Goal: Task Accomplishment & Management: Use online tool/utility

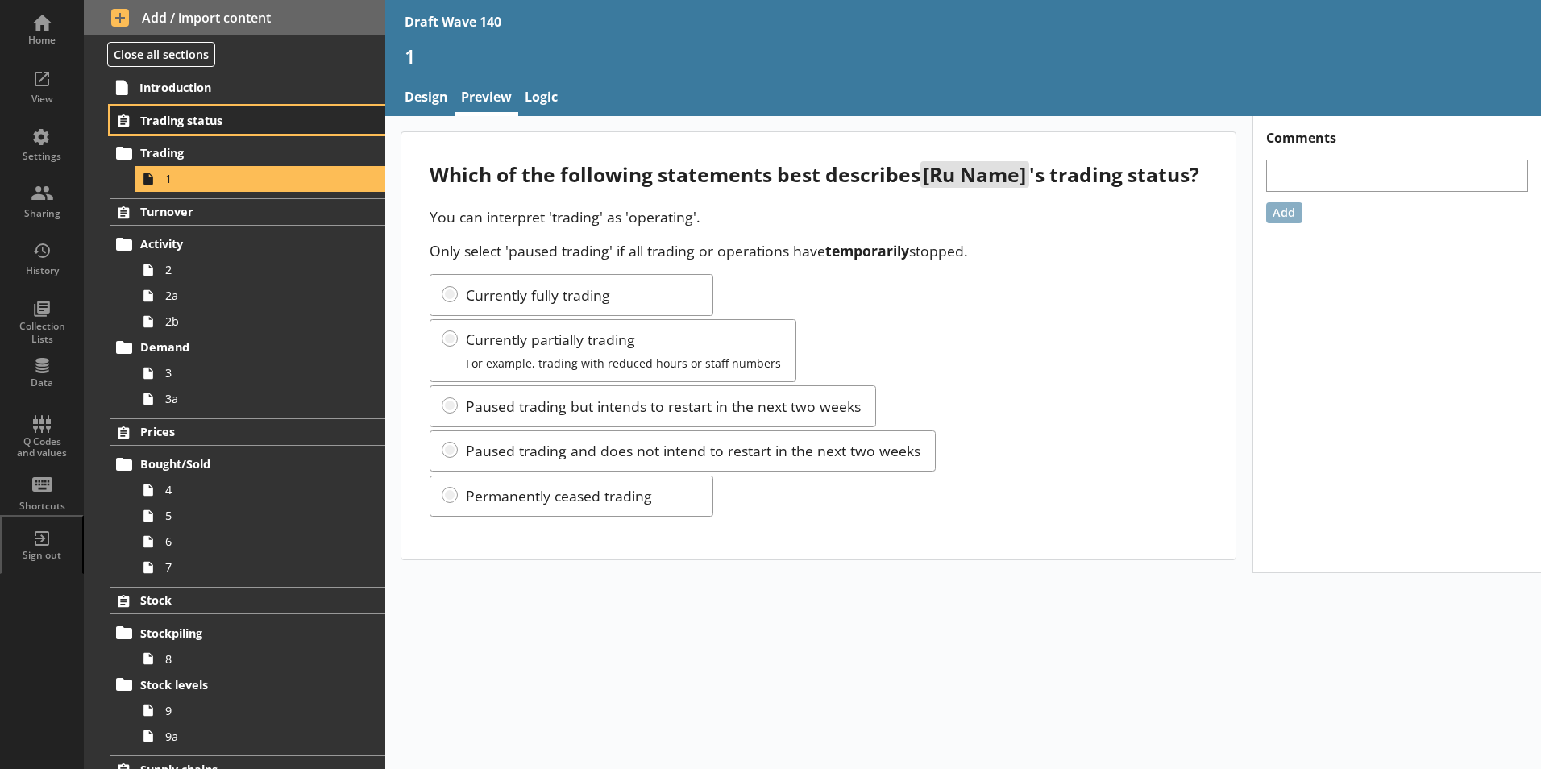
click at [166, 116] on span "Trading status" at bounding box center [238, 120] width 197 height 15
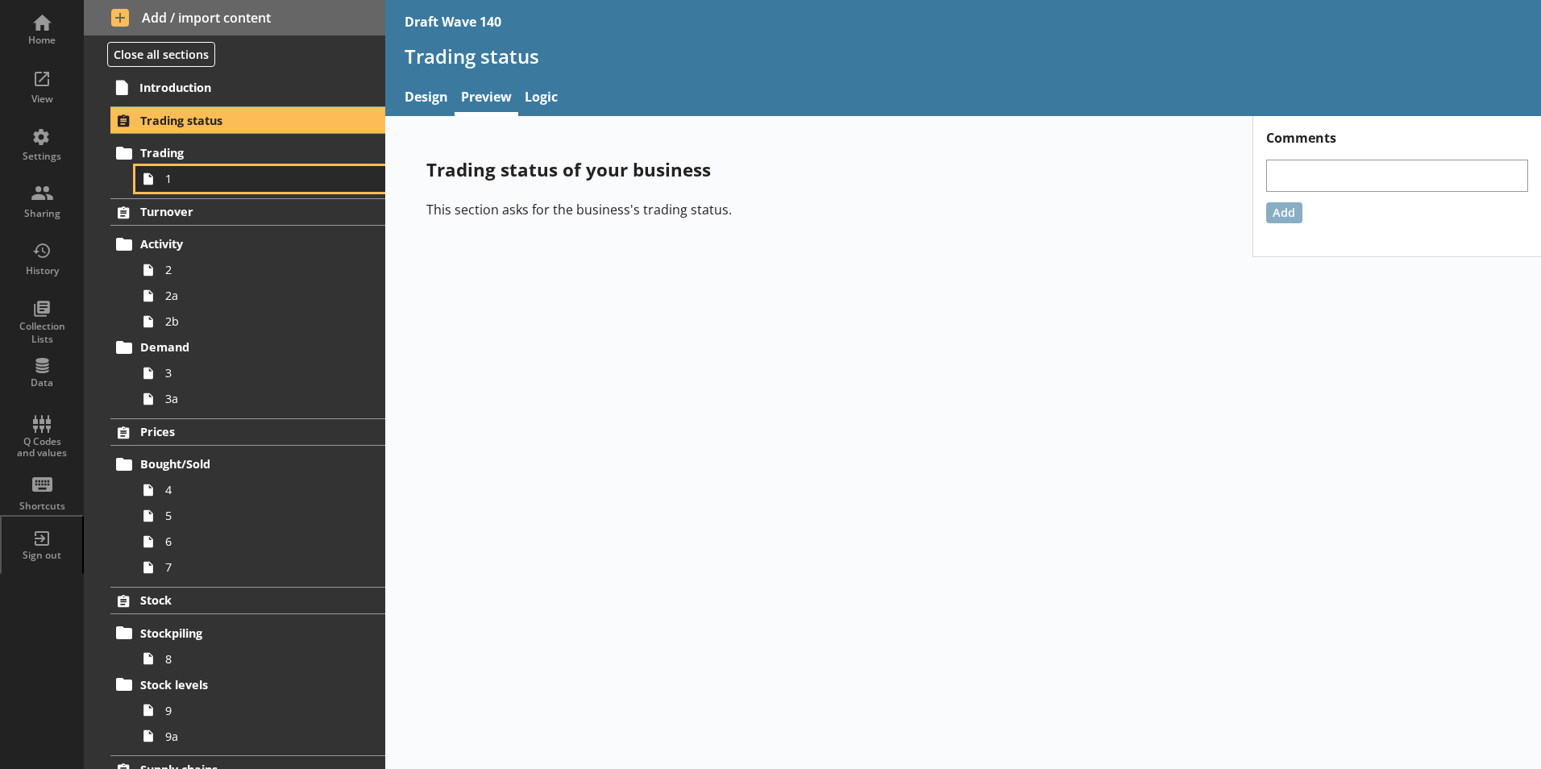
click at [187, 172] on span "1" at bounding box center [254, 178] width 179 height 15
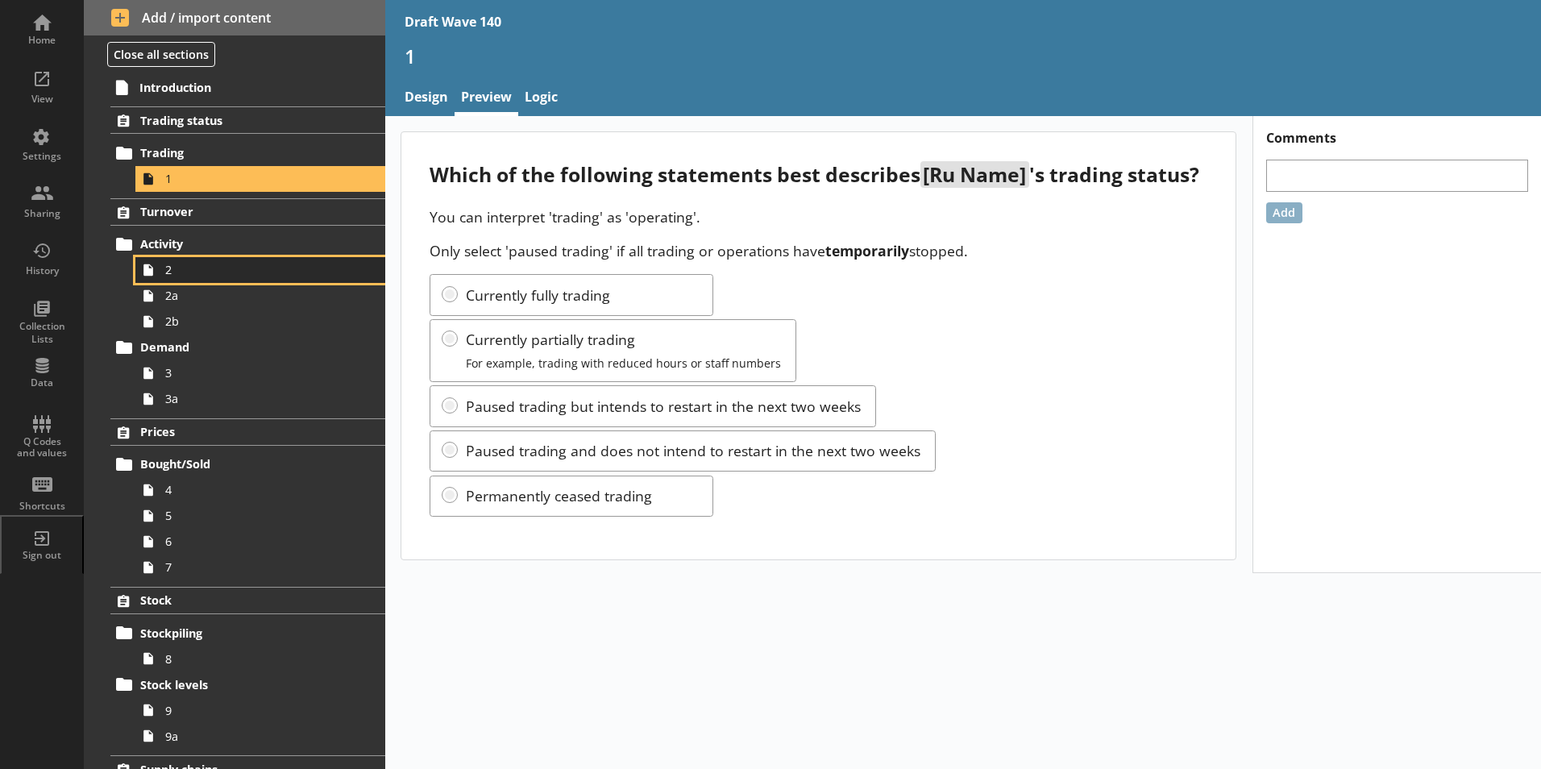
click at [171, 268] on span "2" at bounding box center [254, 269] width 179 height 15
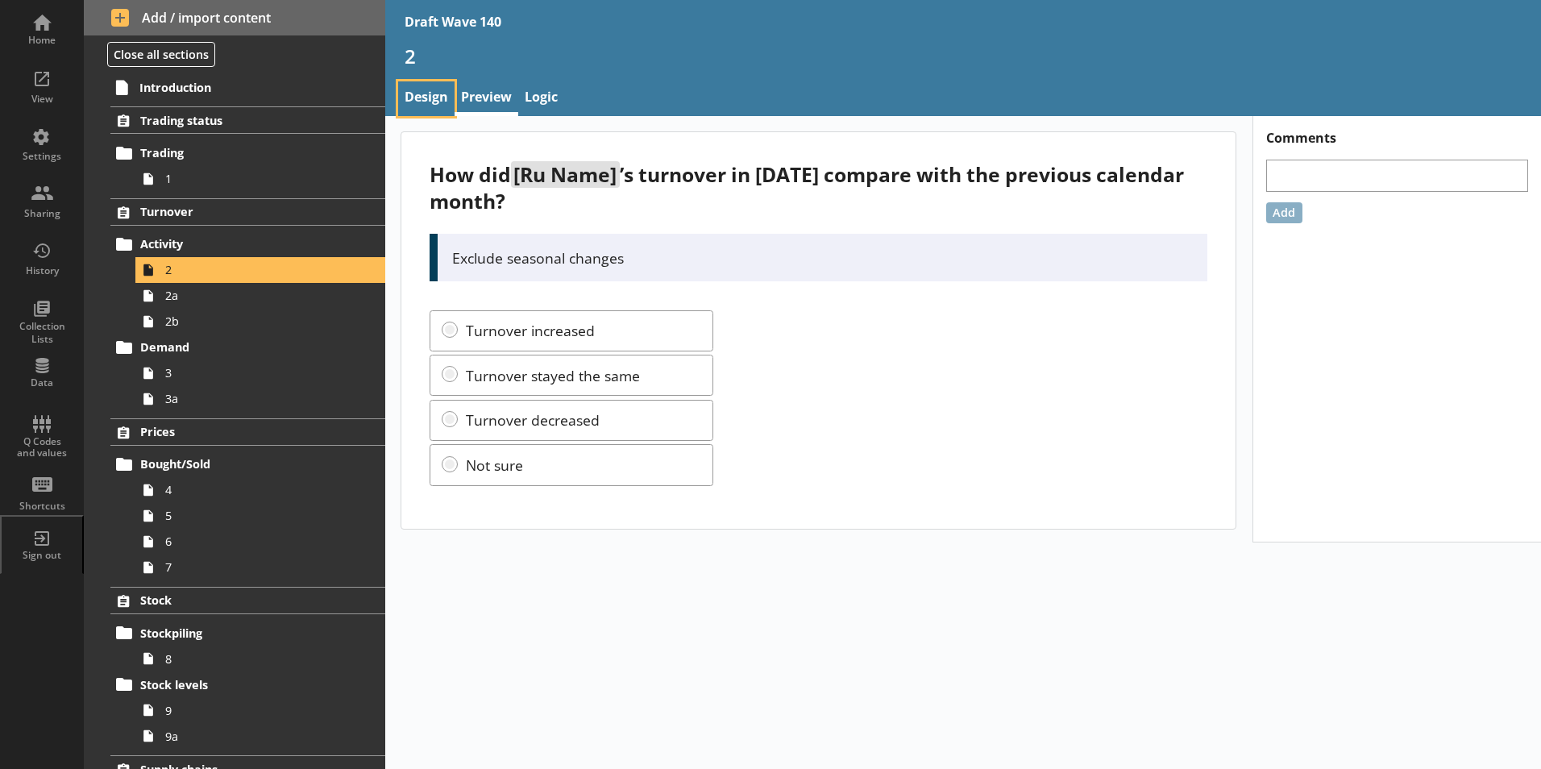
click at [418, 101] on link "Design" at bounding box center [426, 98] width 56 height 35
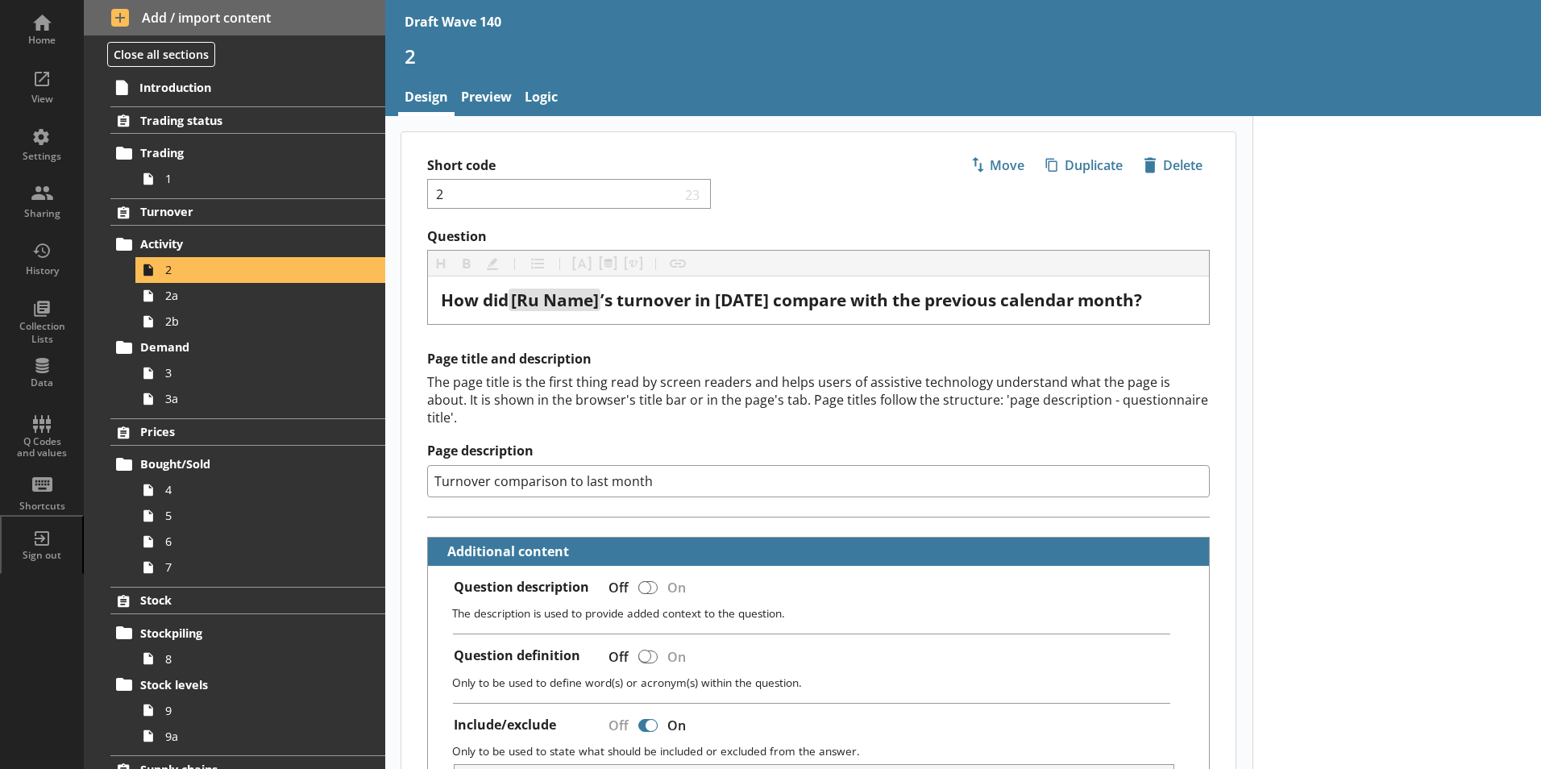
type textarea "x"
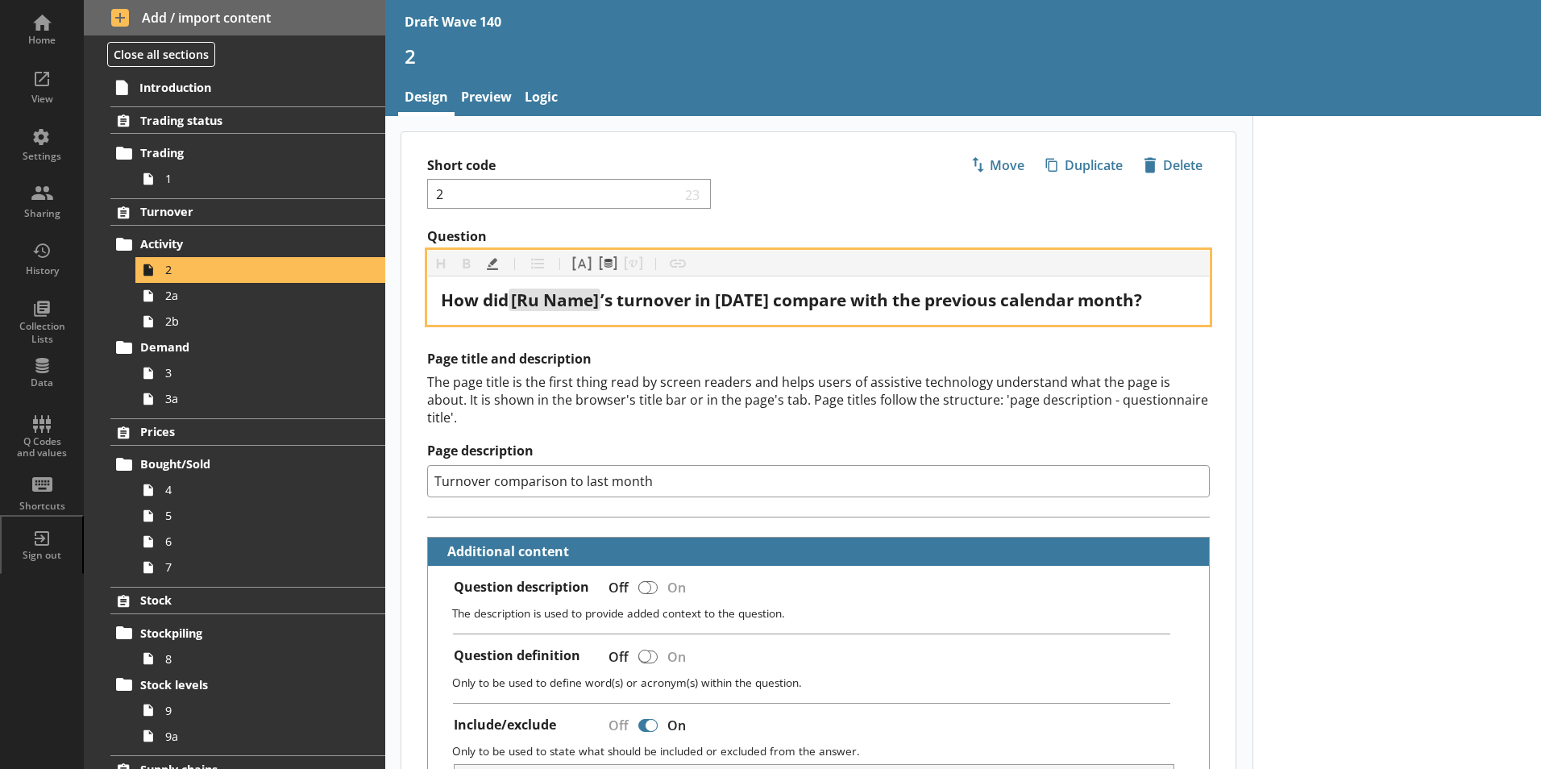
click at [774, 307] on span "’s turnover in [DATE] compare with the previous calendar month?" at bounding box center [871, 300] width 542 height 23
click at [744, 298] on span "’s turnover in [DATE] compare with the previous calendar month?" at bounding box center [871, 300] width 542 height 23
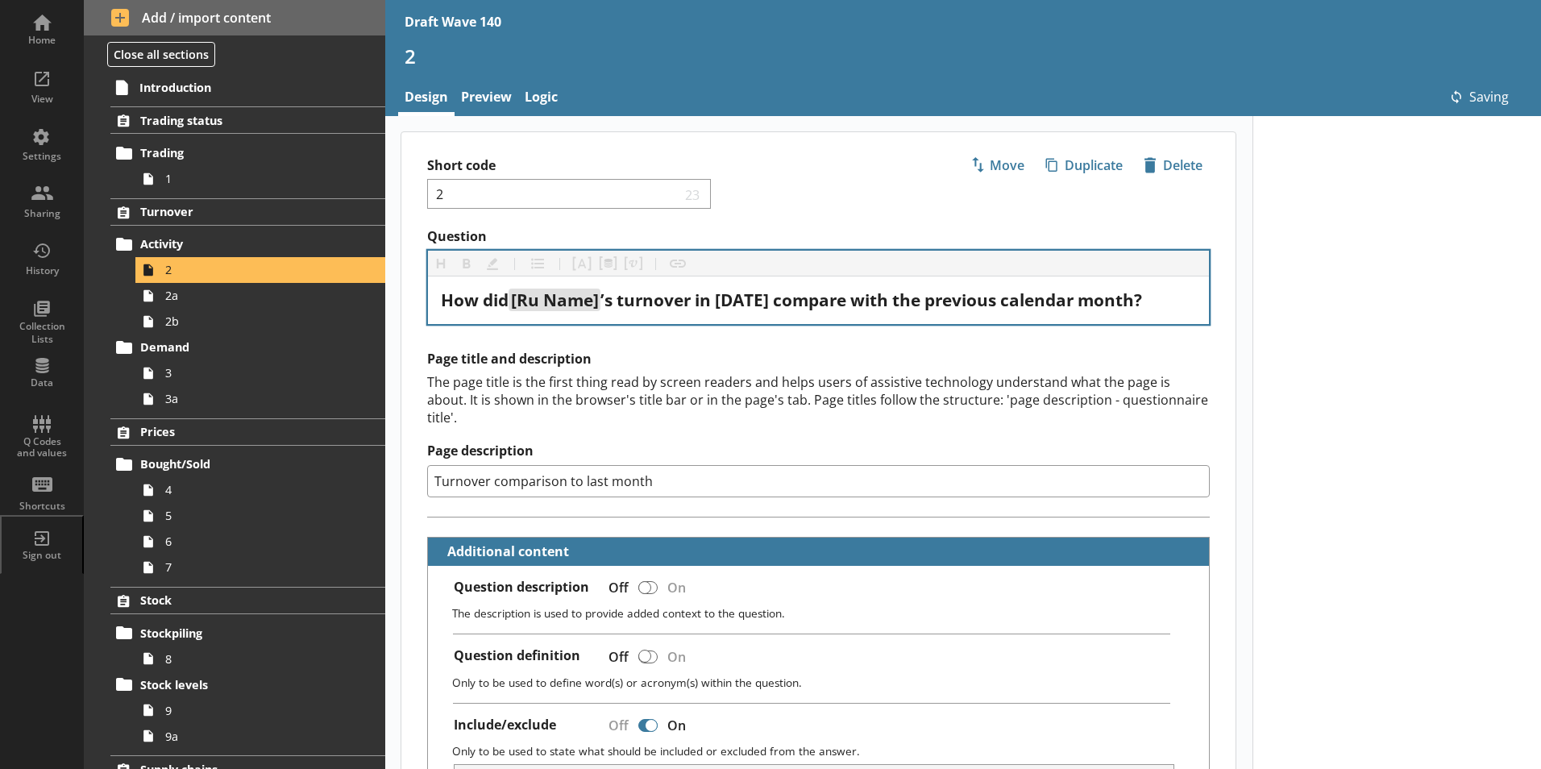
click at [781, 390] on div "Page title and description The page title is the first thing read by screen rea…" at bounding box center [818, 424] width 783 height 146
click at [167, 300] on span "2a" at bounding box center [254, 295] width 179 height 15
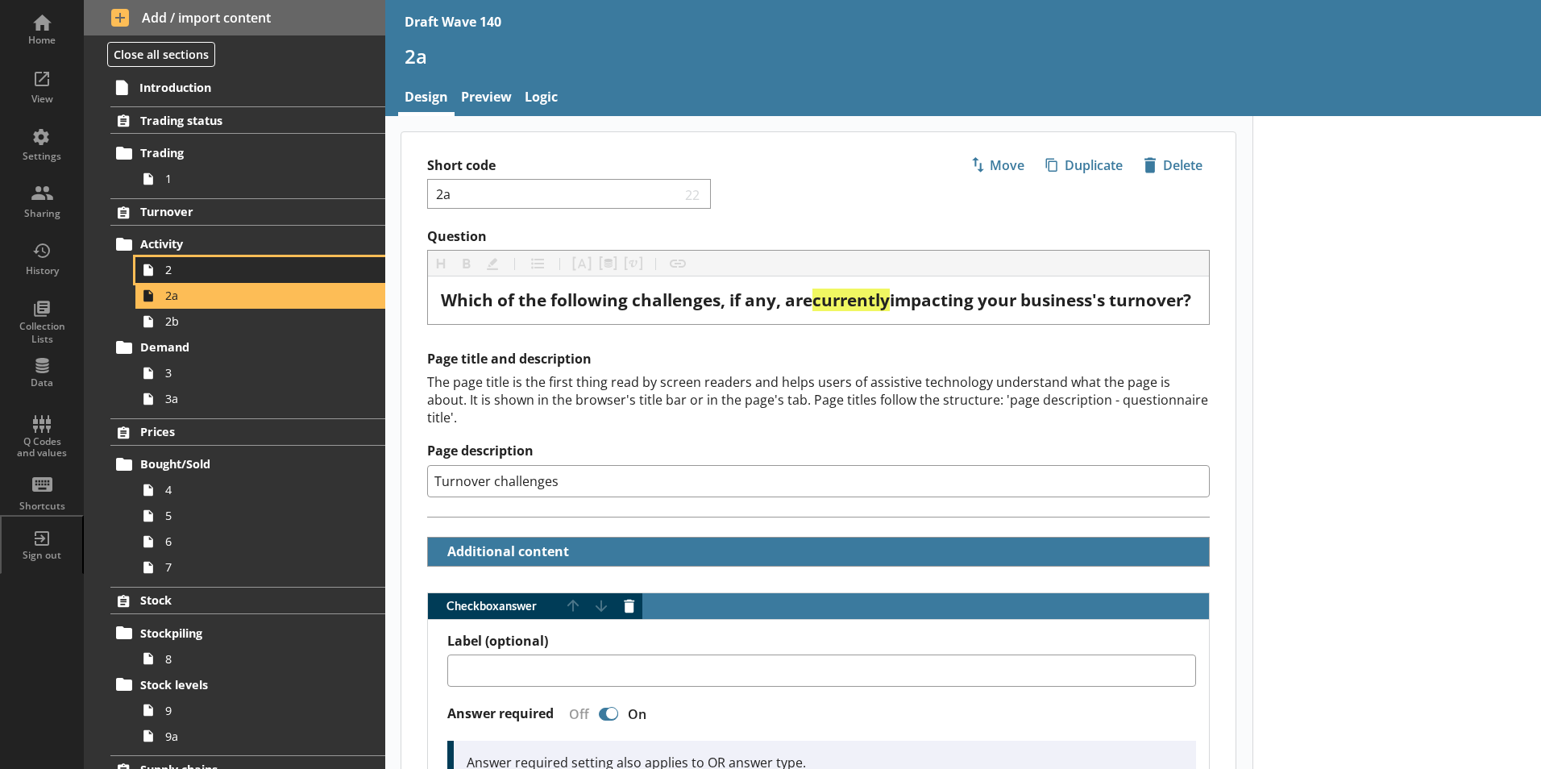
click at [203, 279] on link "2" at bounding box center [260, 270] width 250 height 26
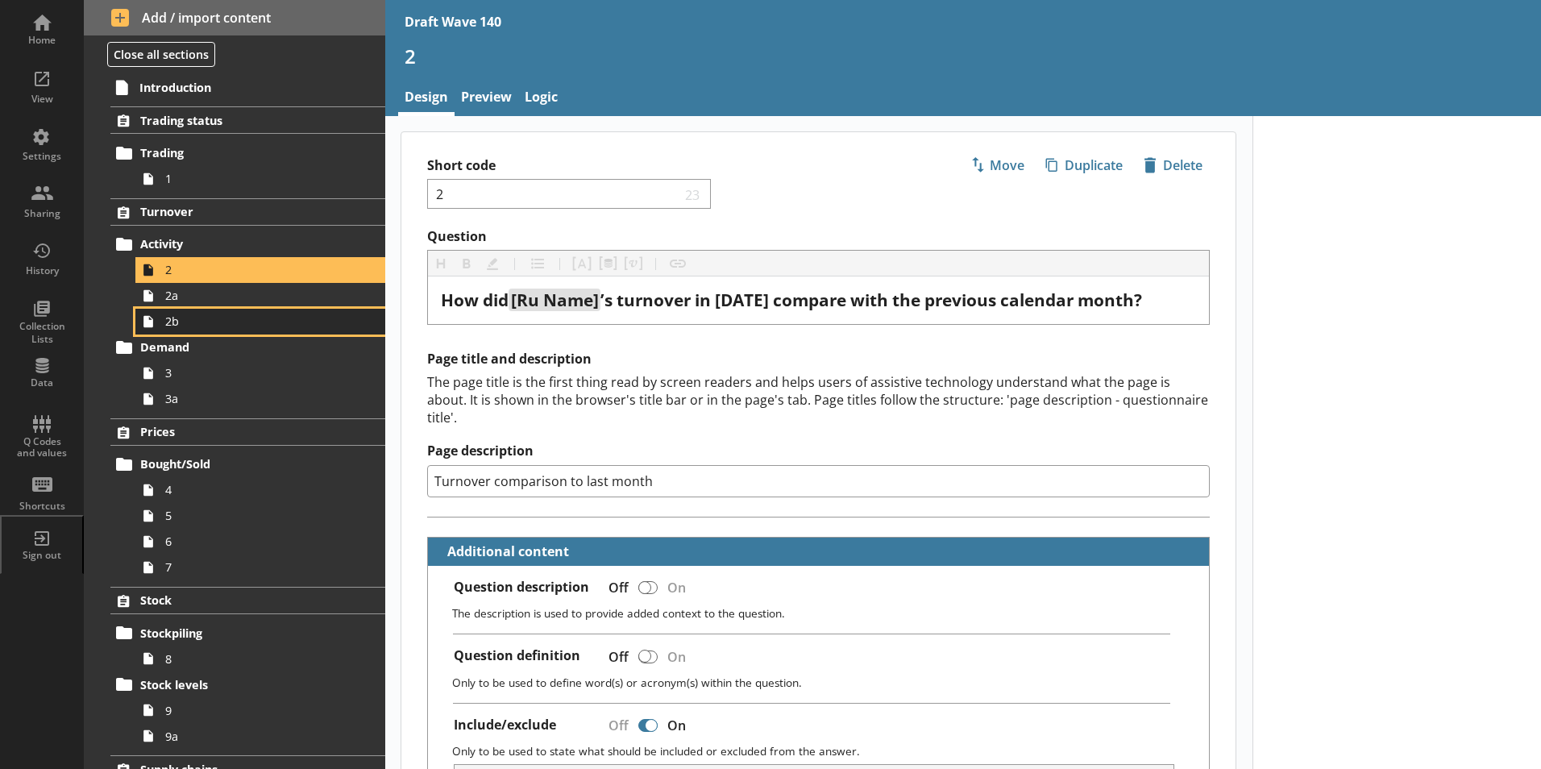
click at [226, 320] on span "2b" at bounding box center [254, 321] width 179 height 15
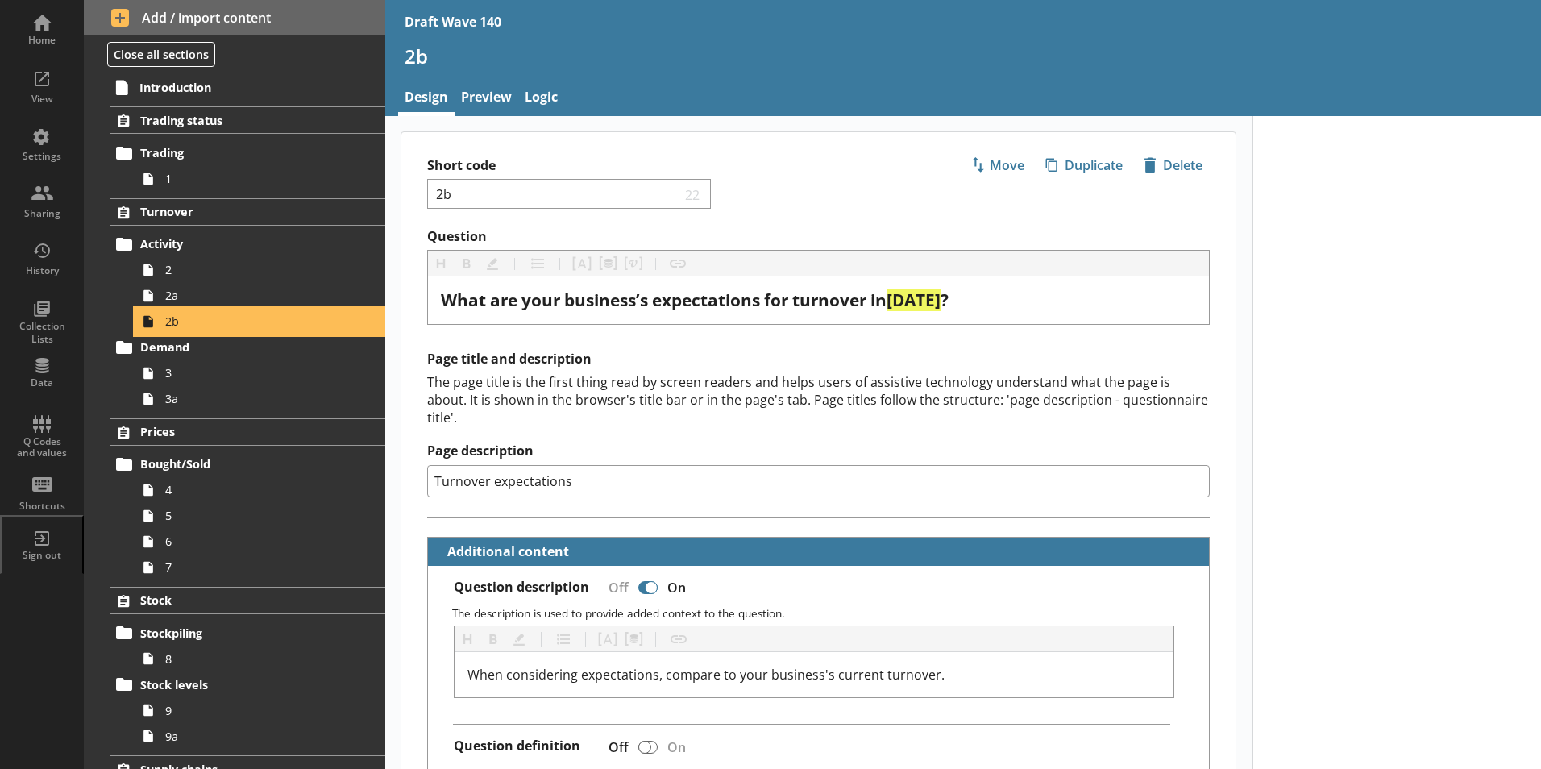
type textarea "x"
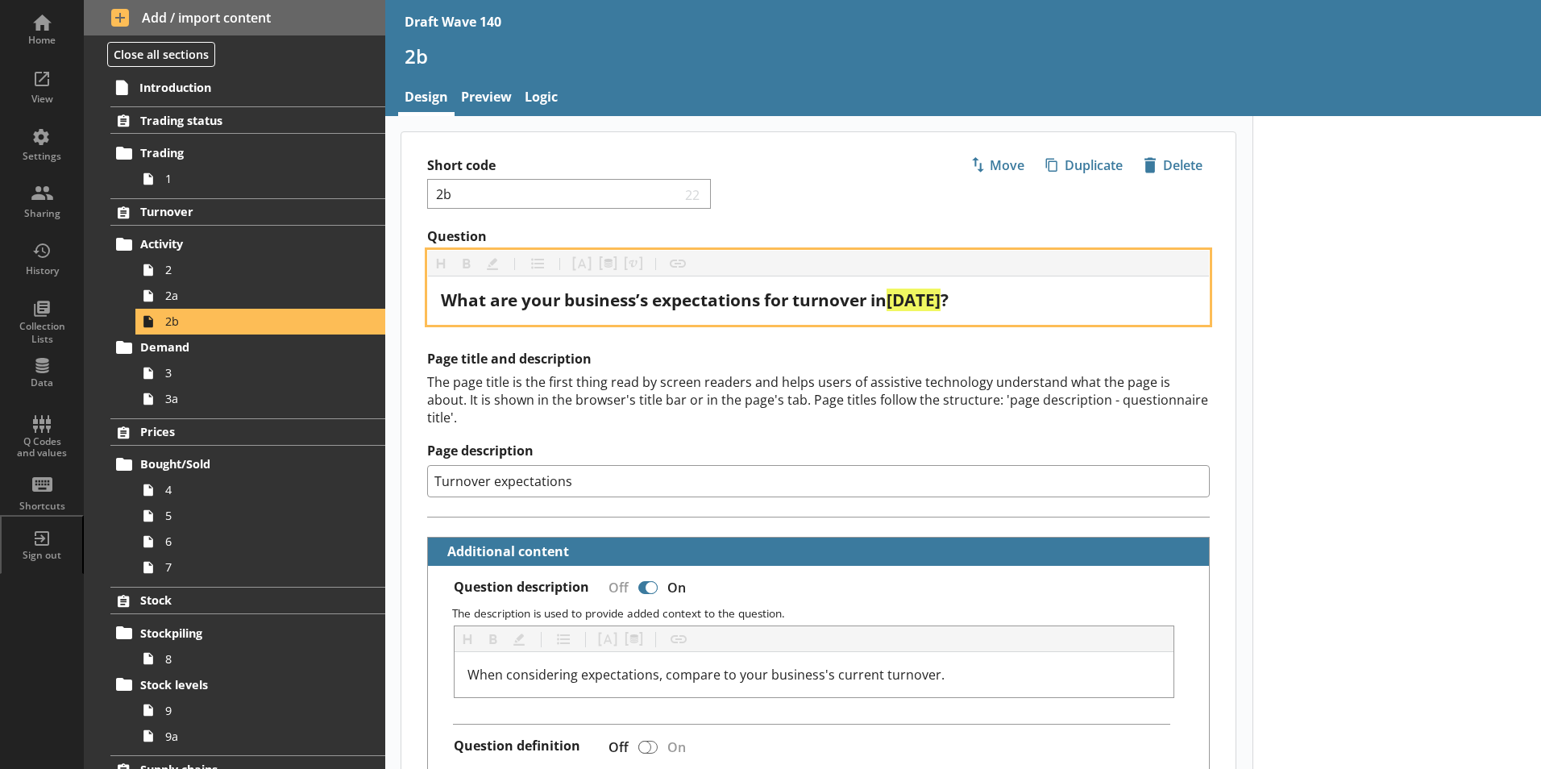
click at [906, 302] on span "[DATE]" at bounding box center [914, 300] width 54 height 23
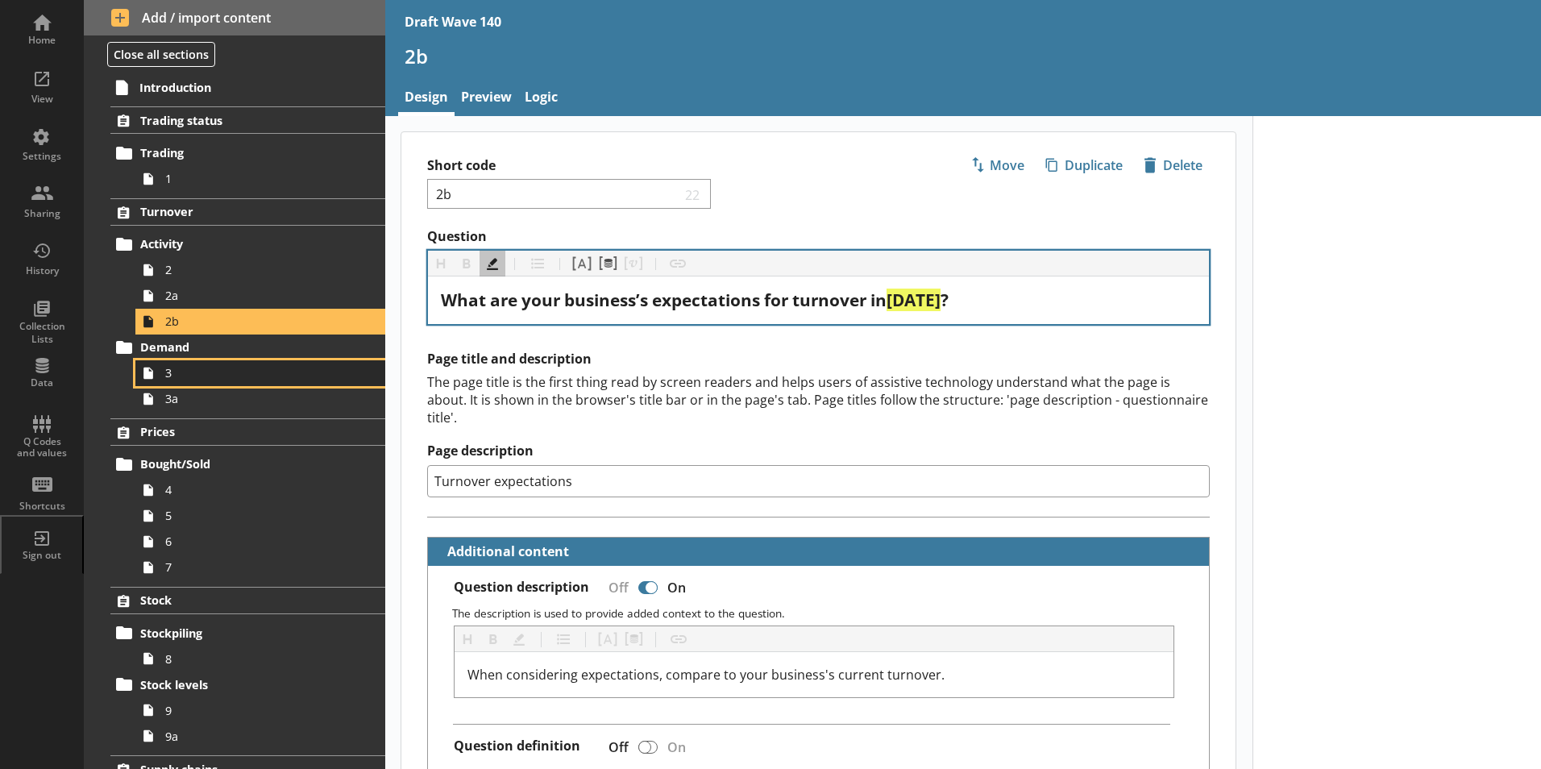
click at [198, 374] on span "3" at bounding box center [254, 372] width 179 height 15
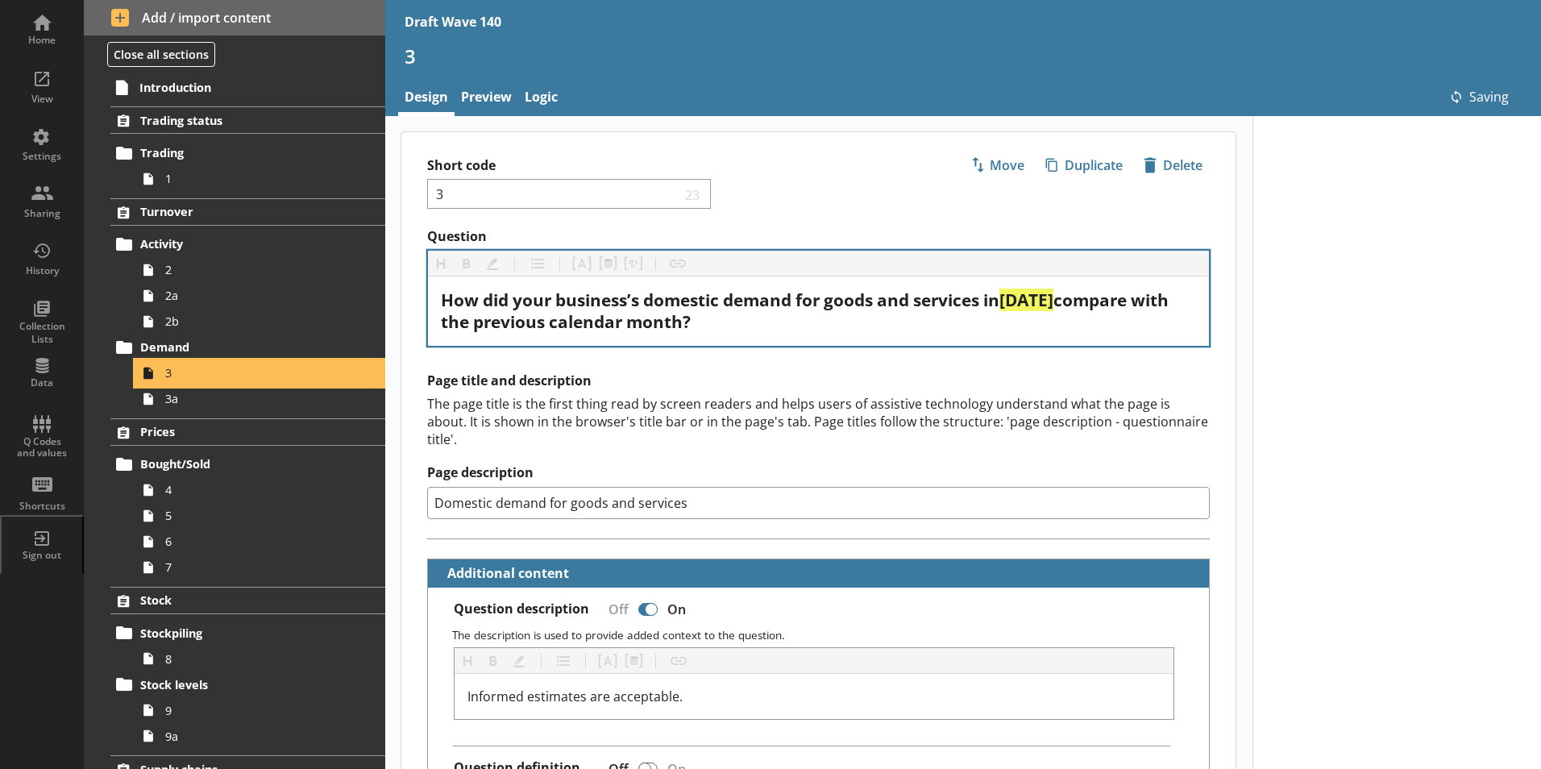
type textarea "x"
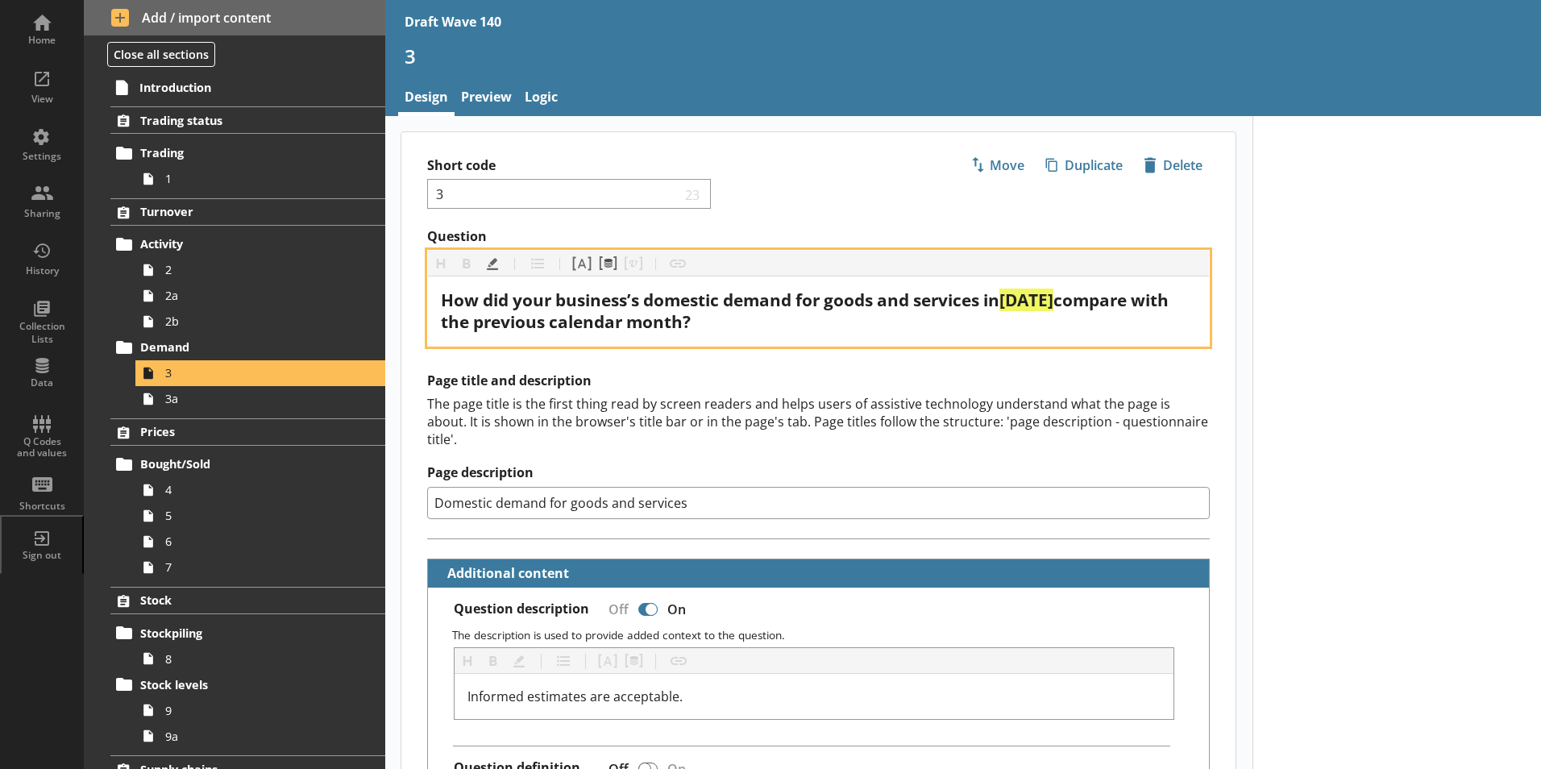
click at [1032, 298] on span "[DATE]" at bounding box center [1026, 300] width 54 height 23
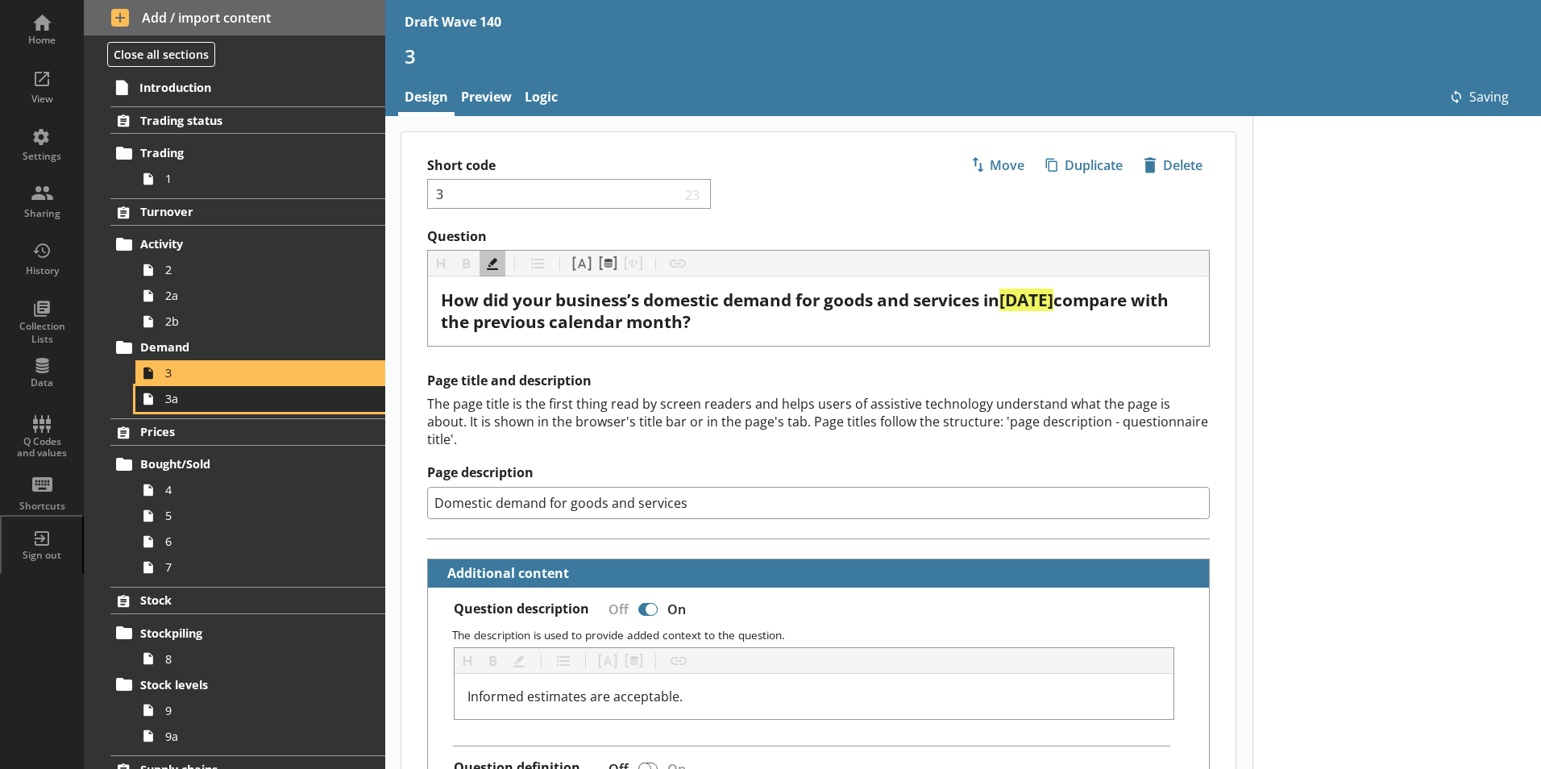
click at [185, 410] on link "3a" at bounding box center [260, 399] width 250 height 26
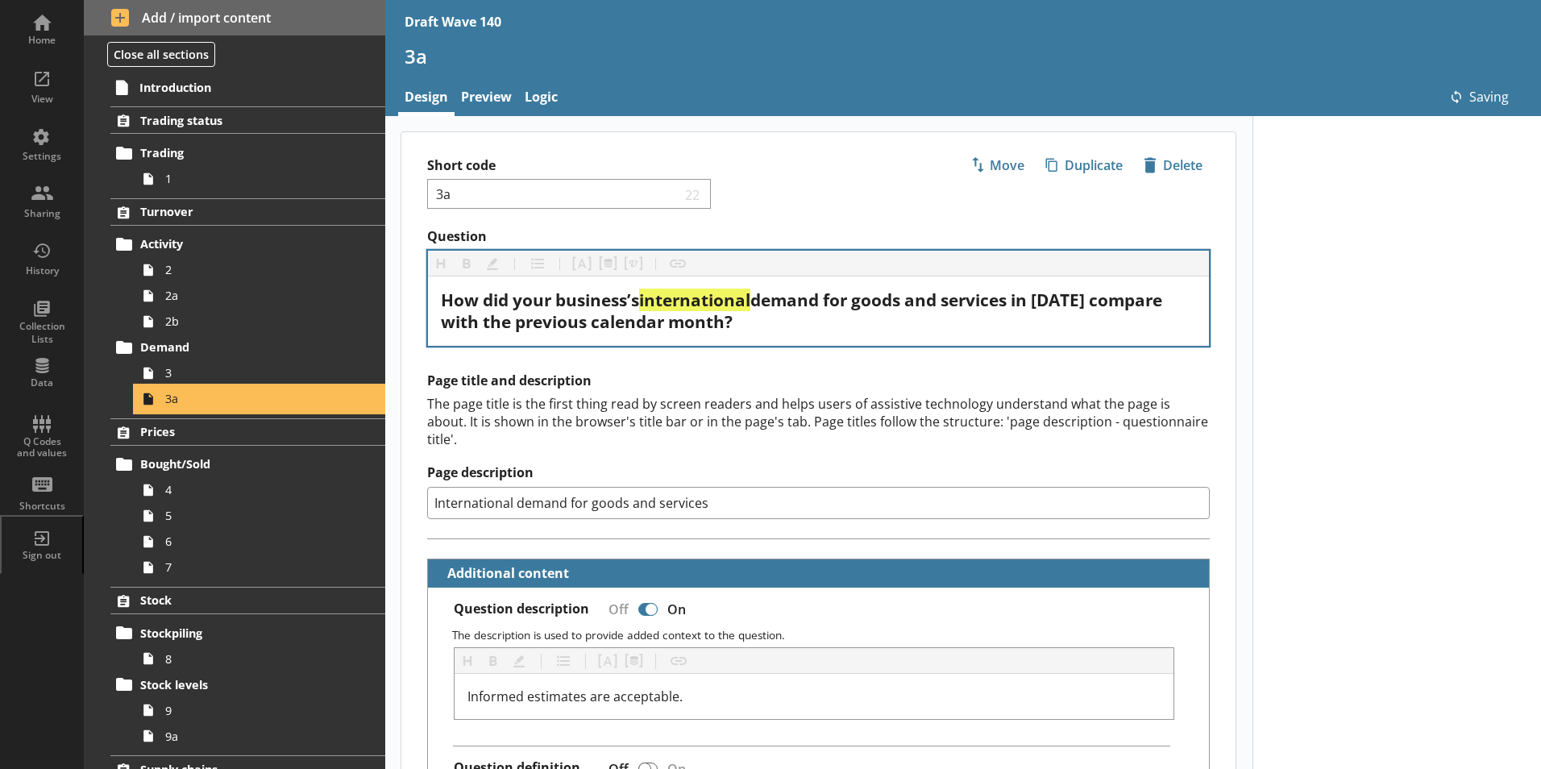
type textarea "x"
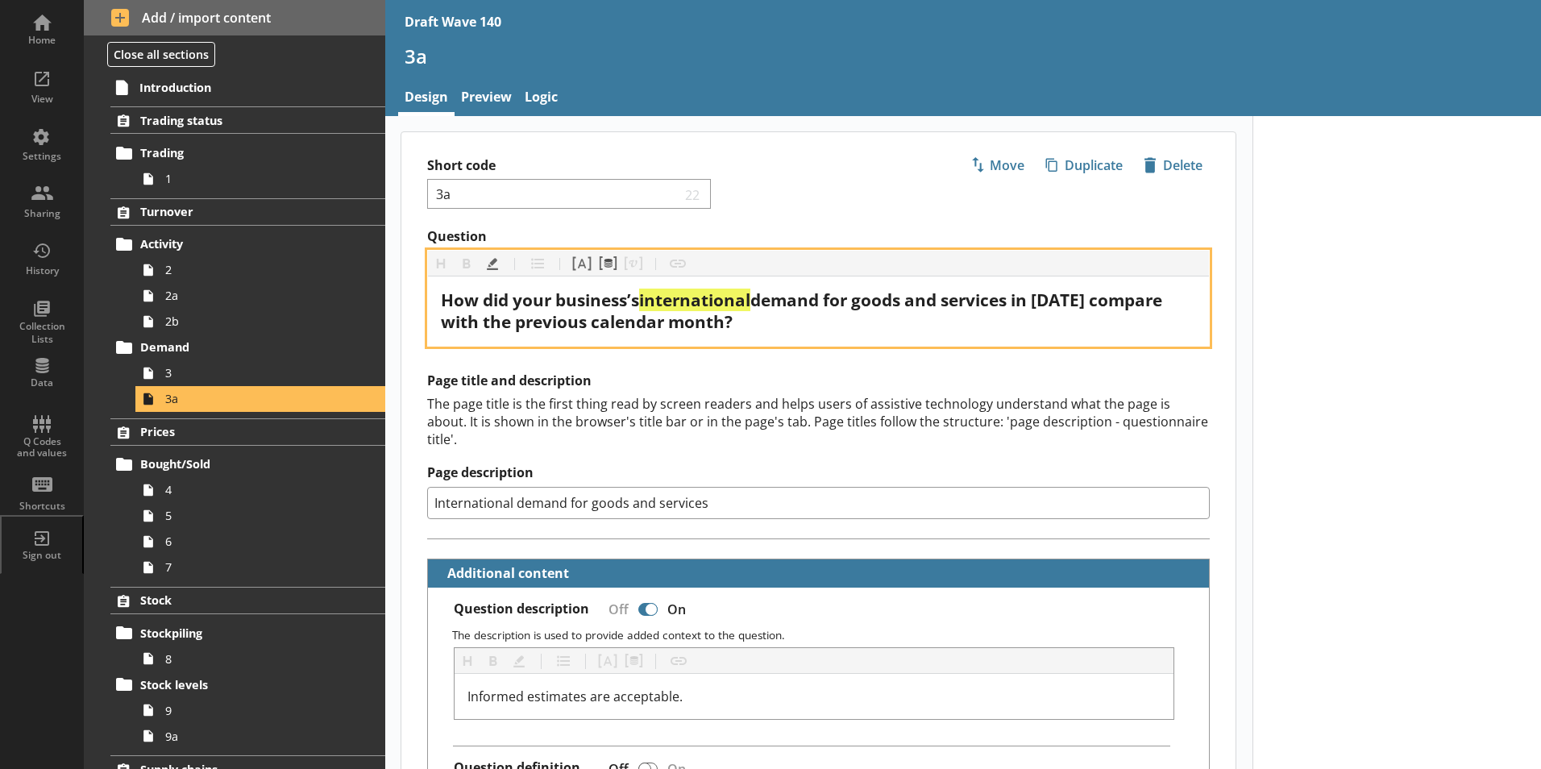
click at [1058, 297] on span "demand for goods and services in [DATE] compare with the previous calendar mont…" at bounding box center [803, 311] width 725 height 44
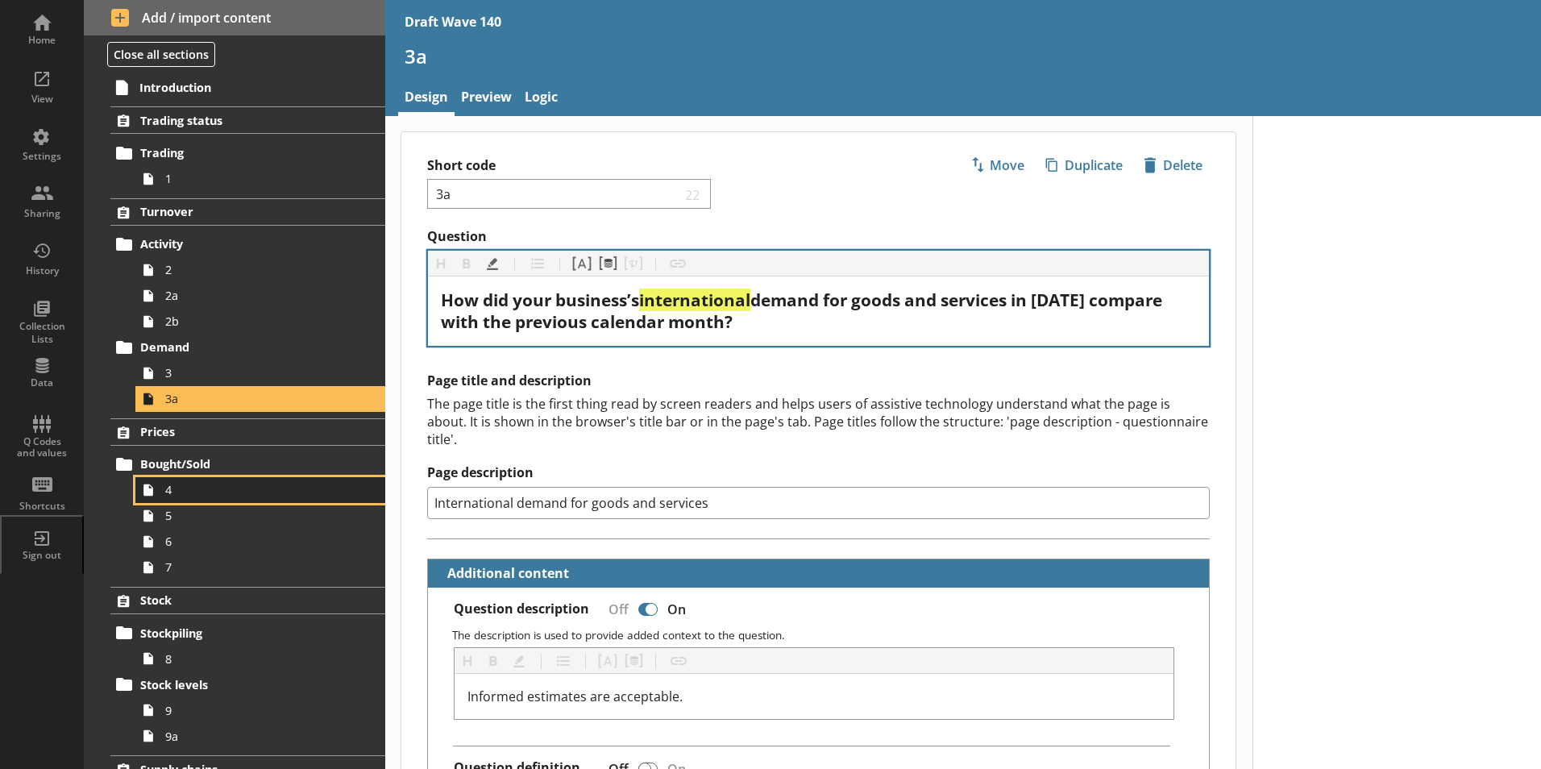
click at [280, 481] on link "4" at bounding box center [260, 490] width 250 height 26
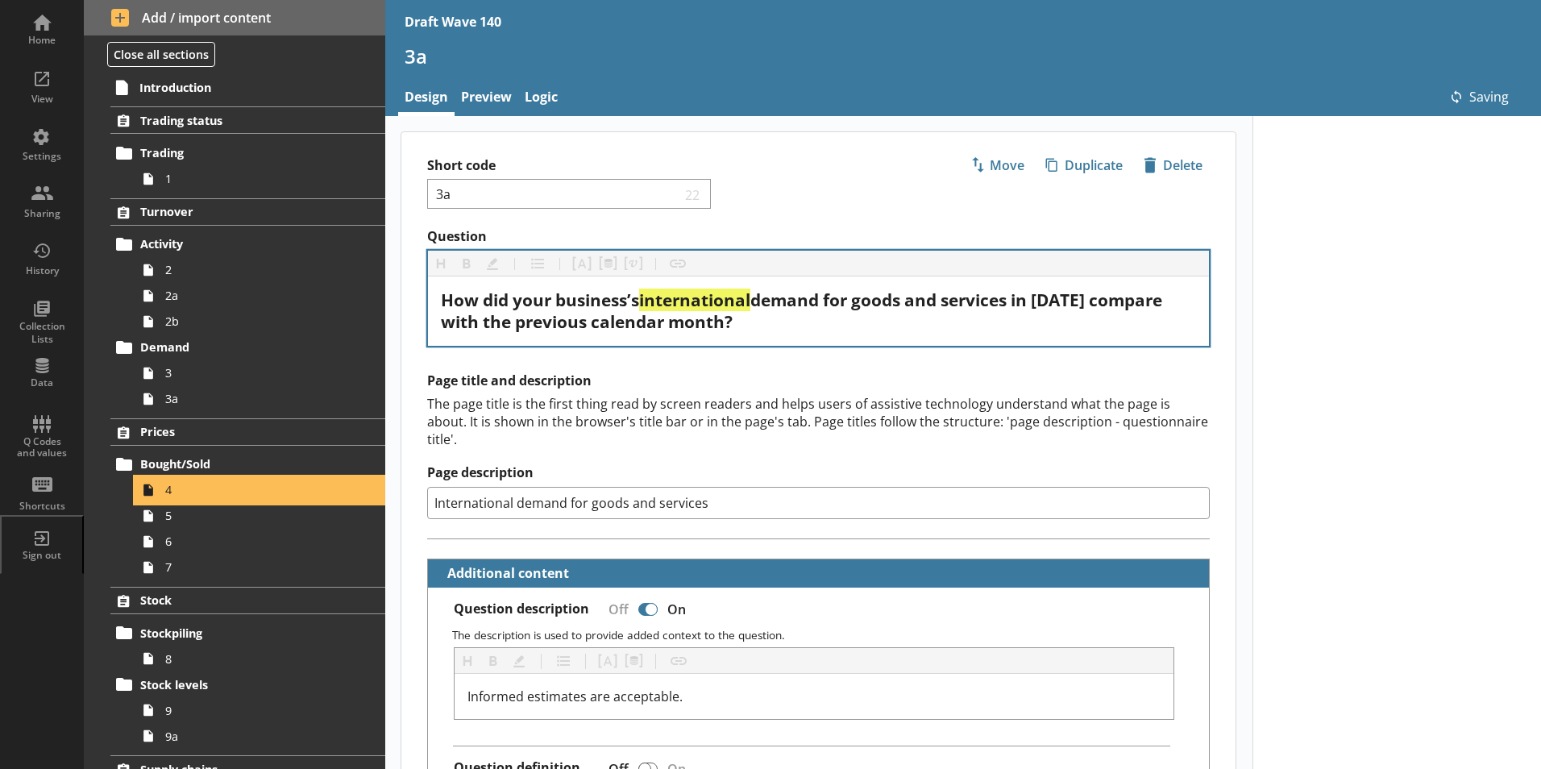
type textarea "x"
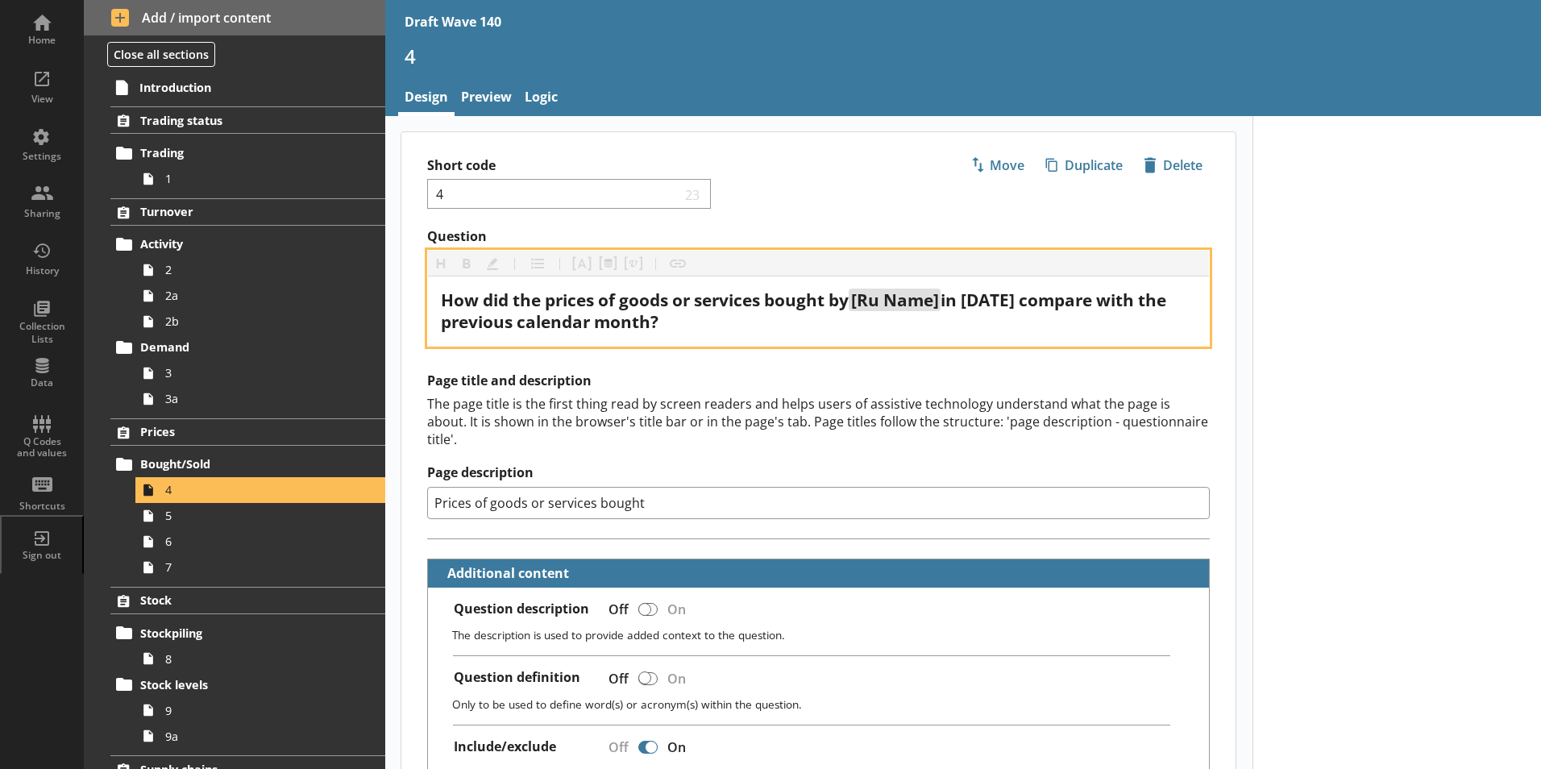
click at [1001, 298] on span "in [DATE] compare with the previous calendar month?" at bounding box center [805, 311] width 729 height 44
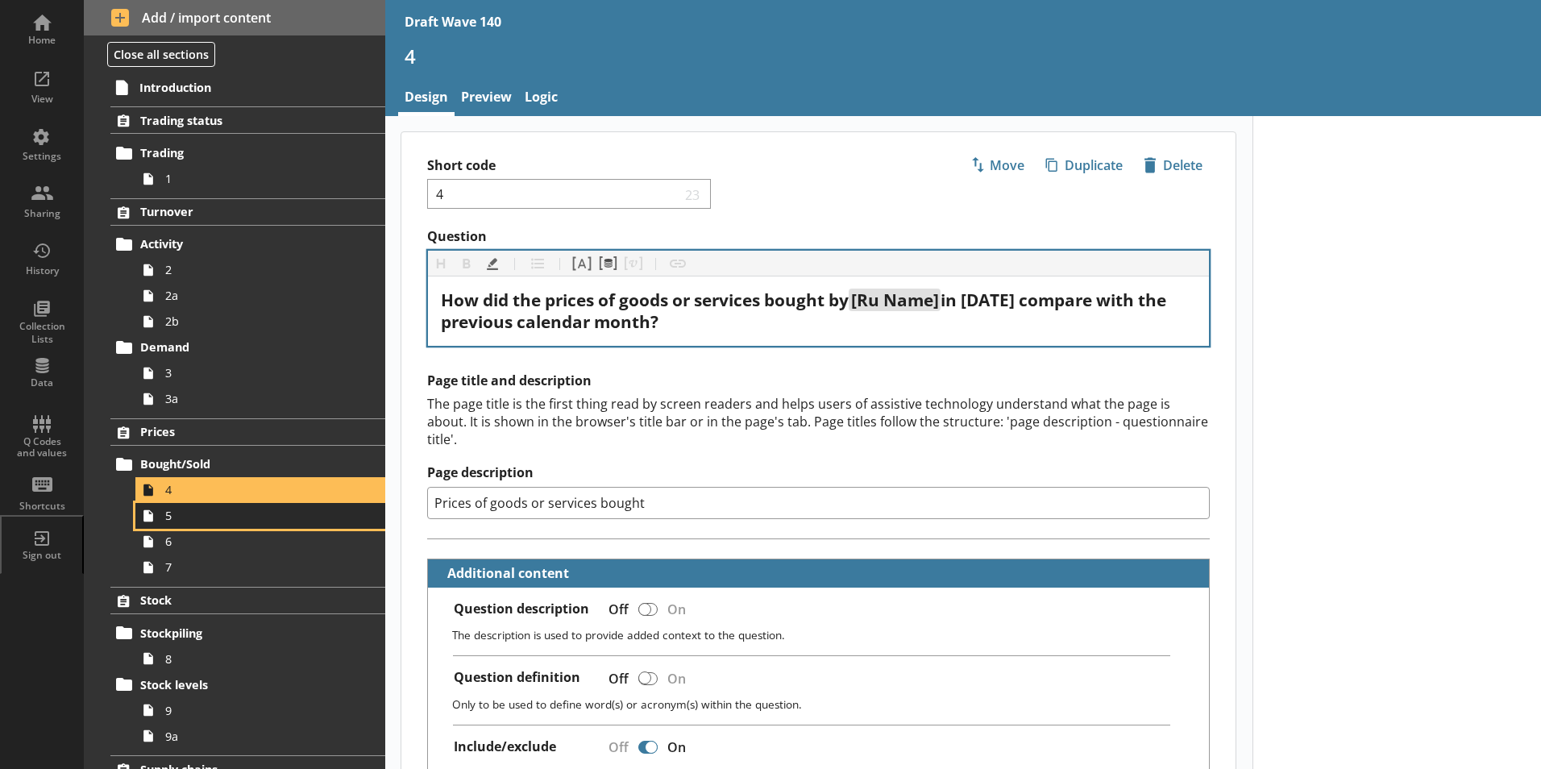
click at [214, 518] on span "5" at bounding box center [254, 515] width 179 height 15
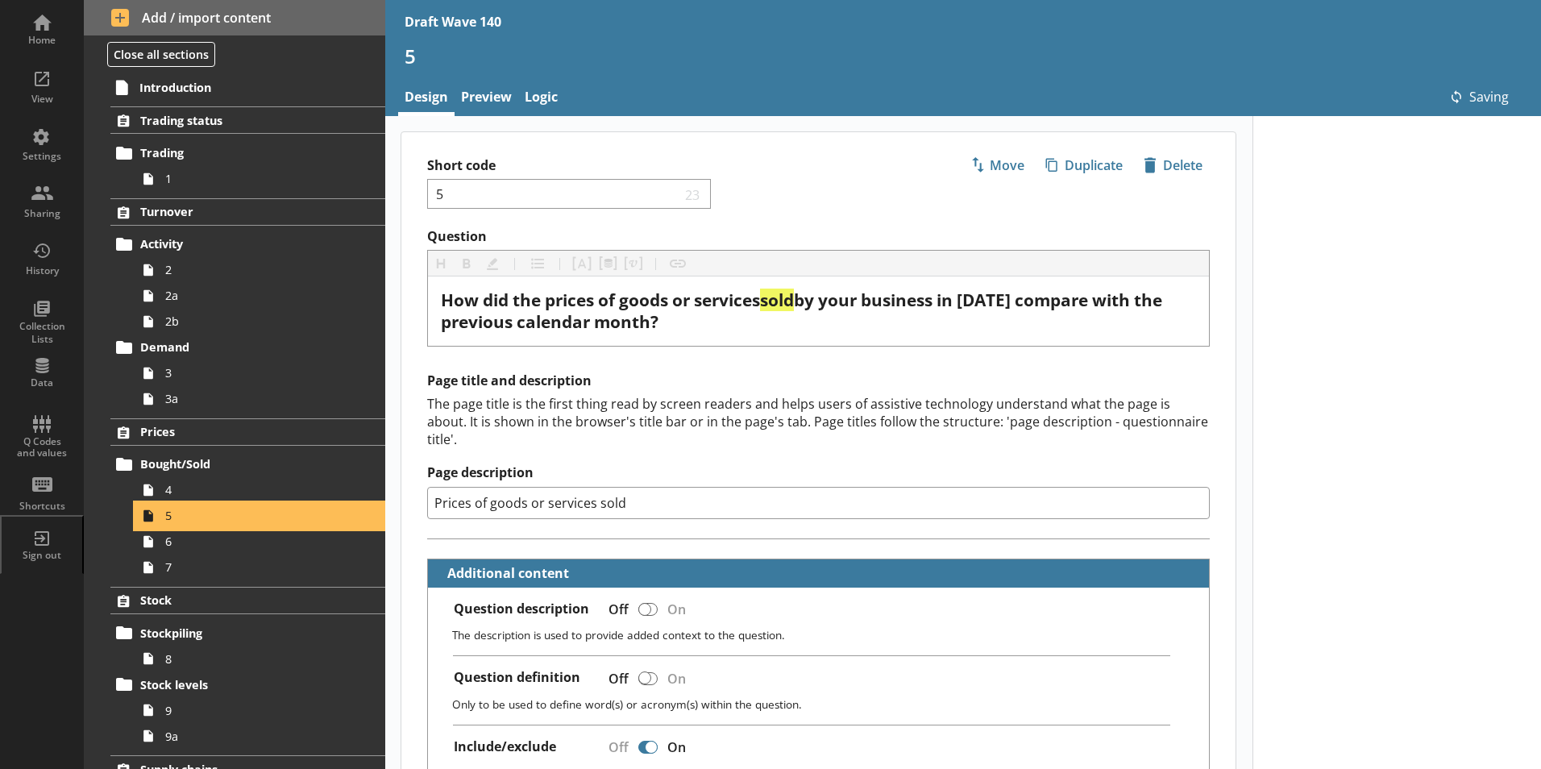
type textarea "x"
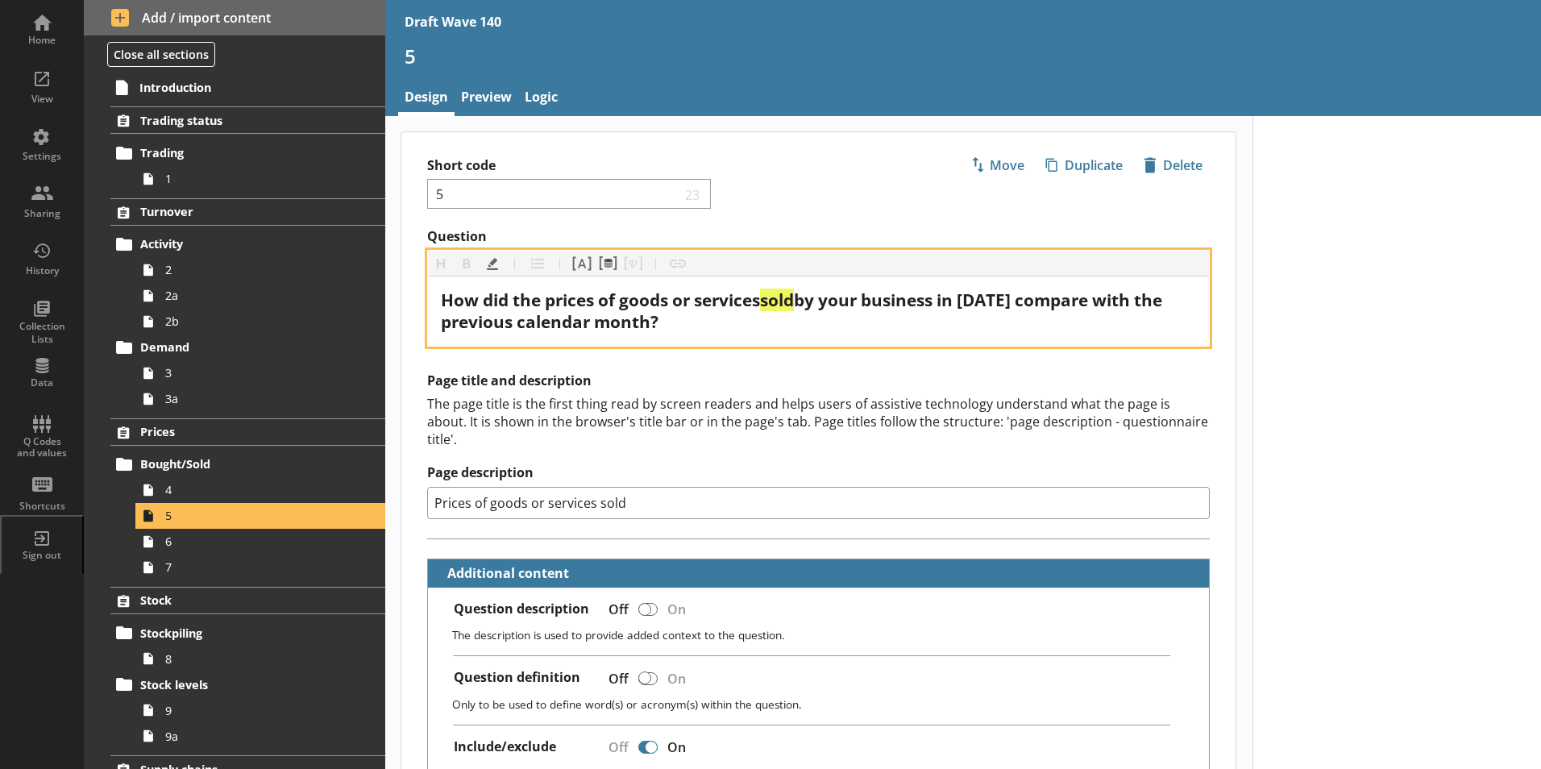
click at [993, 297] on span "by your business in [DATE] compare with the previous calendar month?" at bounding box center [803, 311] width 725 height 44
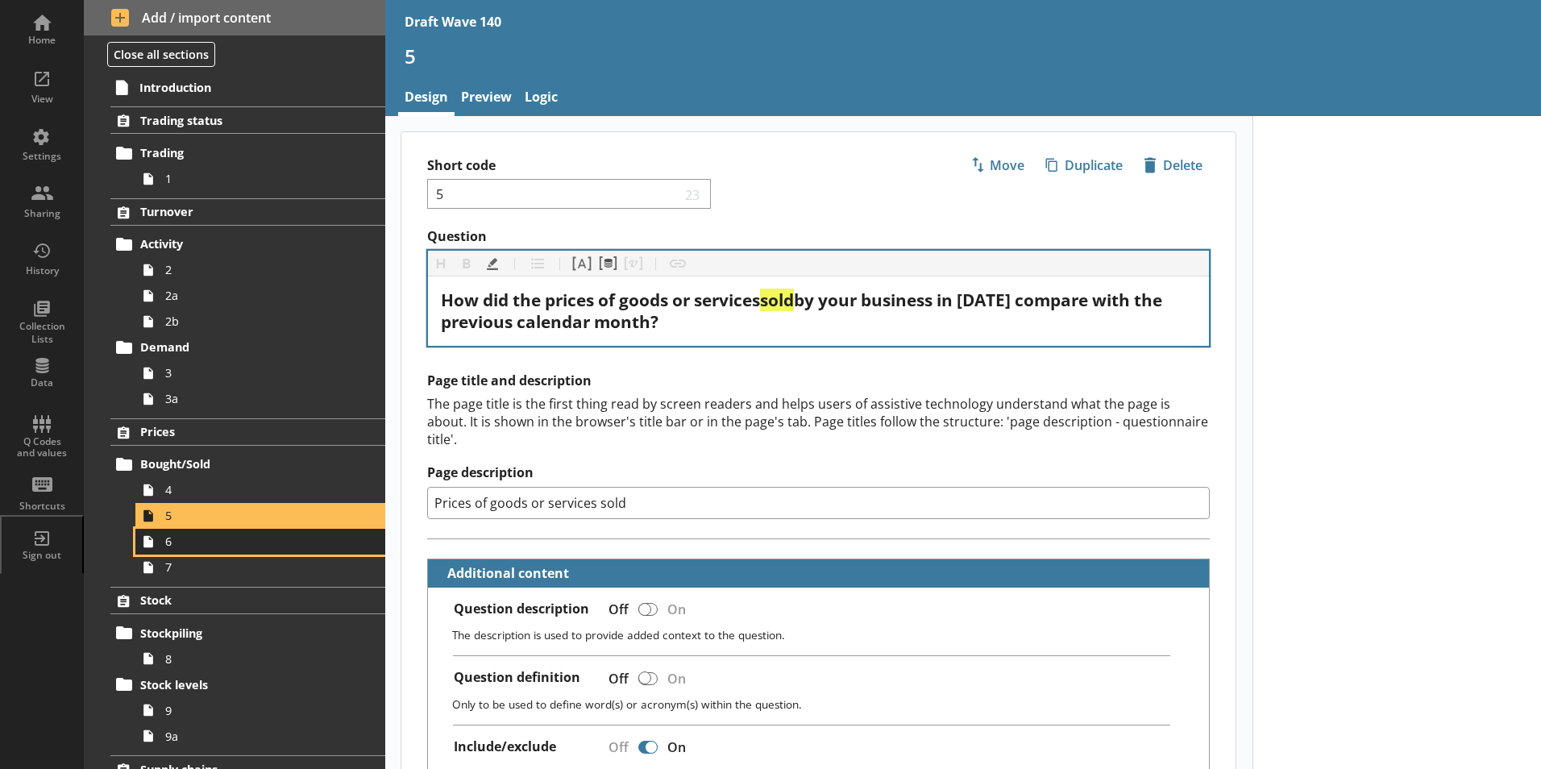
click at [259, 538] on span "6" at bounding box center [254, 541] width 179 height 15
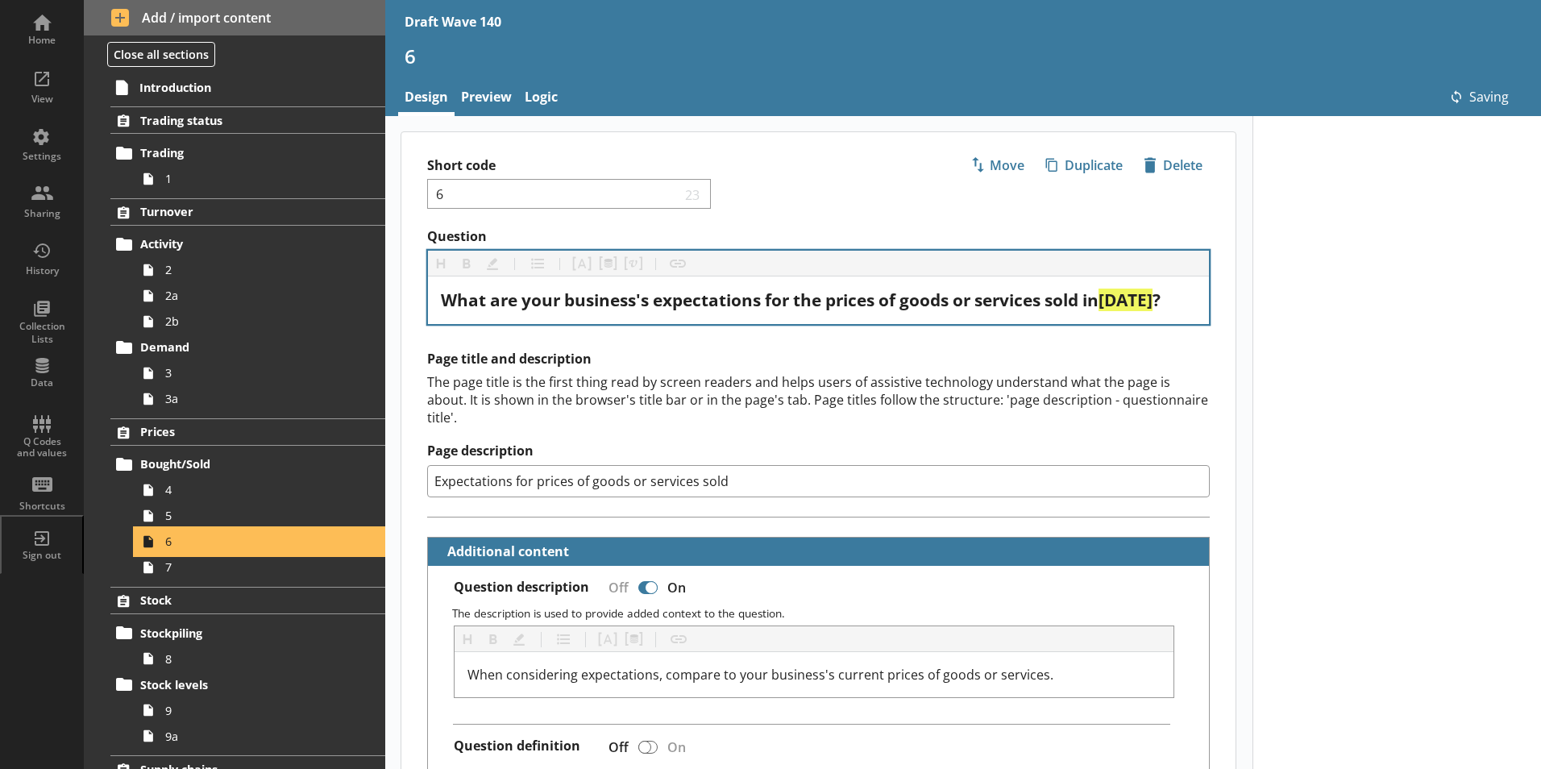
type textarea "x"
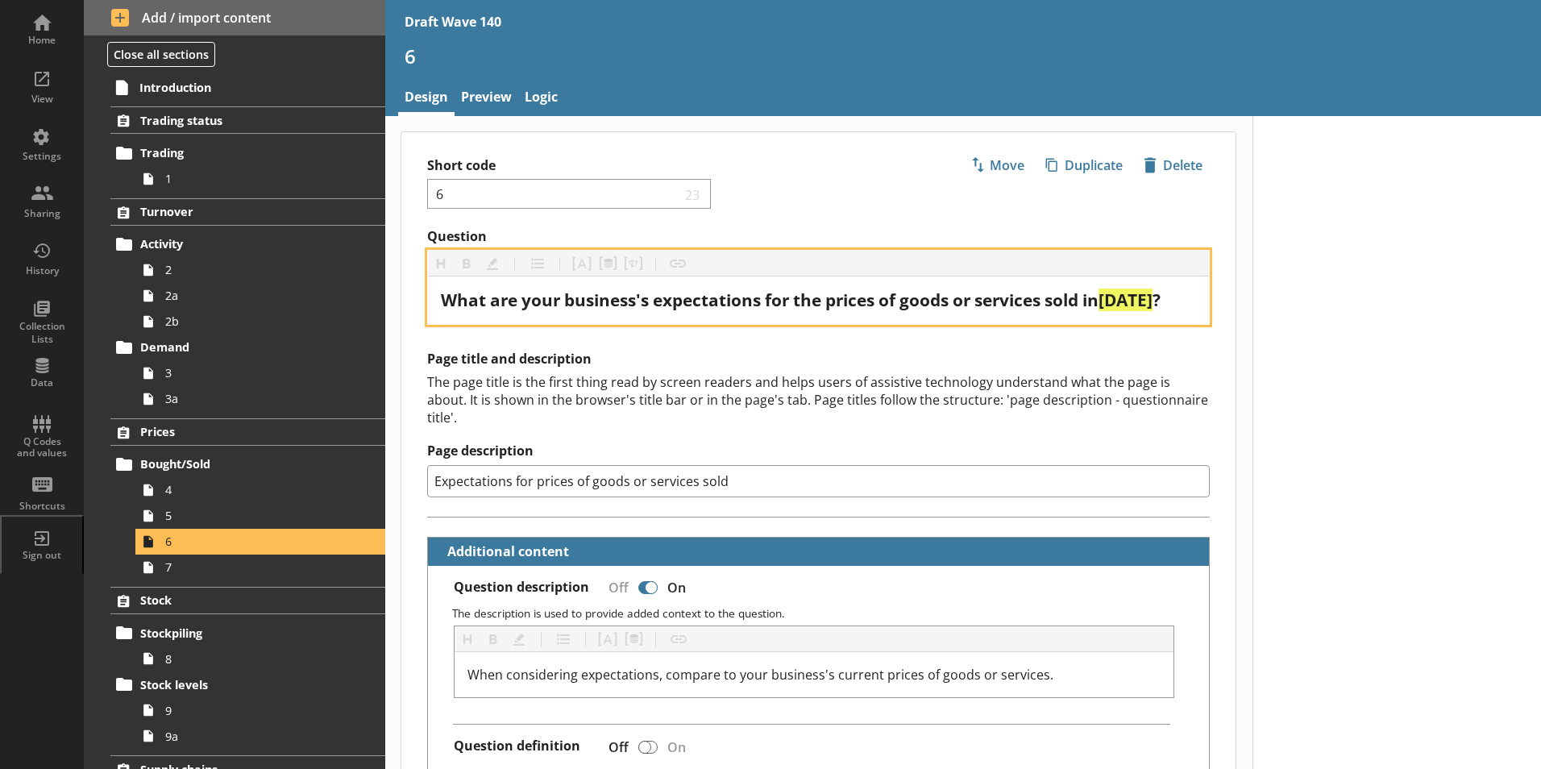
click at [1119, 304] on span "[DATE]" at bounding box center [1126, 300] width 54 height 23
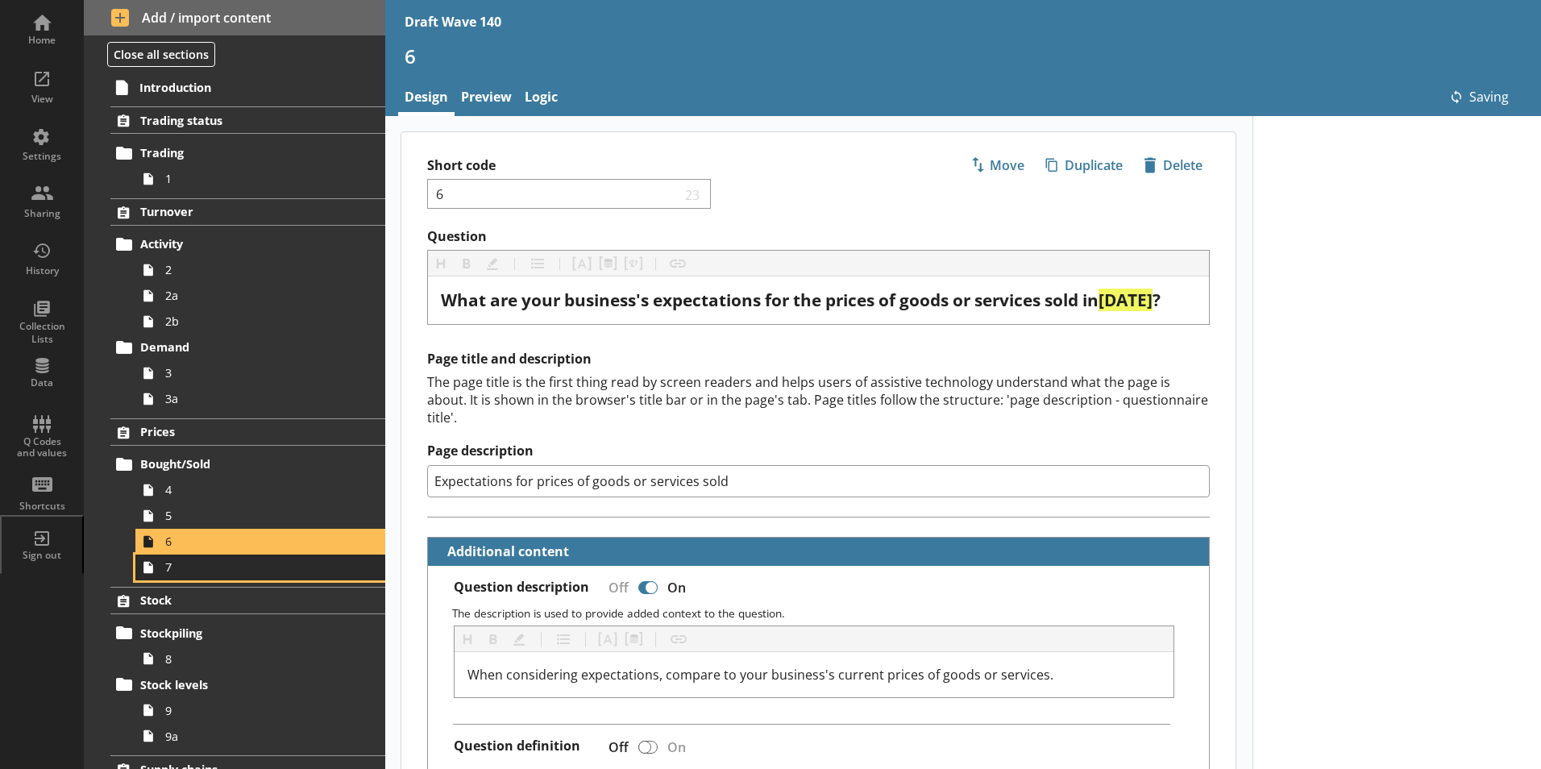
click at [218, 580] on link "7" at bounding box center [260, 568] width 250 height 26
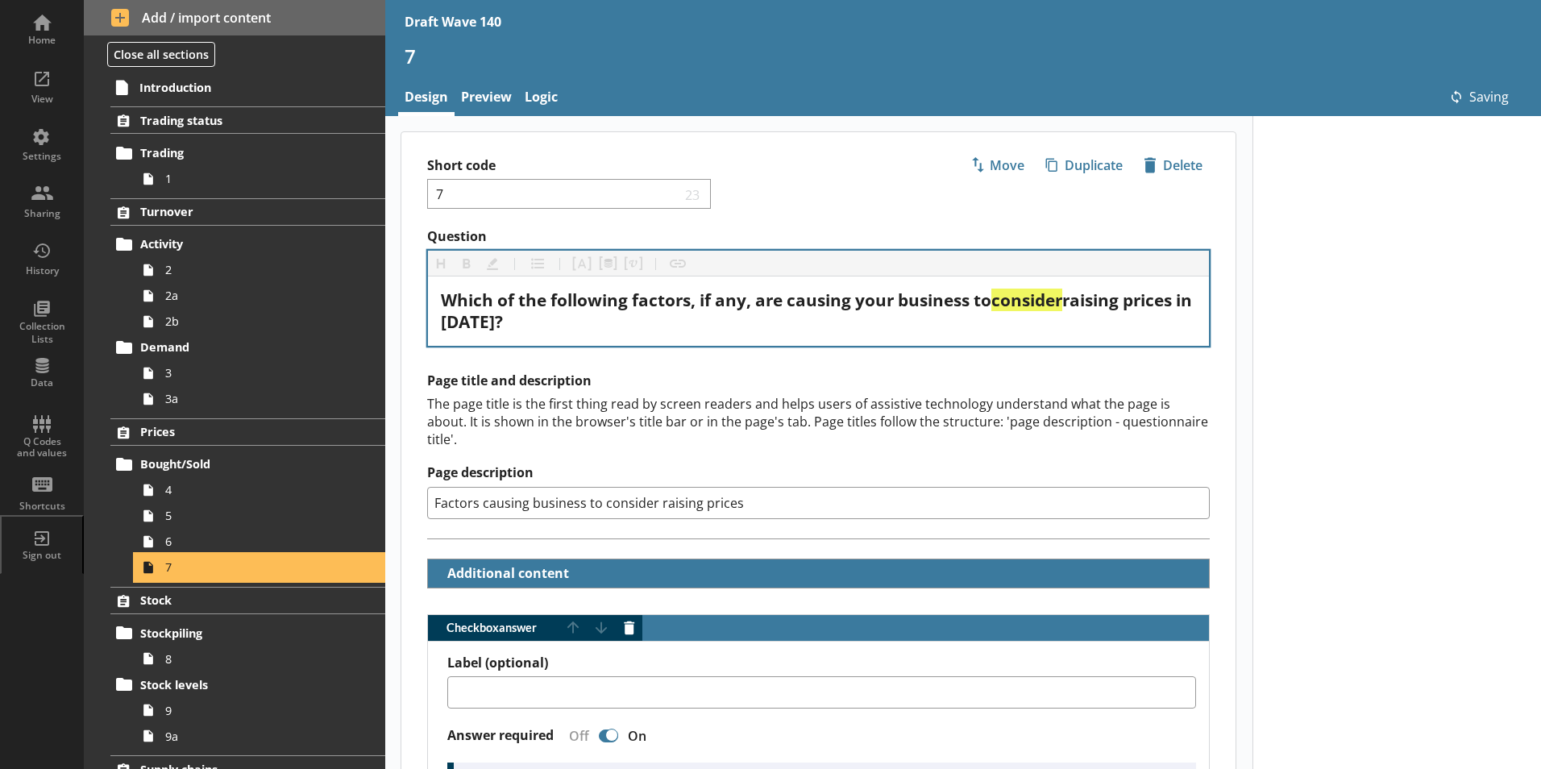
type textarea "x"
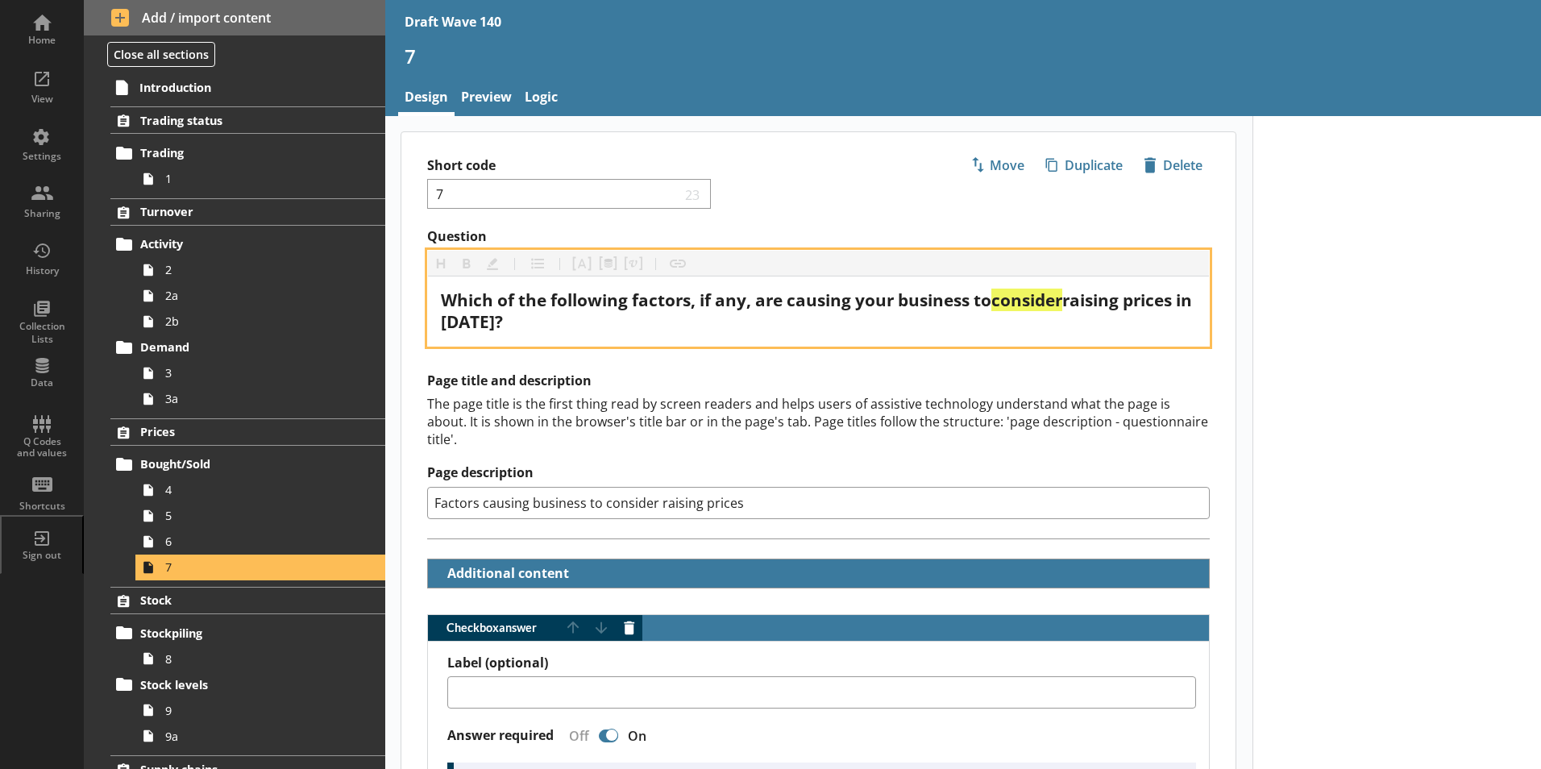
click at [481, 322] on span "raising prices in [DATE]?" at bounding box center [818, 311] width 755 height 44
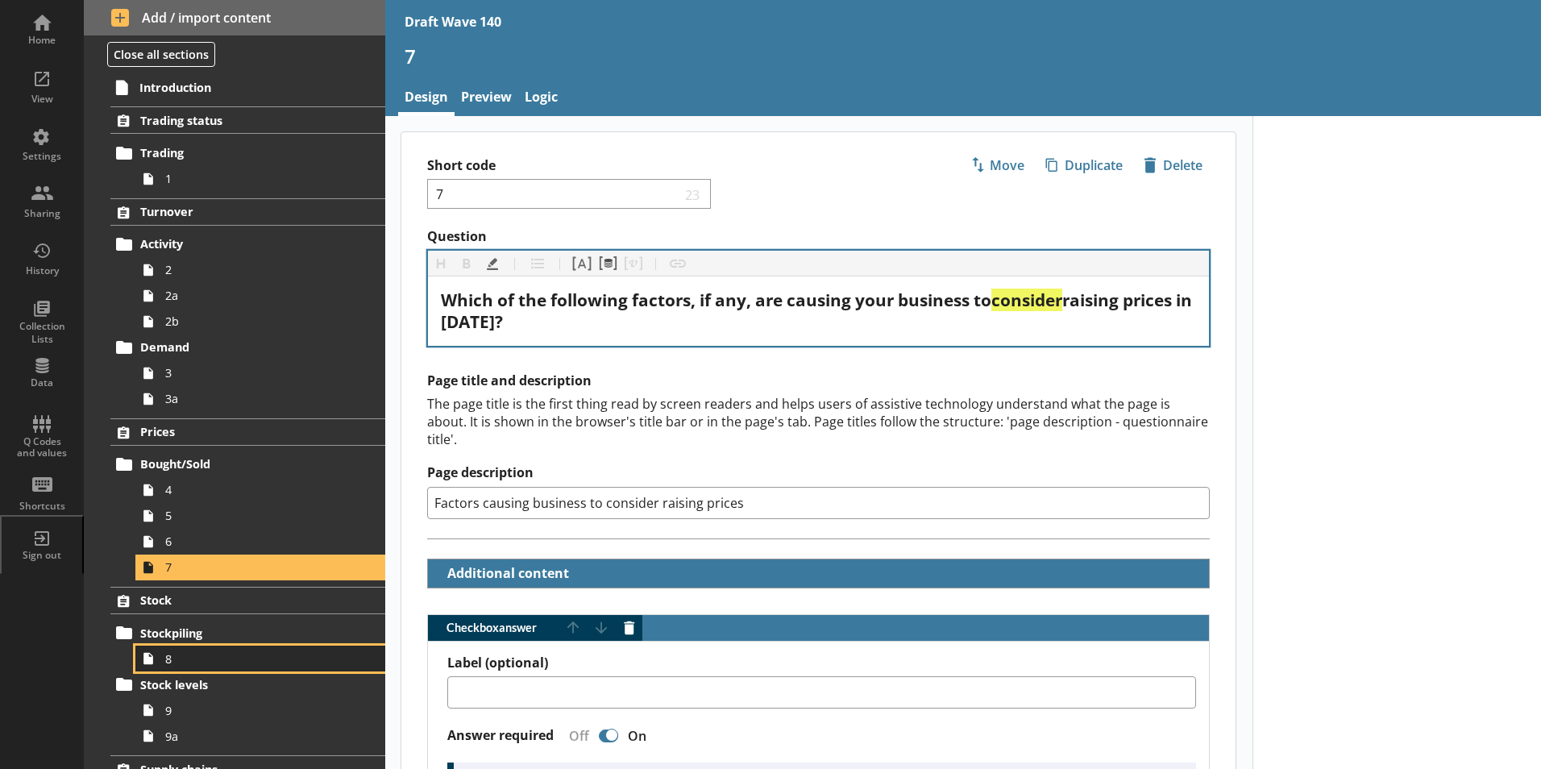
click at [172, 660] on span "8" at bounding box center [254, 658] width 179 height 15
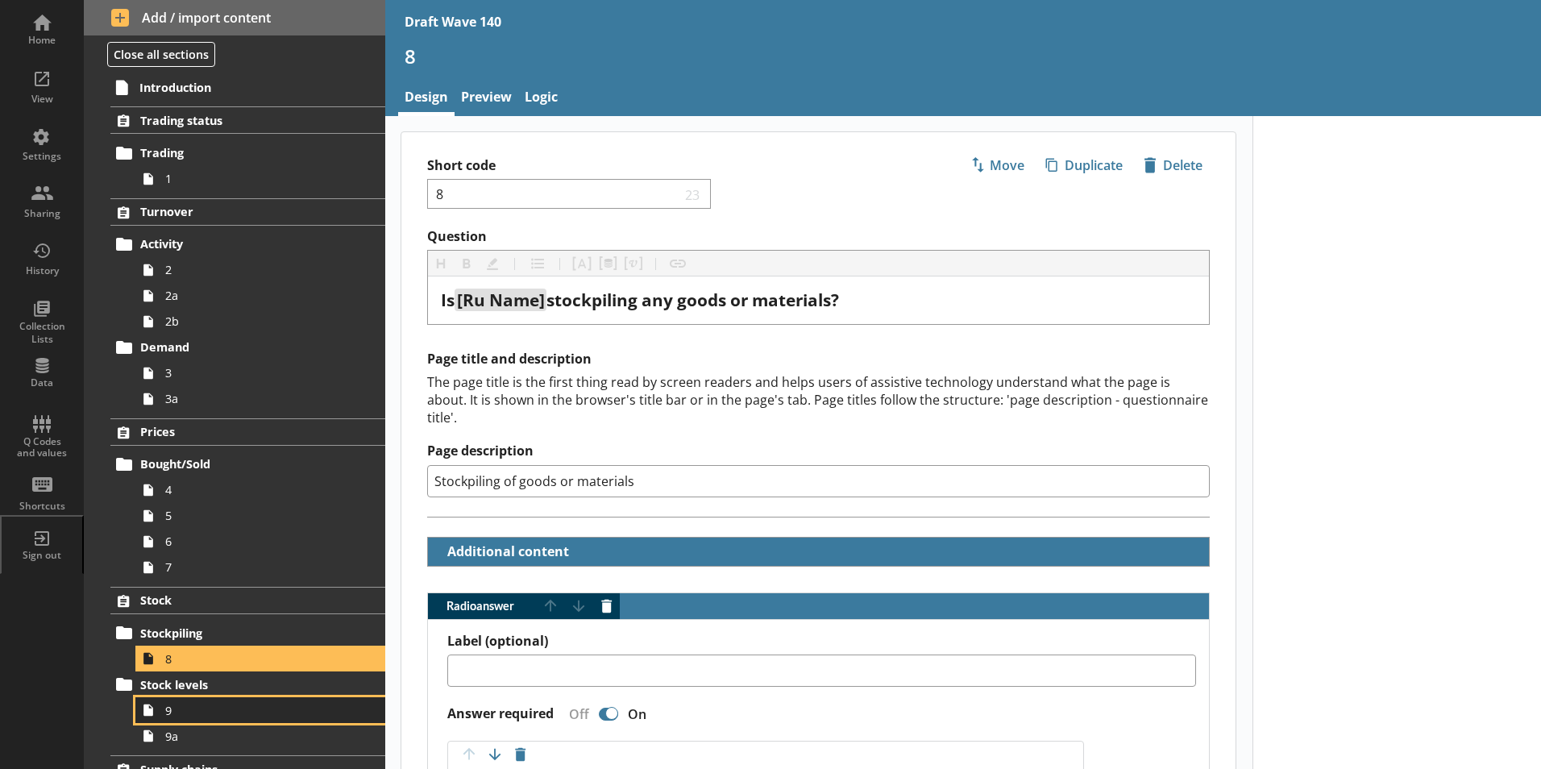
click at [168, 716] on span "9" at bounding box center [254, 710] width 179 height 15
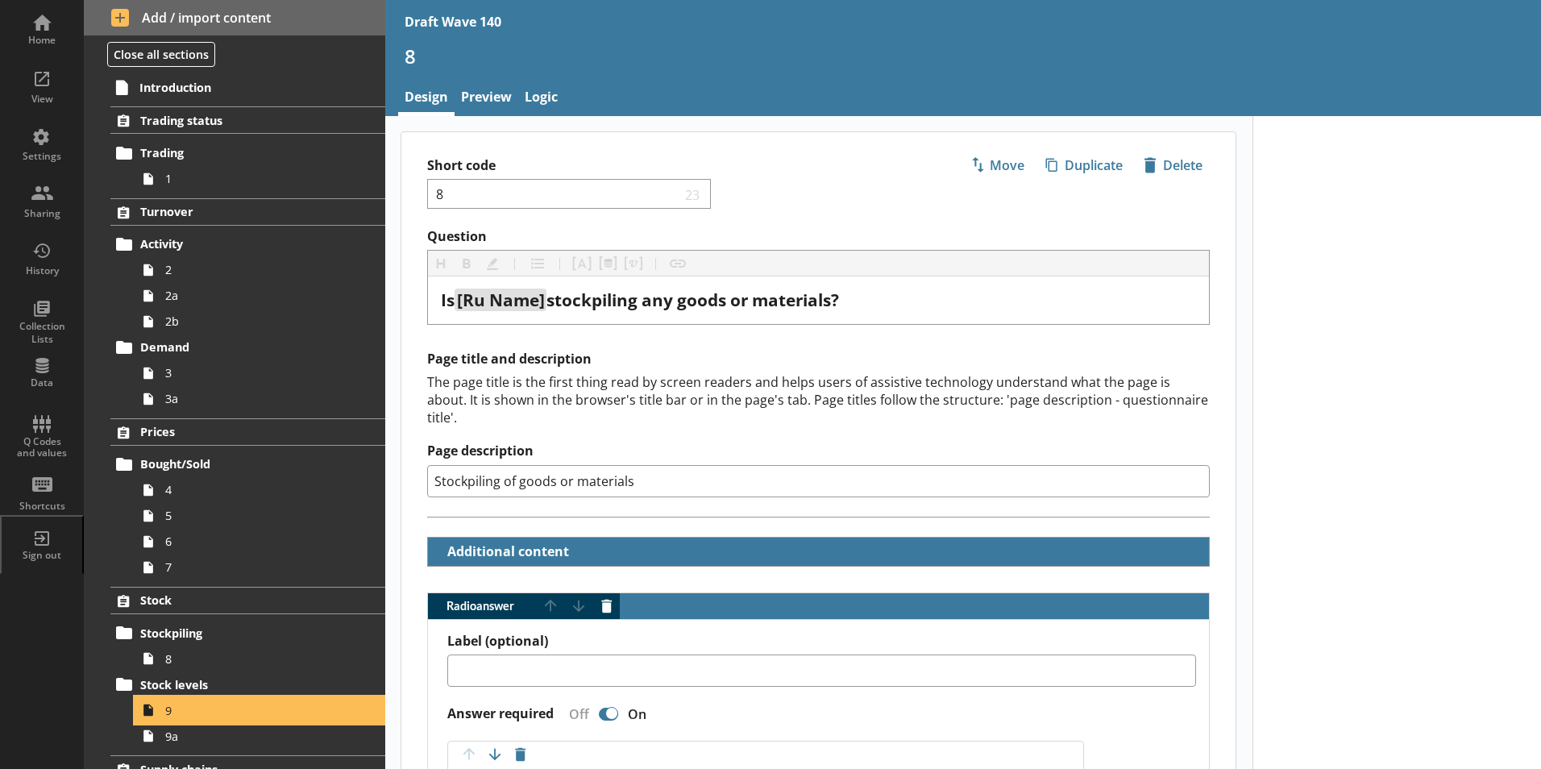
type textarea "x"
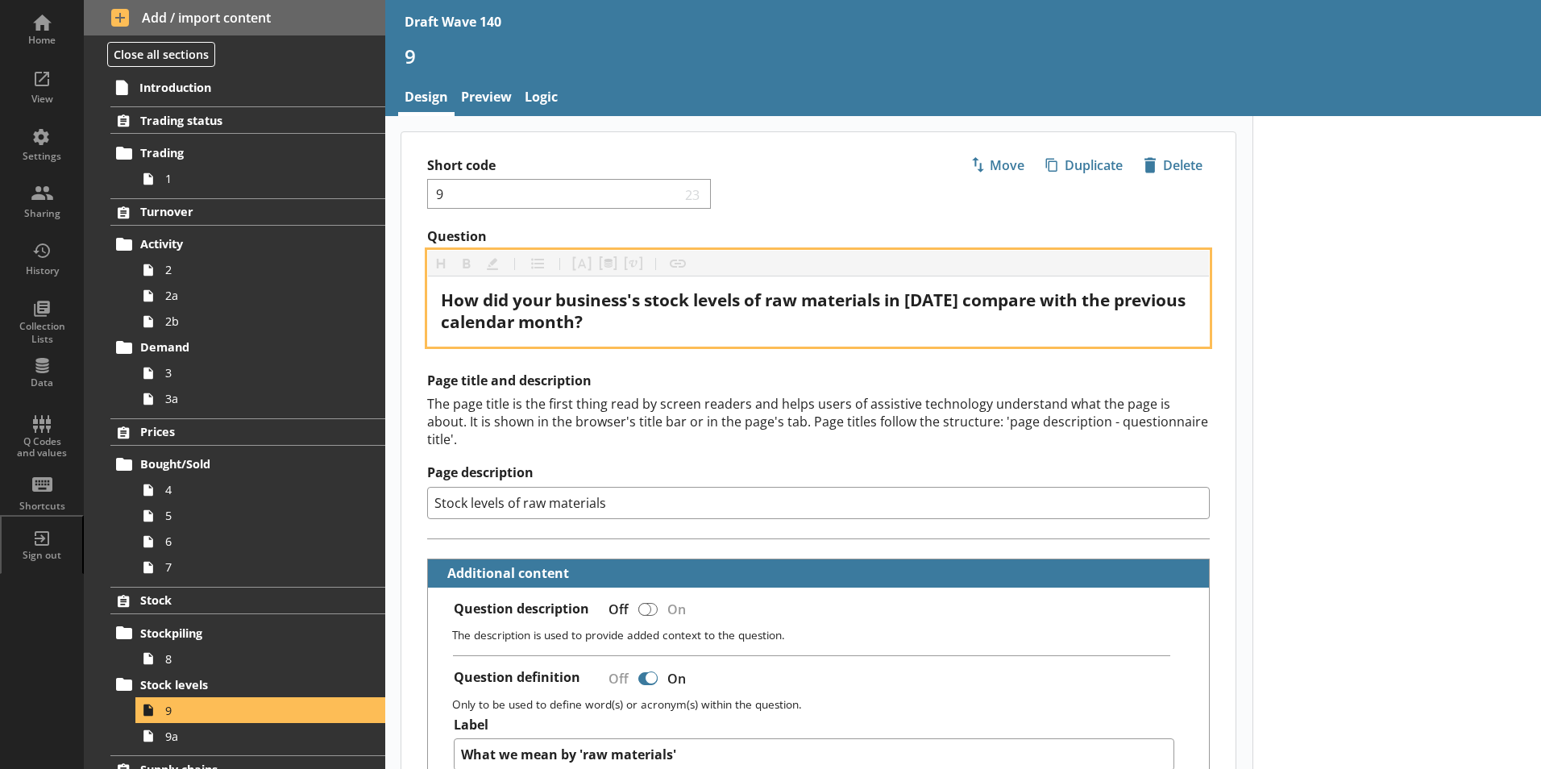
click at [929, 309] on span "How did your business's stock levels of raw materials in [DATE] compare with th…" at bounding box center [815, 311] width 749 height 44
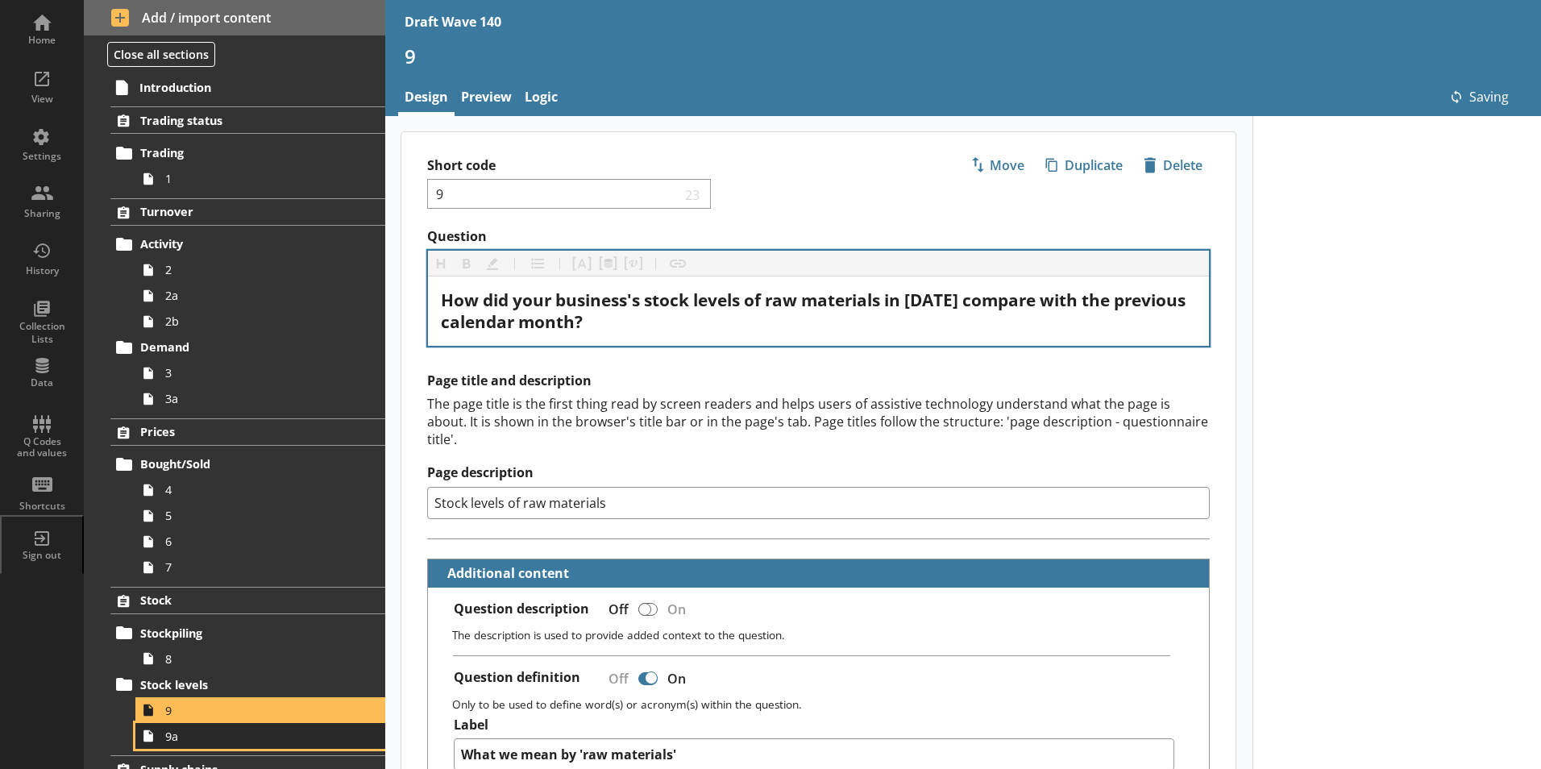
click at [229, 738] on span "9a" at bounding box center [254, 736] width 179 height 15
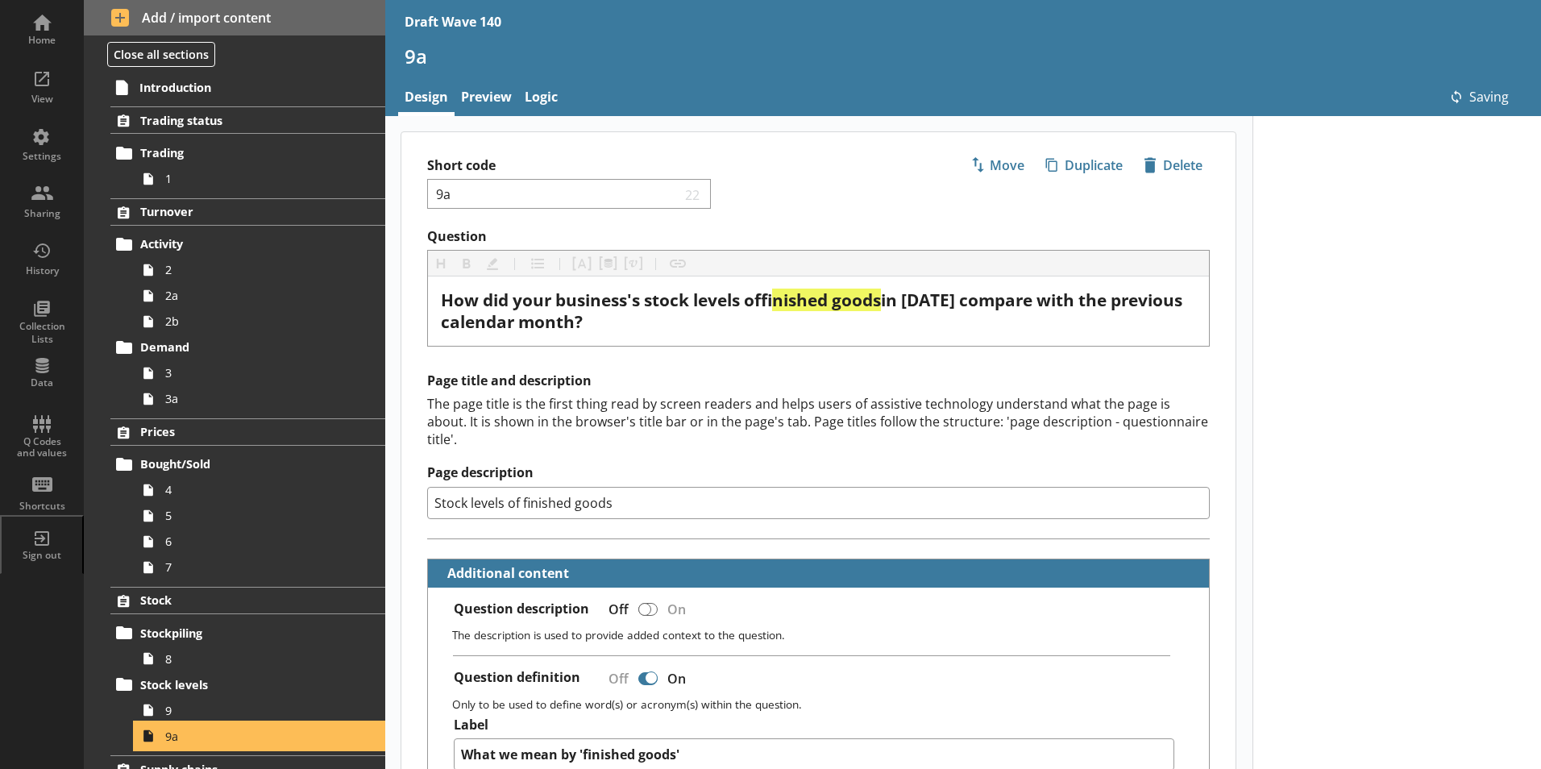
type textarea "x"
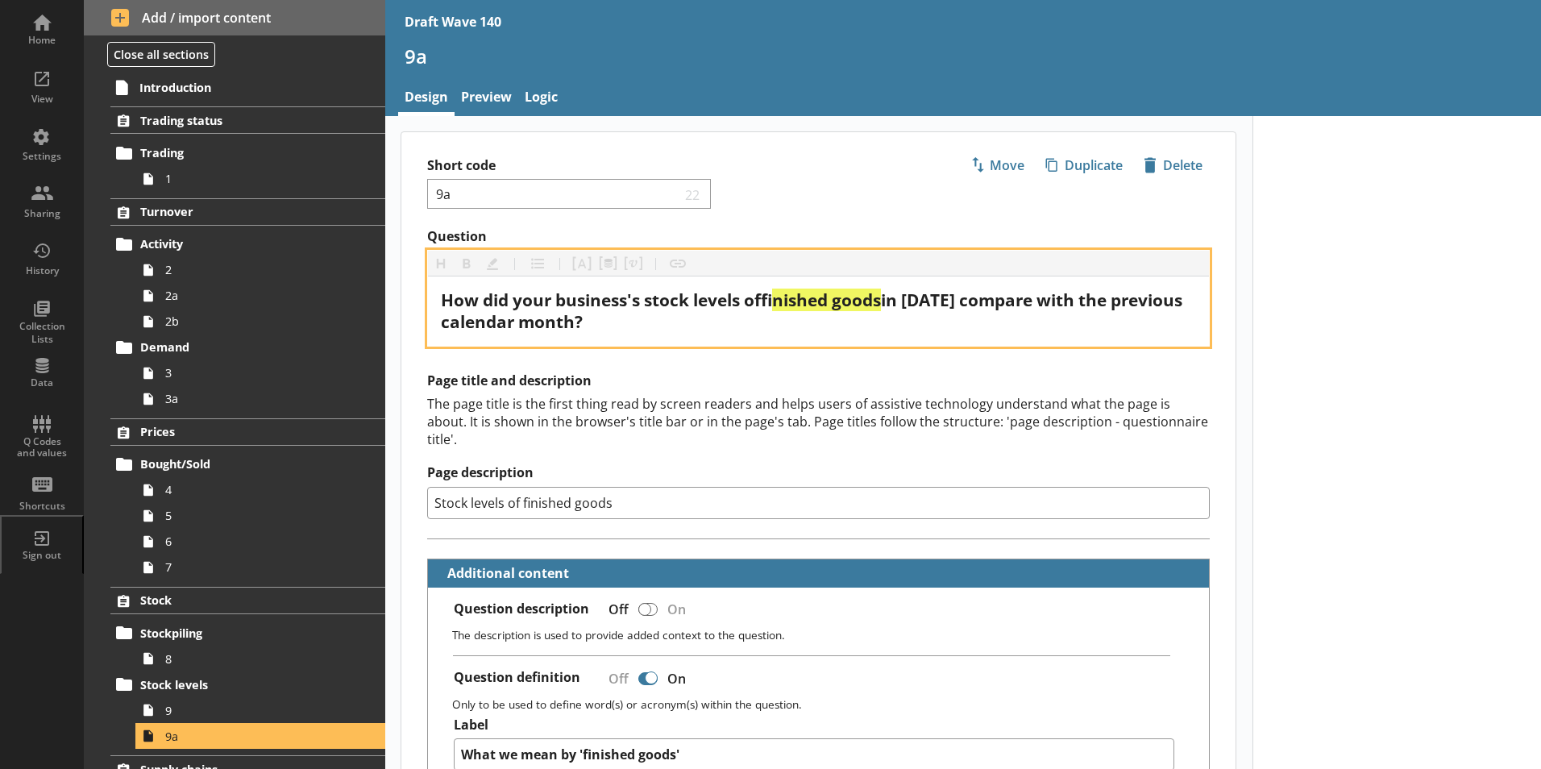
click at [937, 297] on span "in [DATE] compare with the previous calendar month?" at bounding box center [814, 311] width 746 height 44
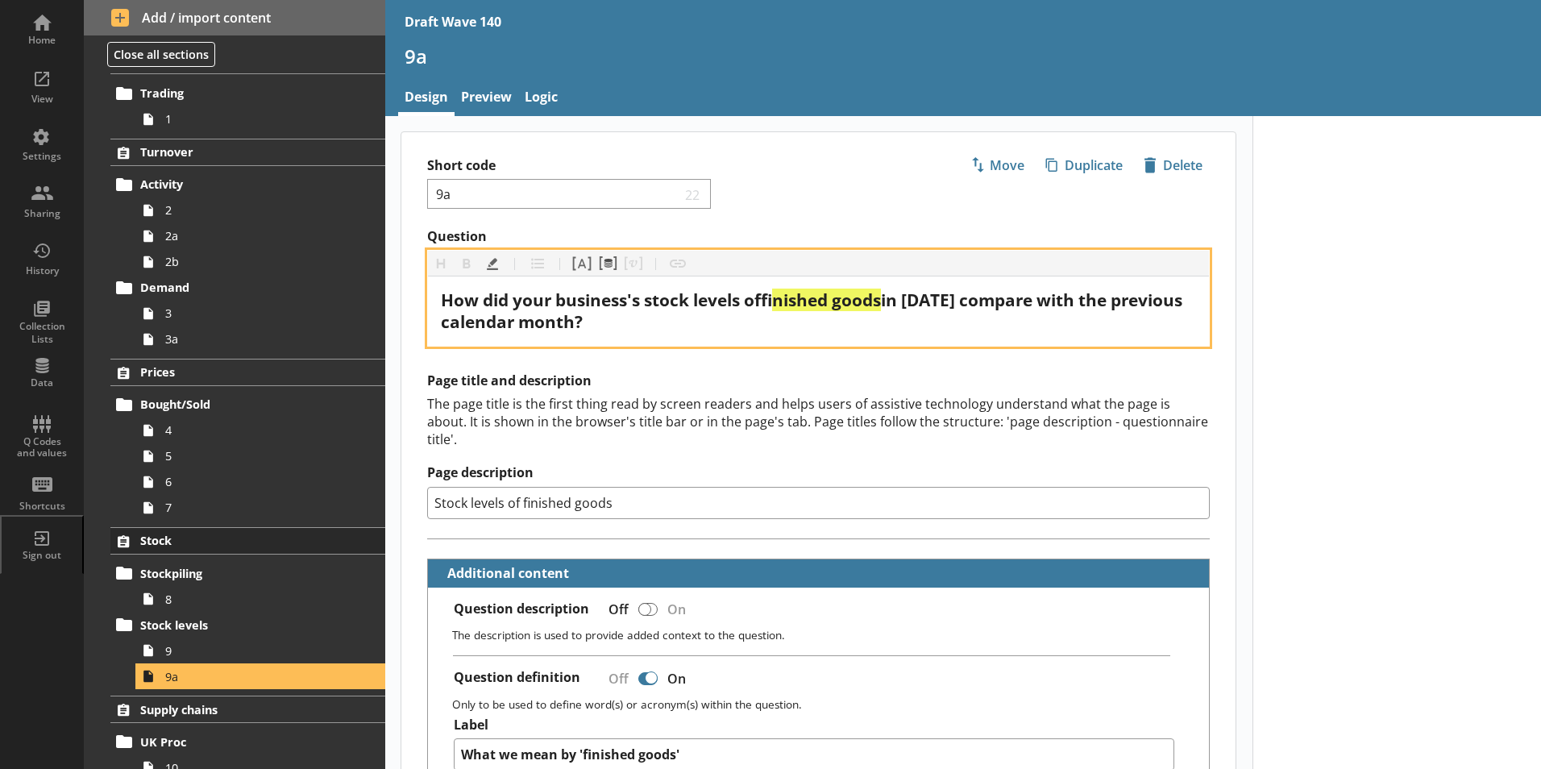
scroll to position [161, 0]
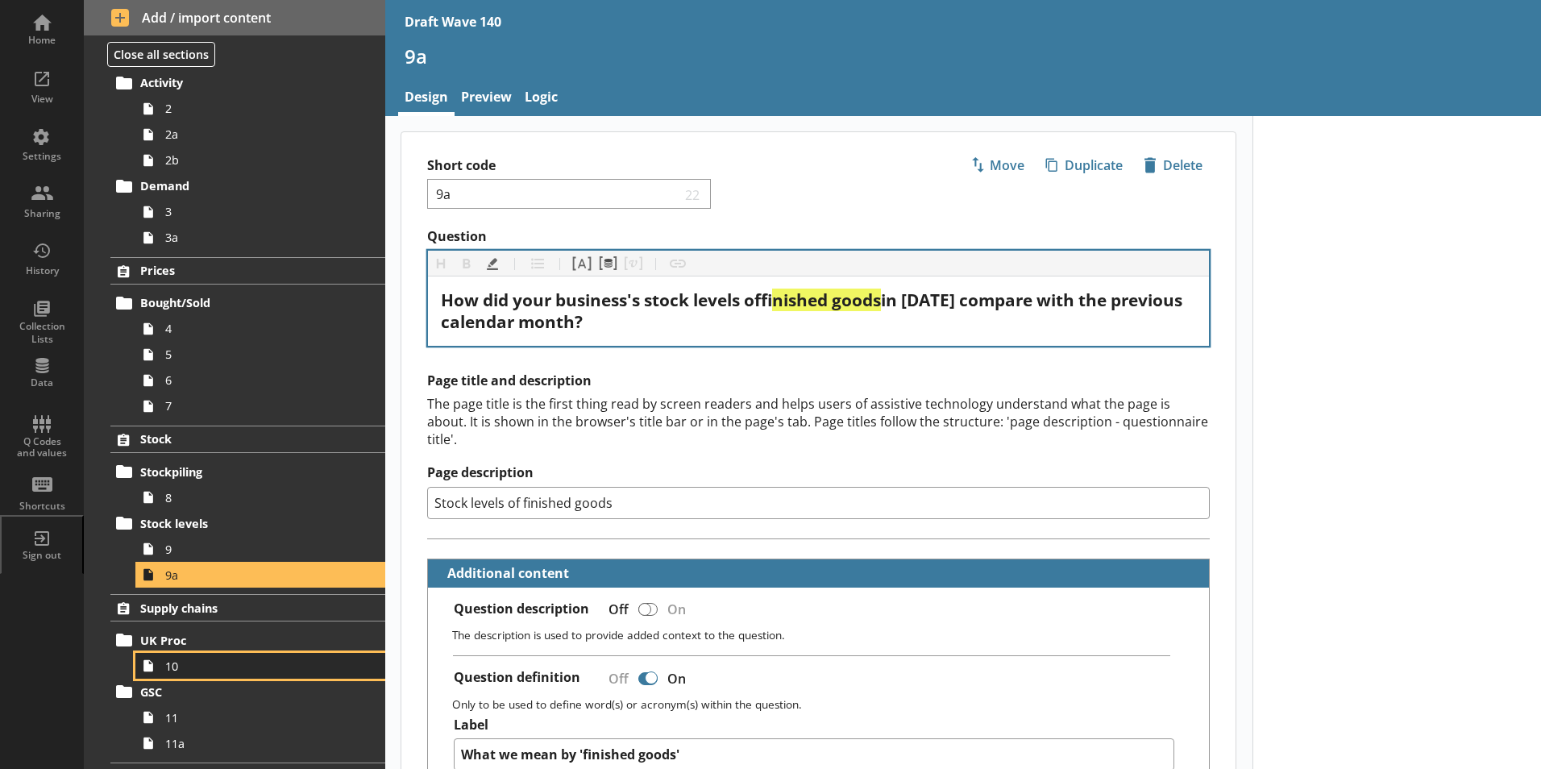
click at [200, 660] on span "10" at bounding box center [254, 666] width 179 height 15
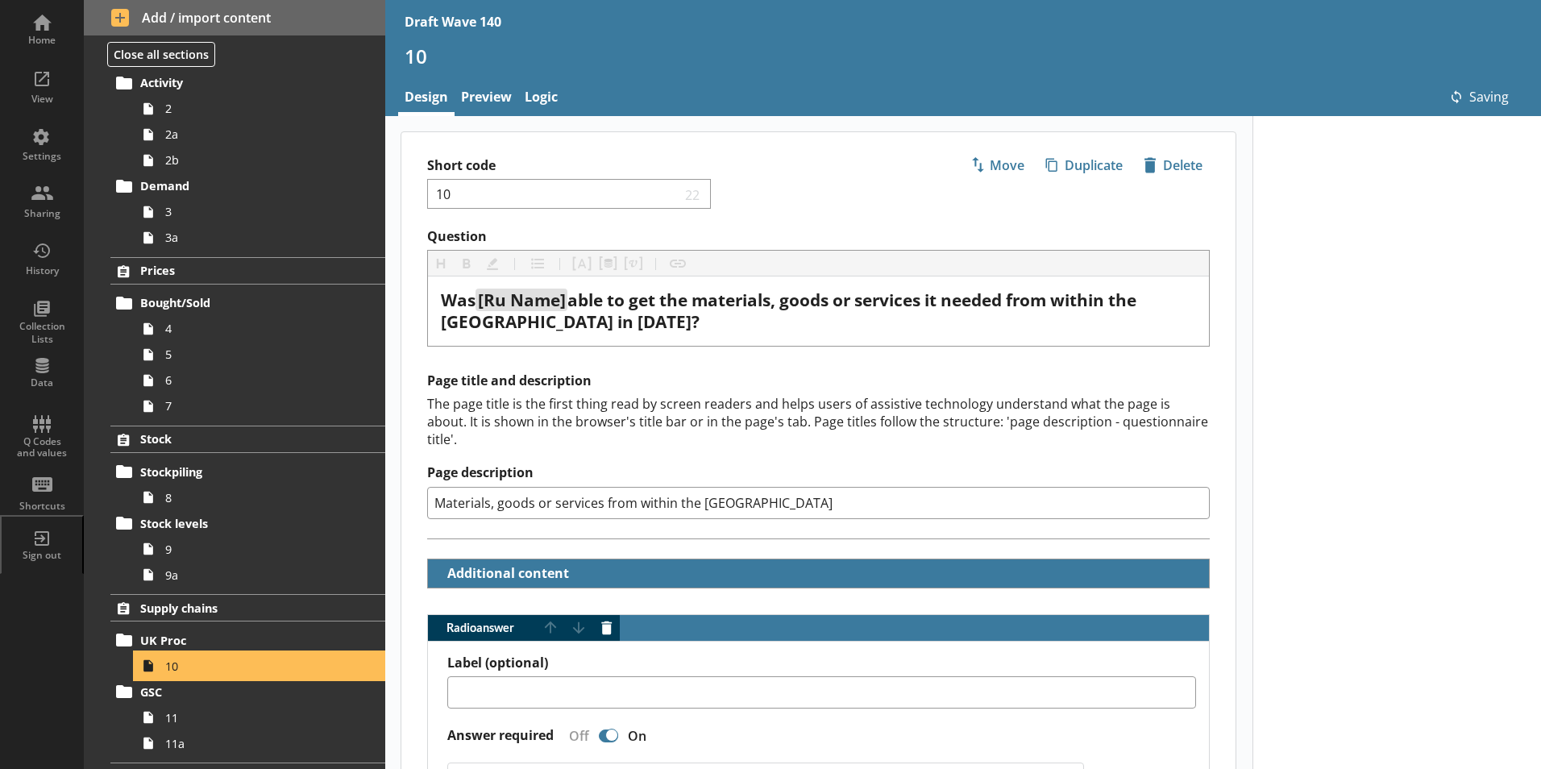
type textarea "x"
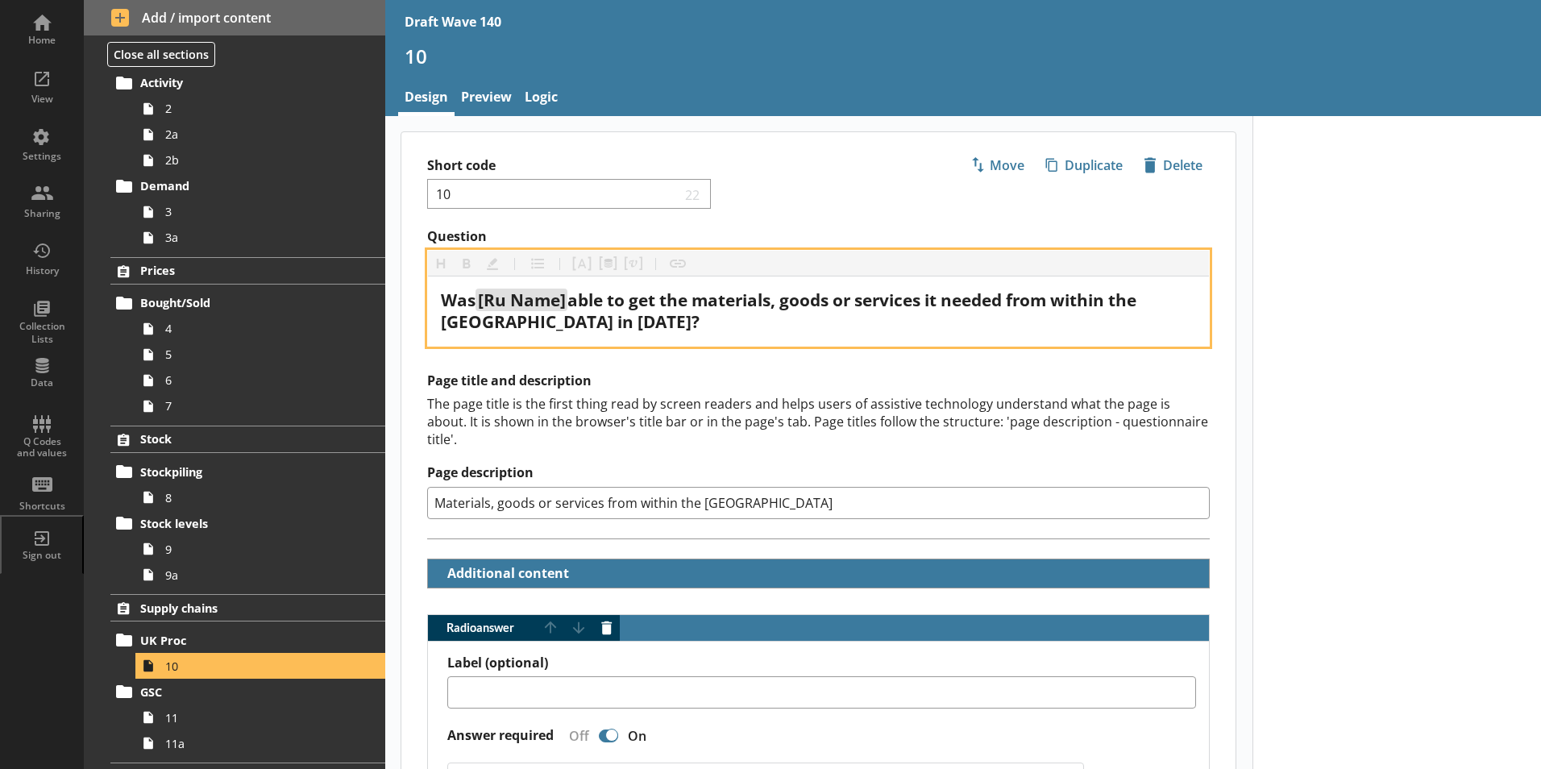
click at [473, 324] on span "able to get the materials, goods or services it needed from within the [GEOGRAP…" at bounding box center [791, 311] width 700 height 44
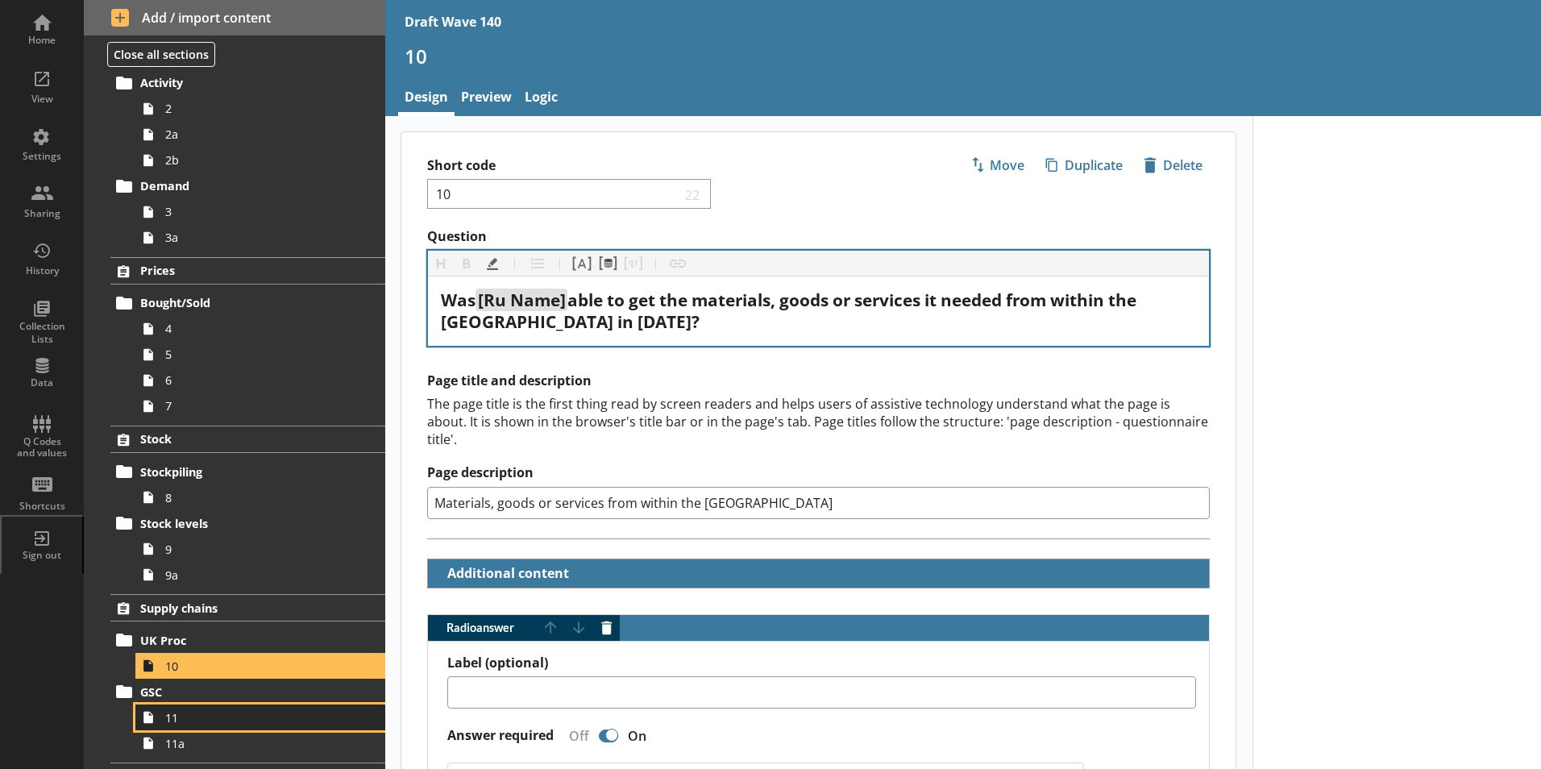
click at [170, 727] on link "11" at bounding box center [260, 717] width 250 height 26
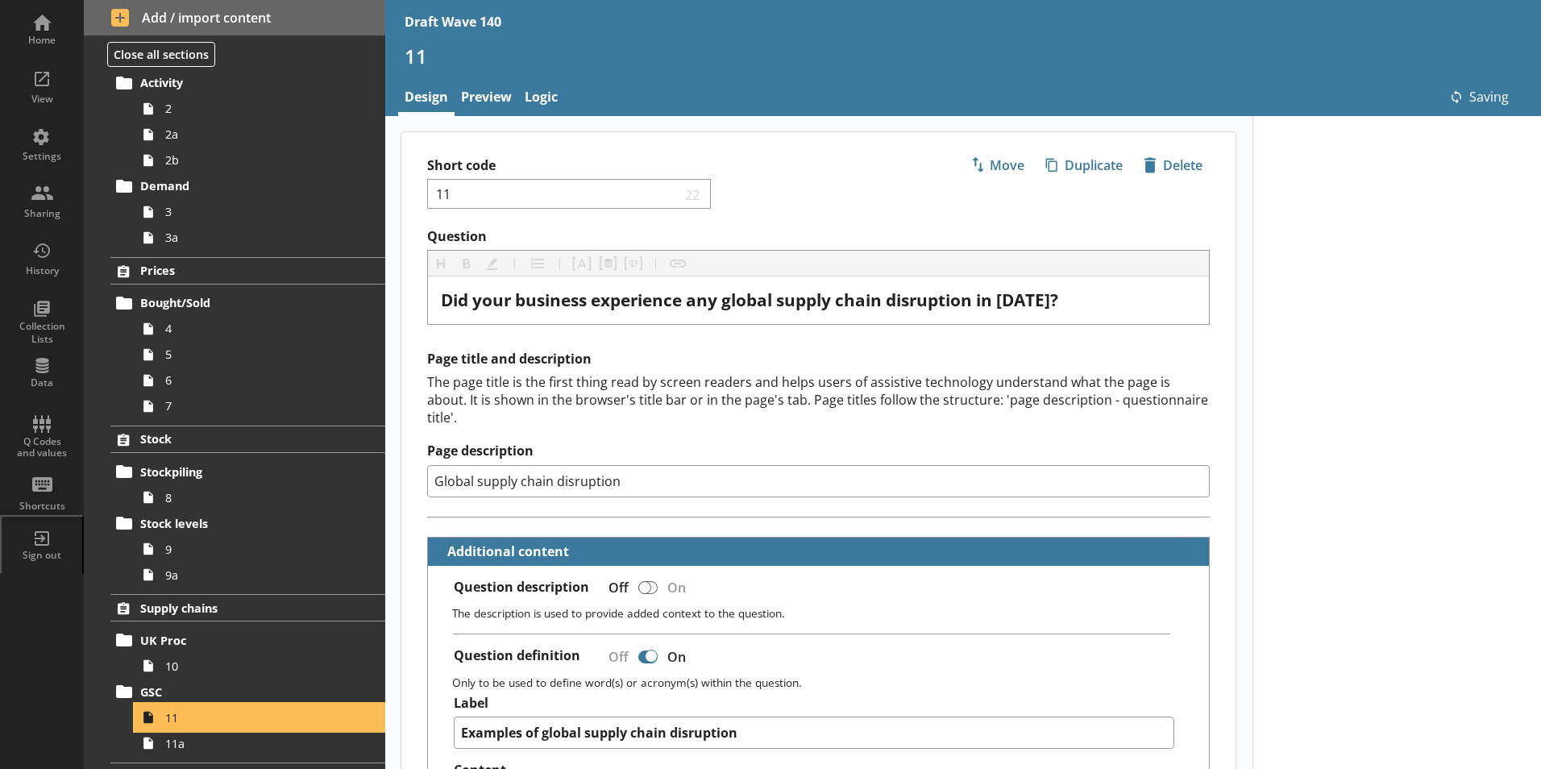
type textarea "x"
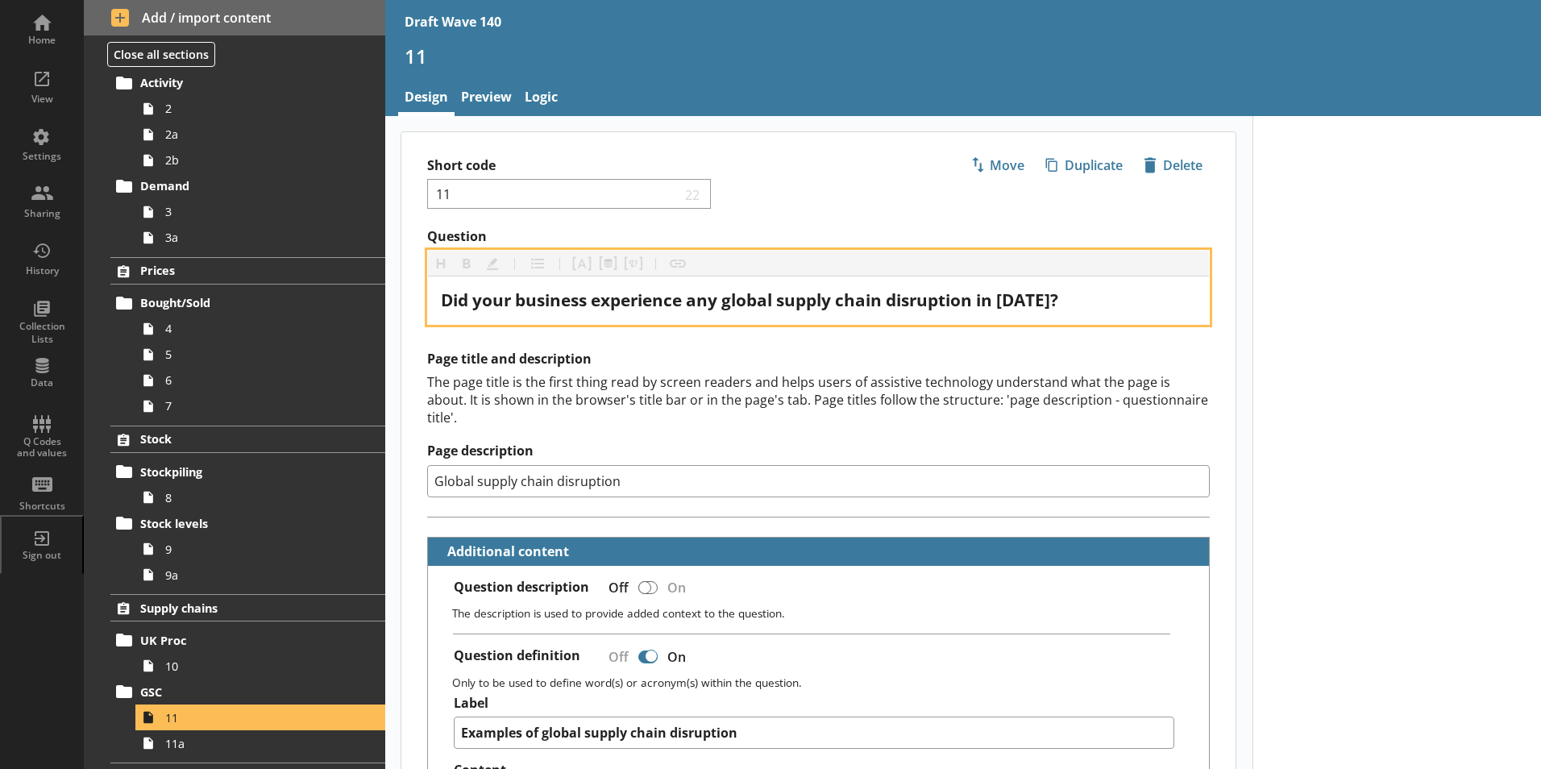
click at [1008, 305] on span "Did your business experience any global supply chain disruption in [DATE]?" at bounding box center [749, 300] width 617 height 23
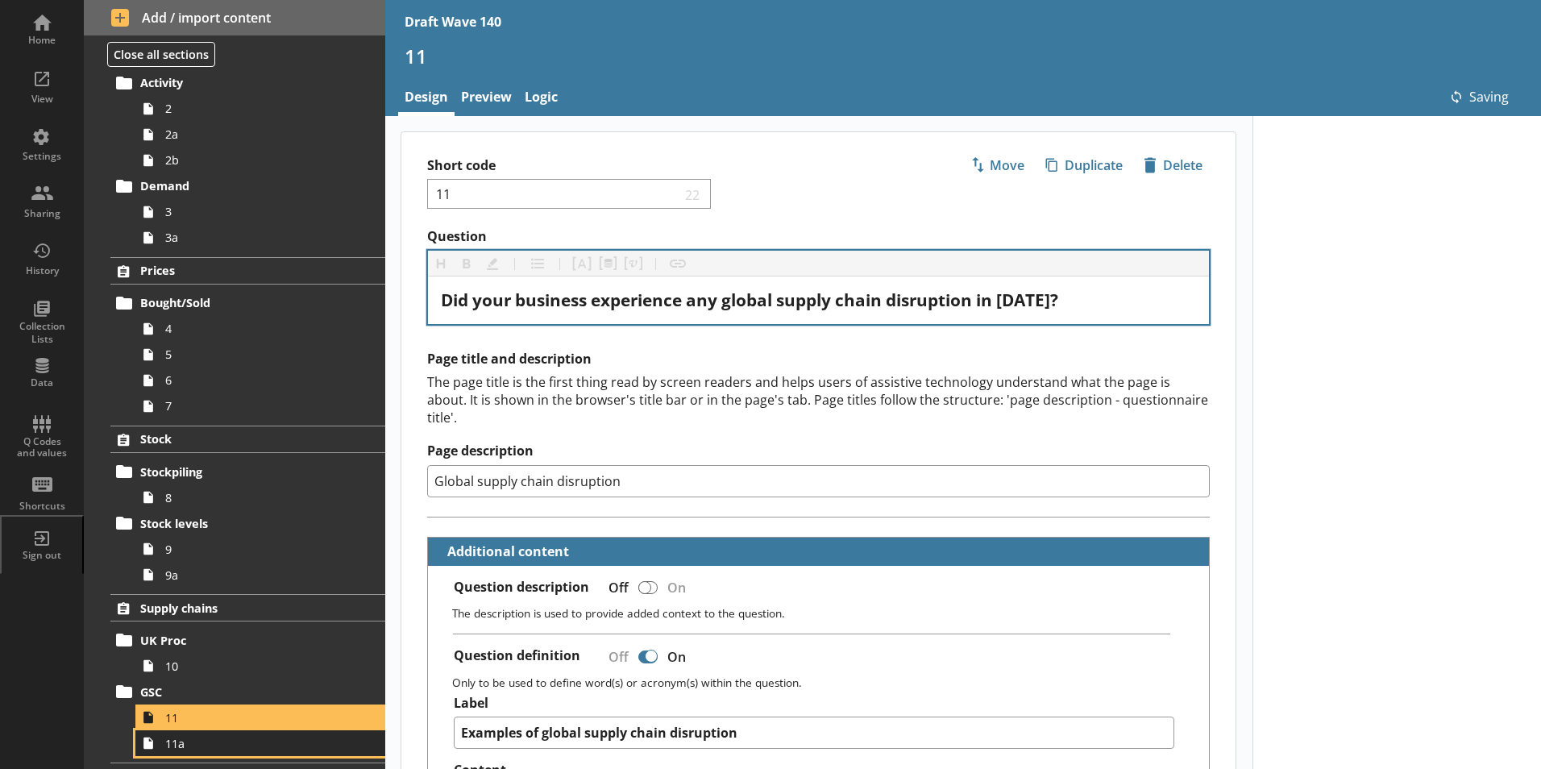
click at [210, 753] on link "11a" at bounding box center [260, 743] width 250 height 26
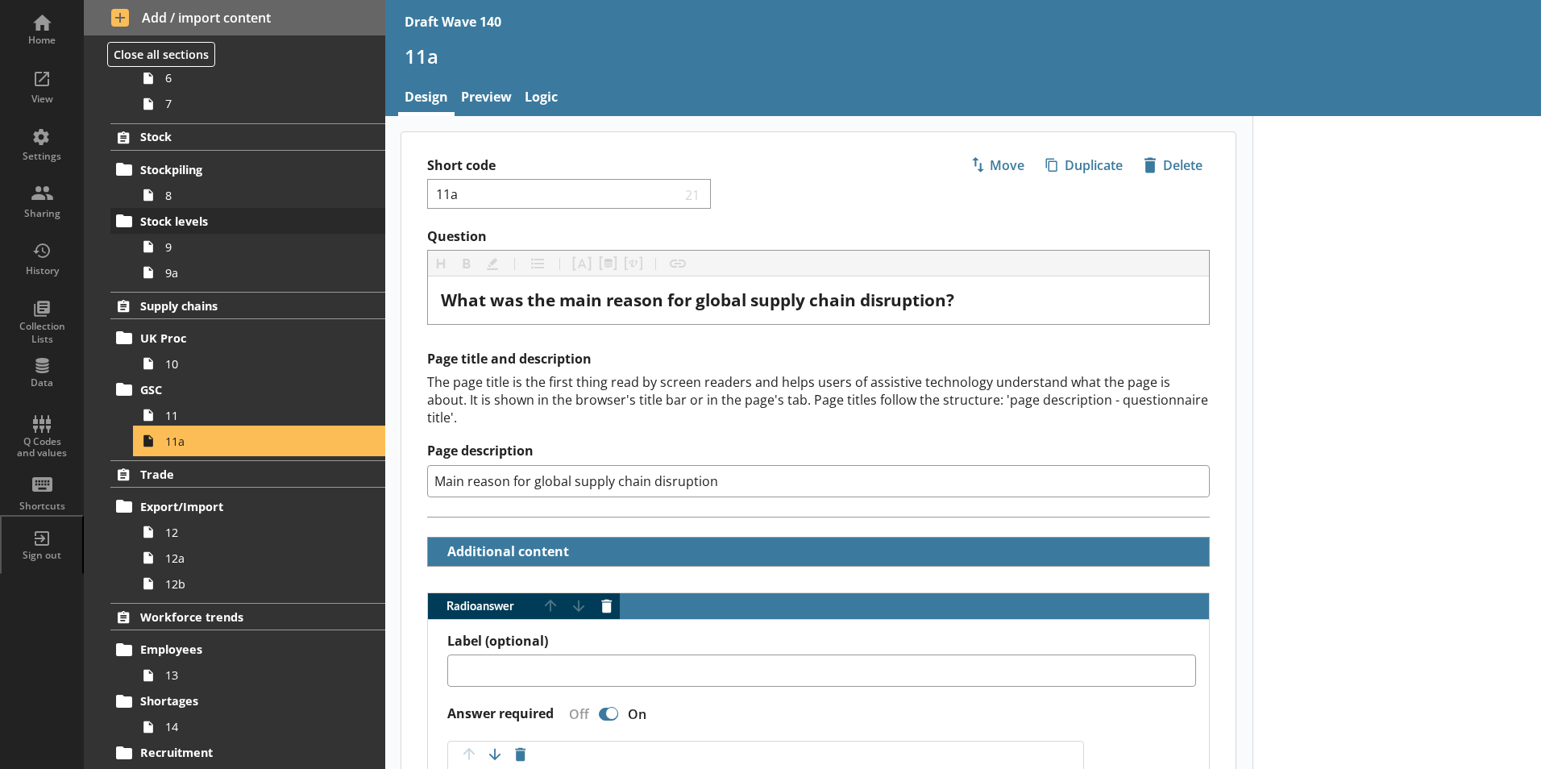
scroll to position [484, 0]
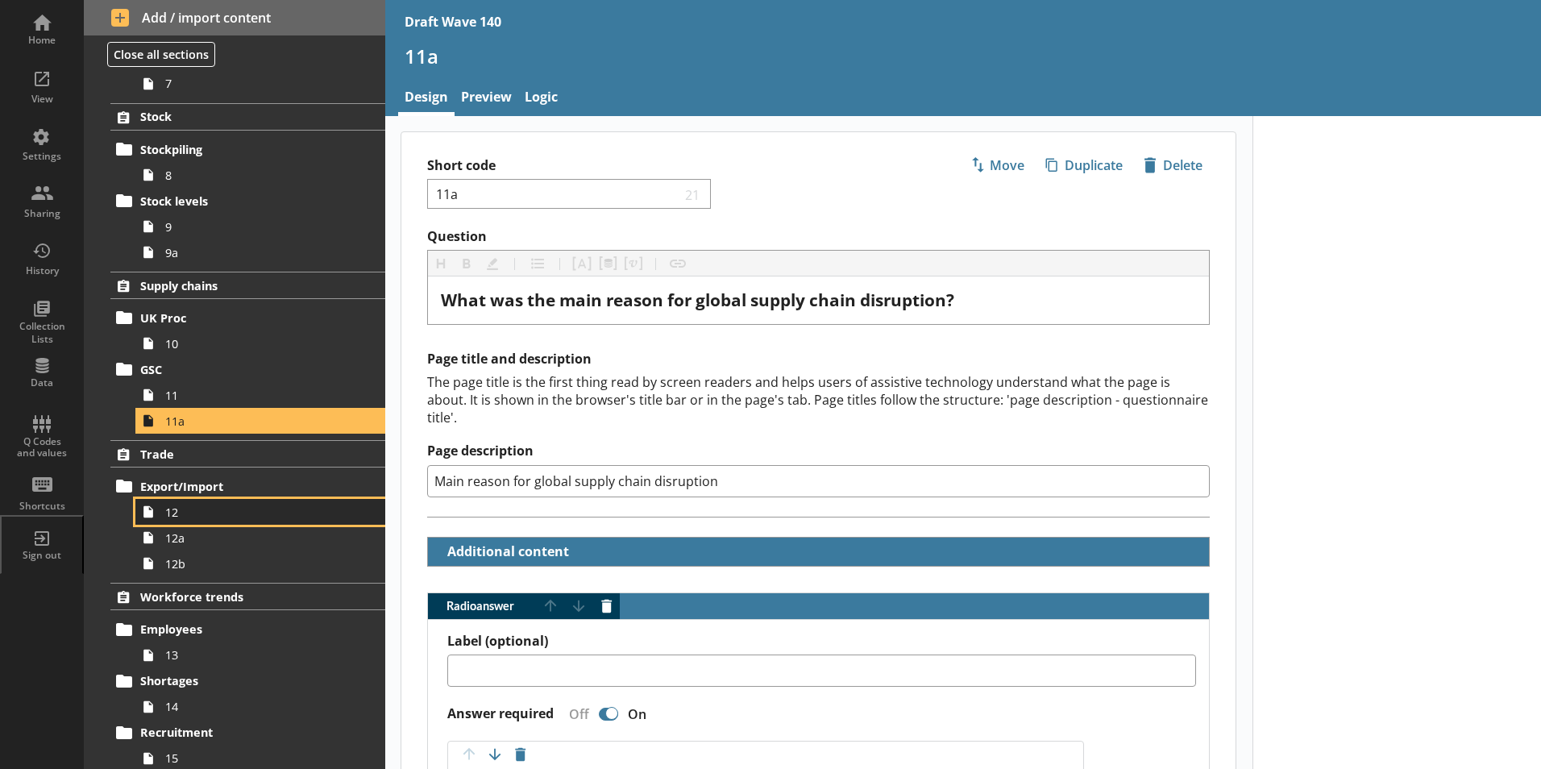
click at [185, 519] on span "12" at bounding box center [254, 512] width 179 height 15
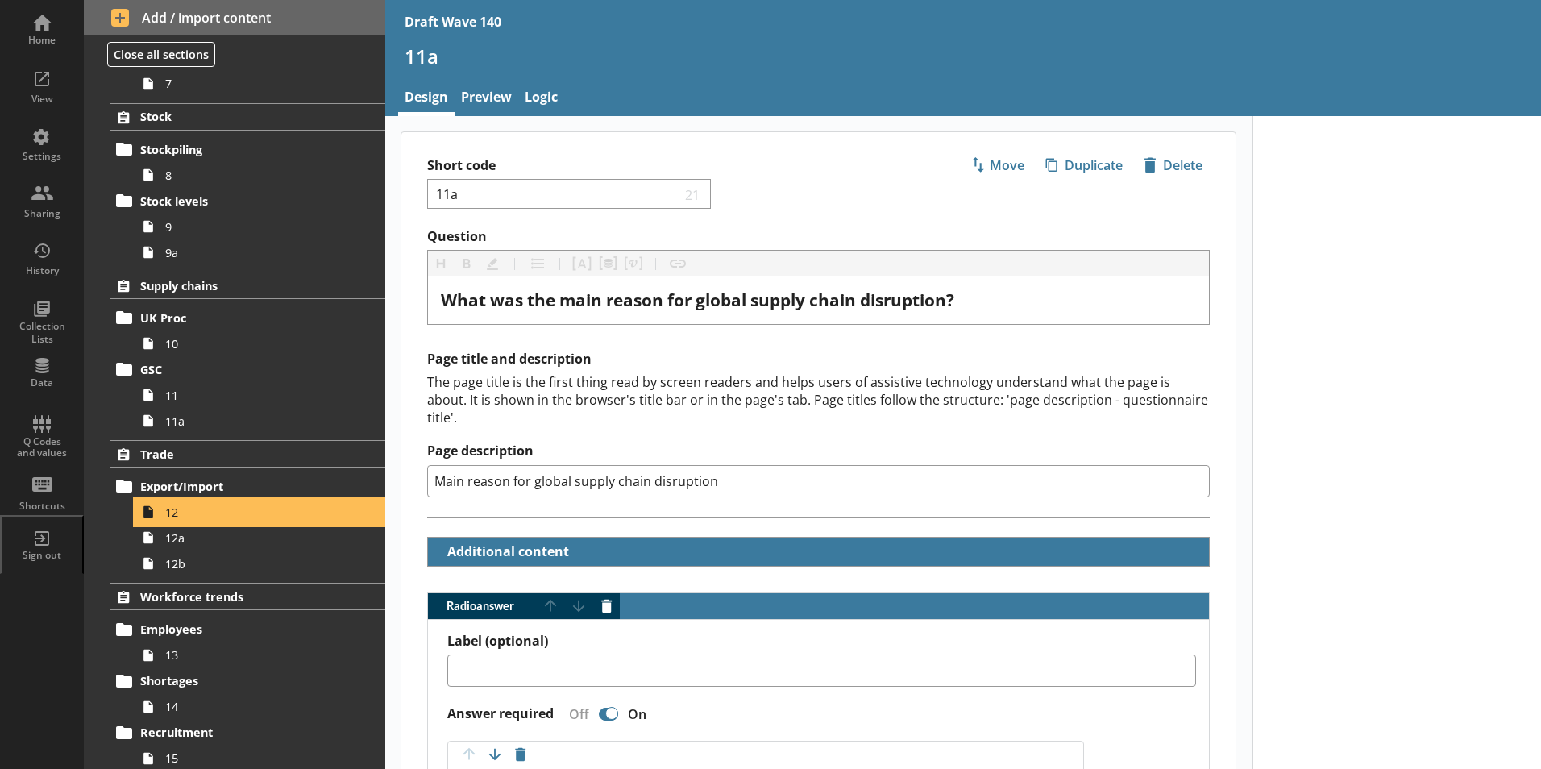
type textarea "x"
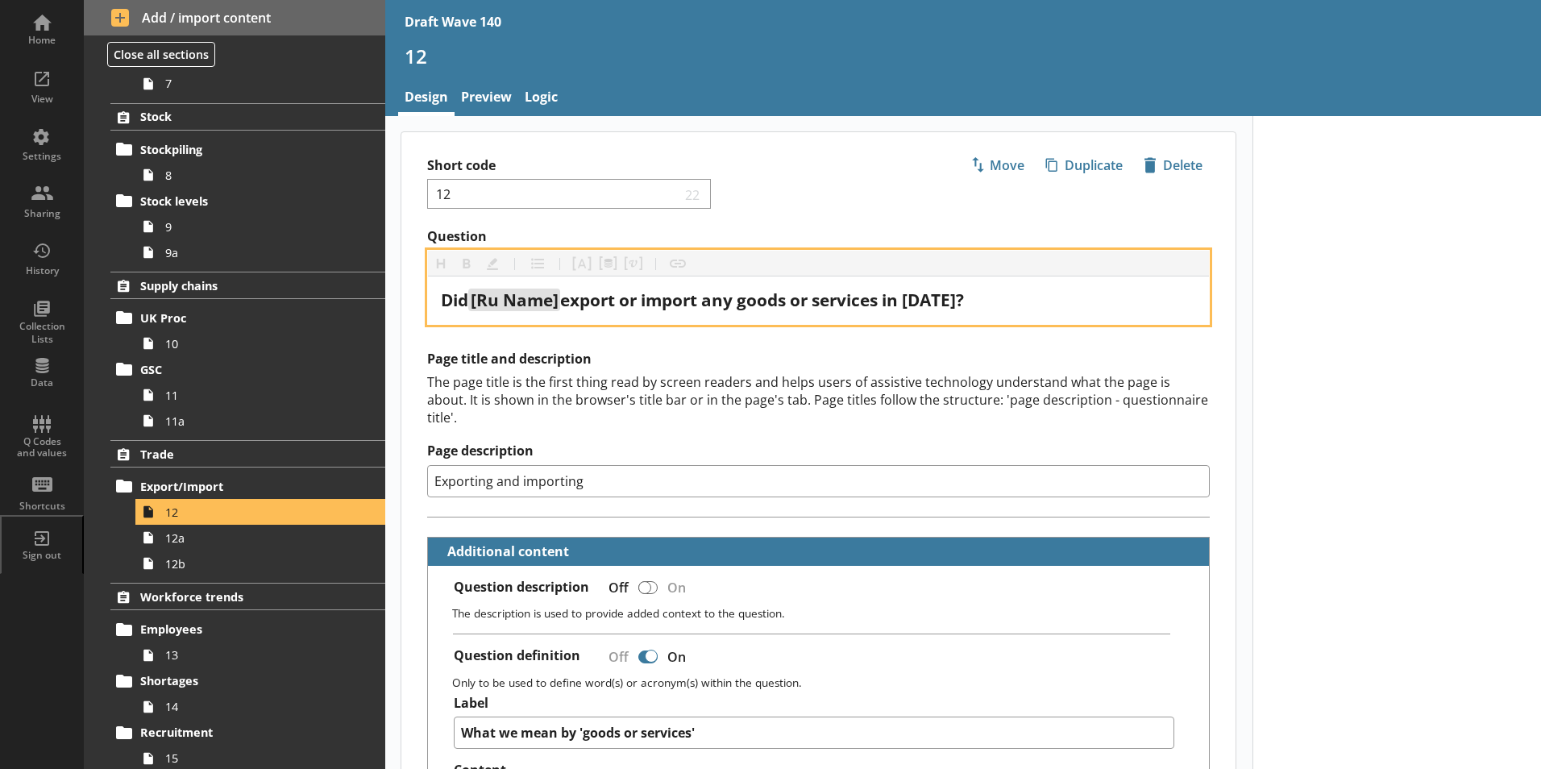
click at [943, 290] on span "export or import any goods or services in [DATE]?" at bounding box center [762, 300] width 404 height 23
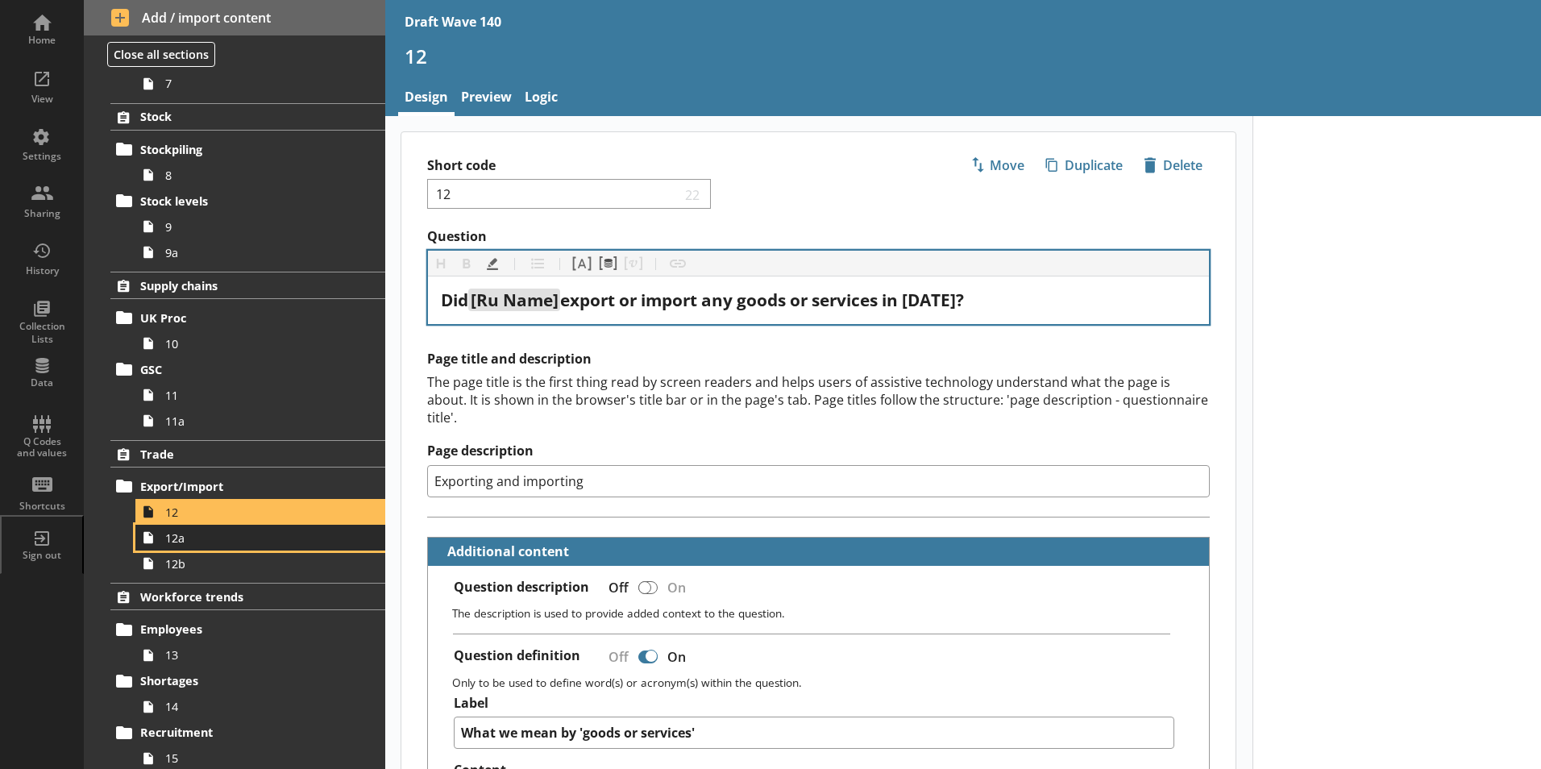
click at [204, 549] on link "12a" at bounding box center [260, 538] width 250 height 26
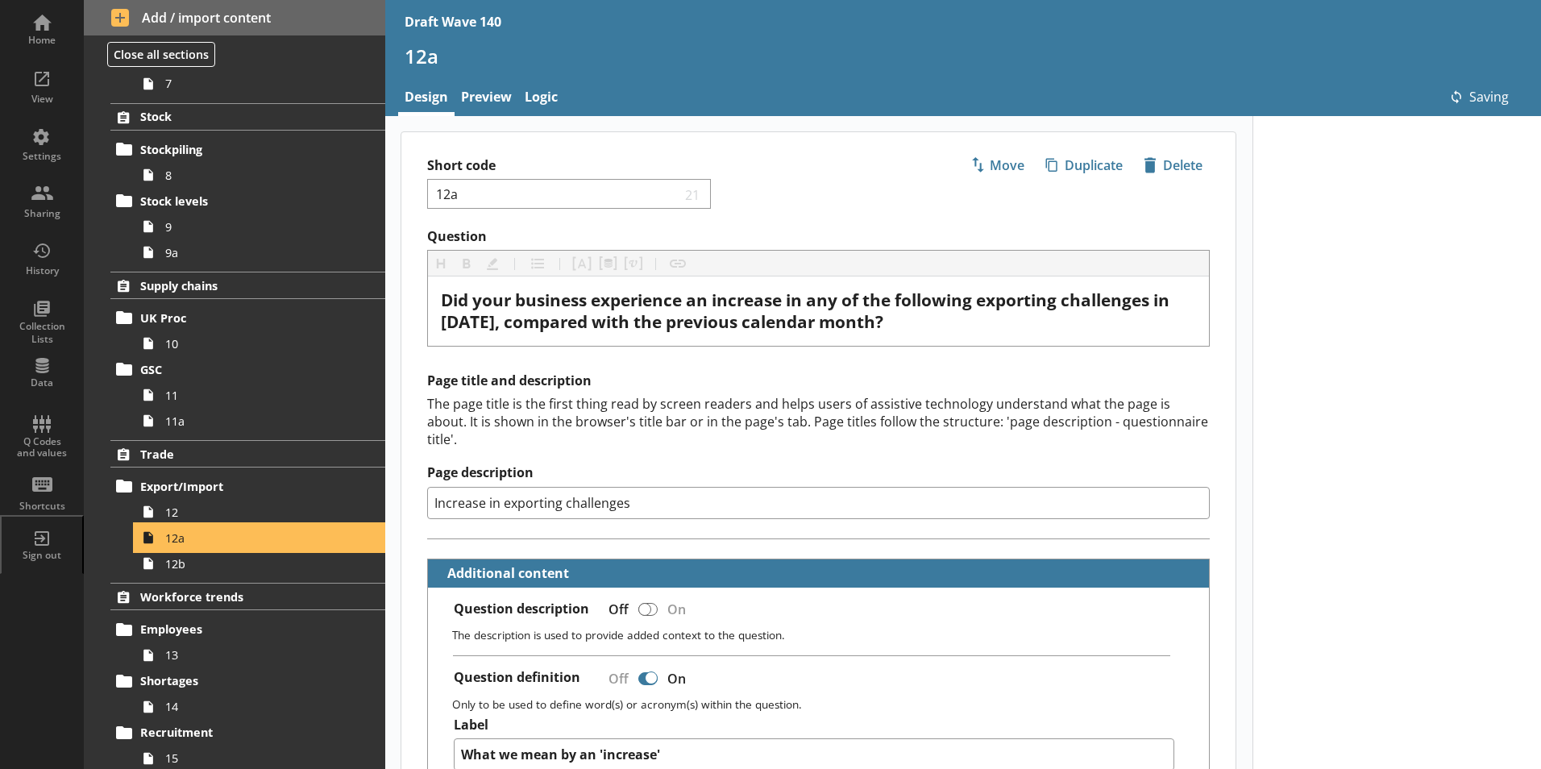
type textarea "x"
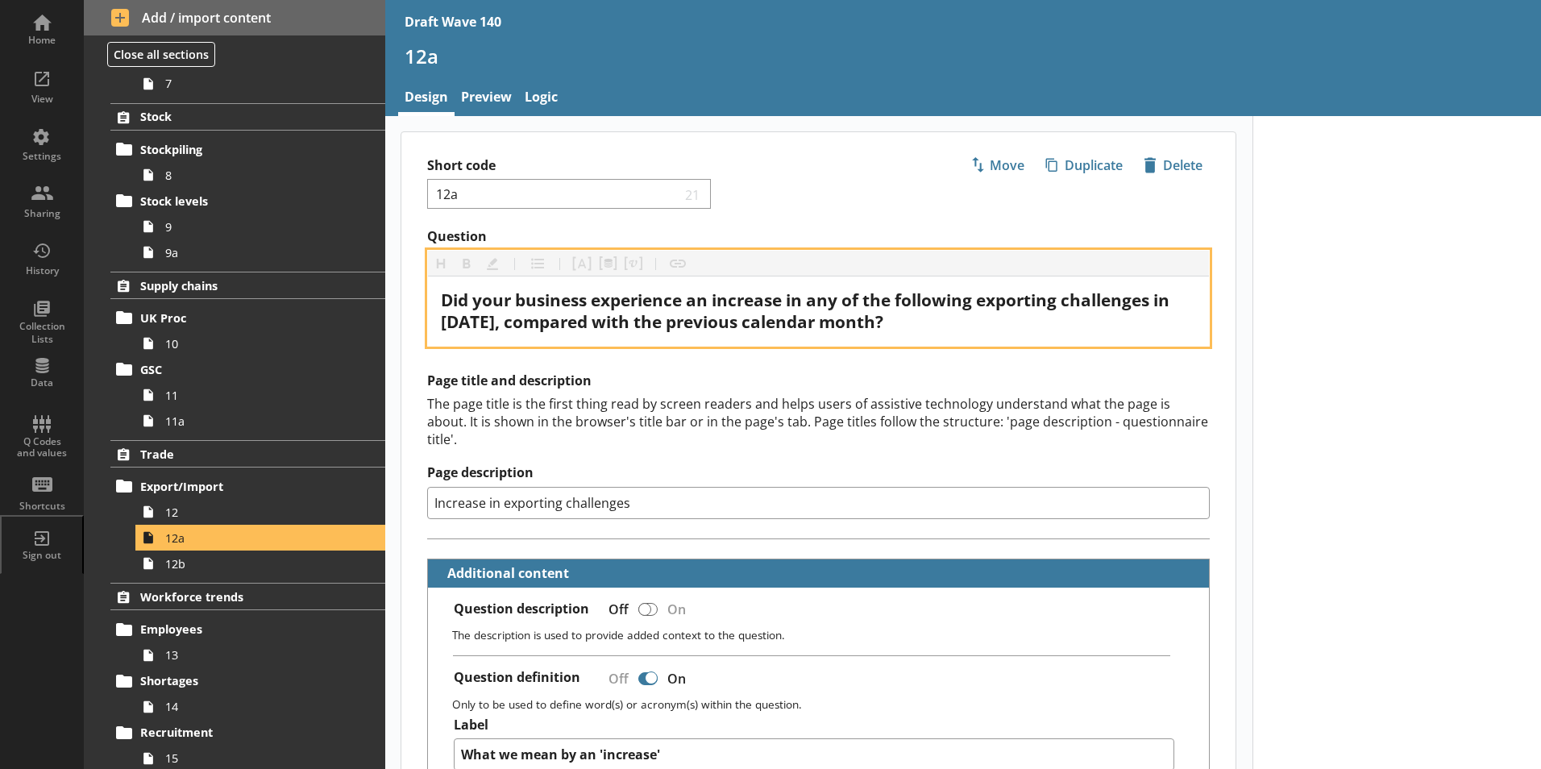
click at [455, 315] on span "Did your business experience an increase in any of the following exporting chal…" at bounding box center [807, 311] width 733 height 44
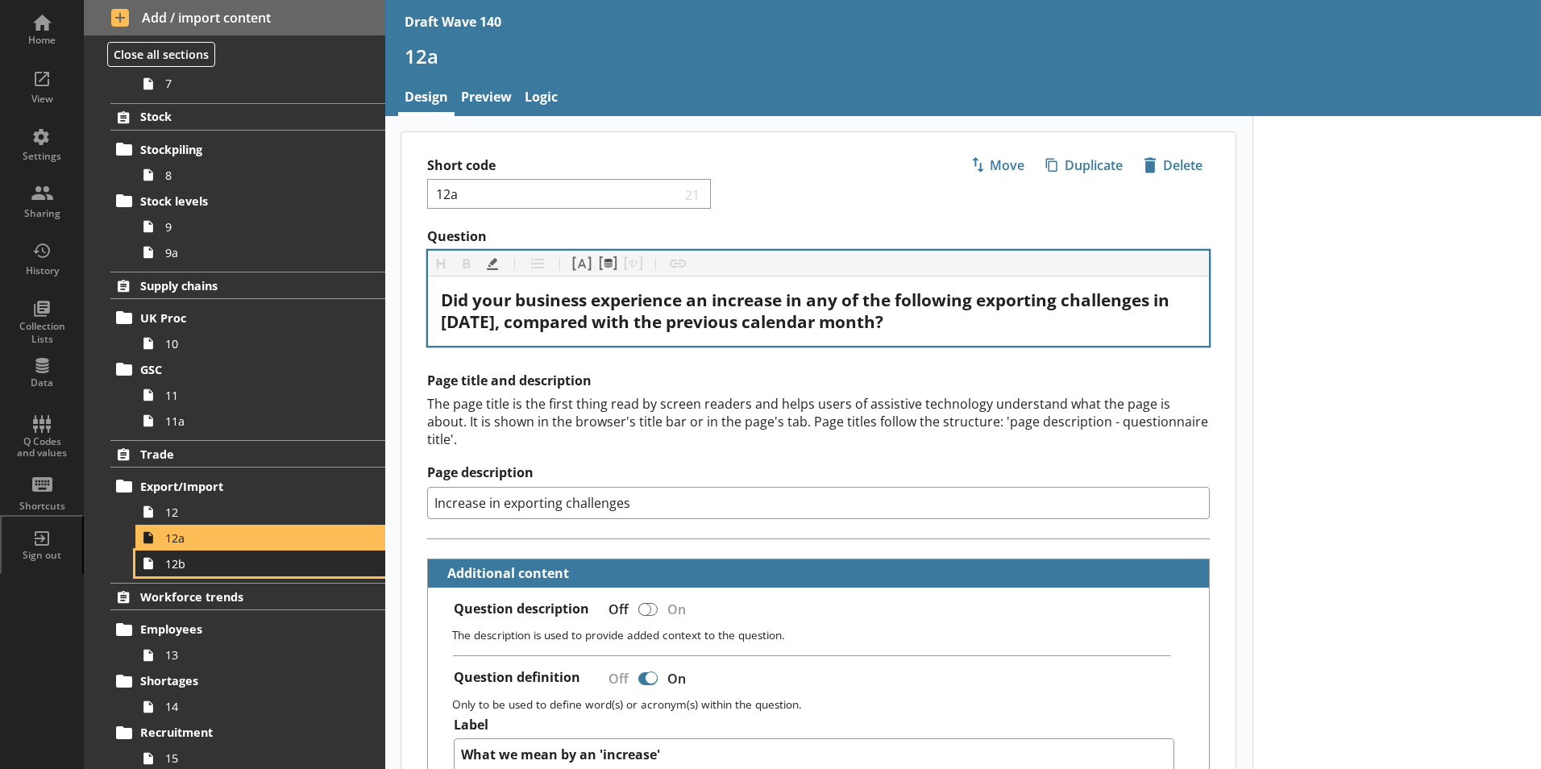
click at [176, 562] on span "12b" at bounding box center [254, 563] width 179 height 15
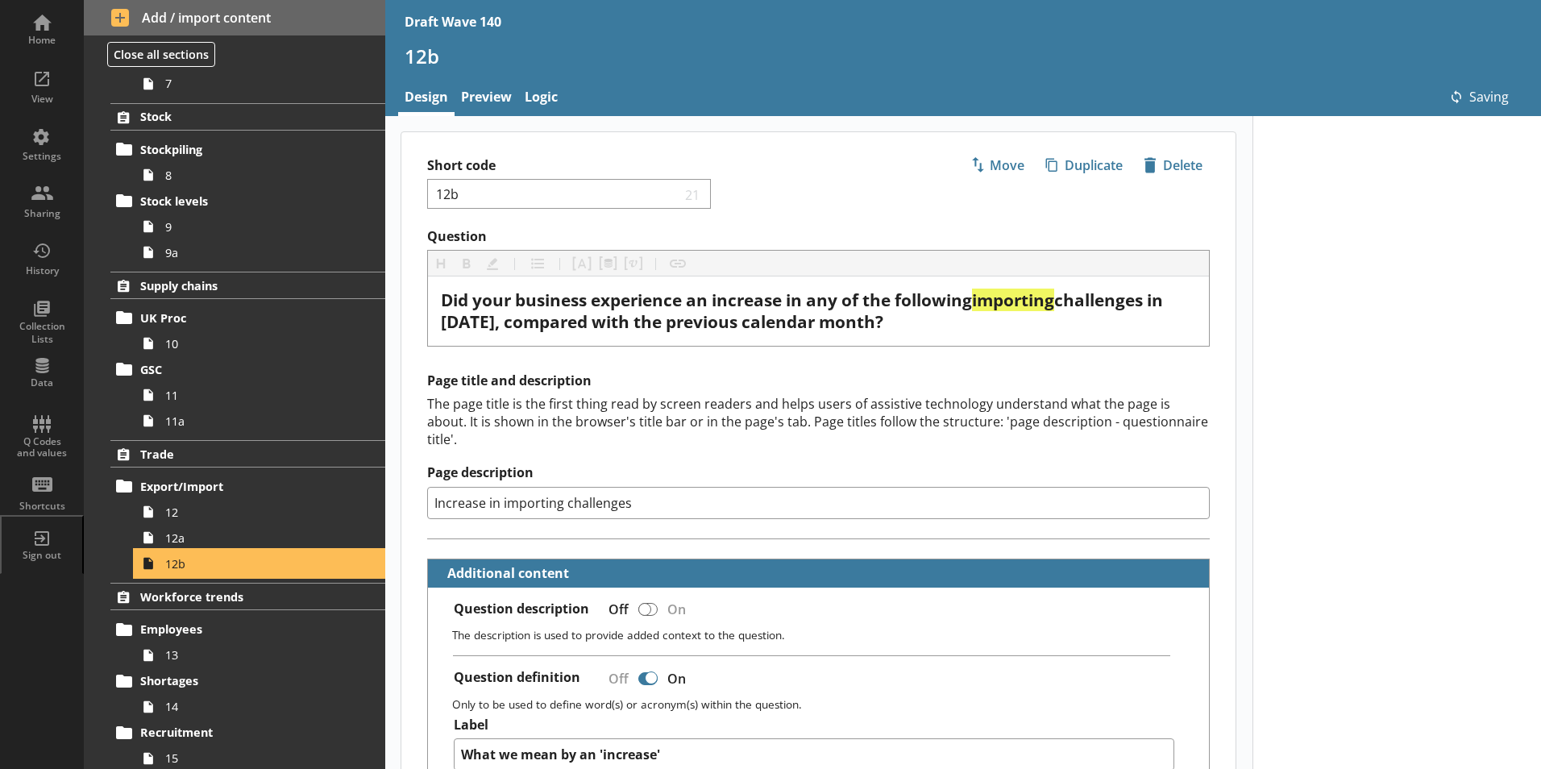
type textarea "x"
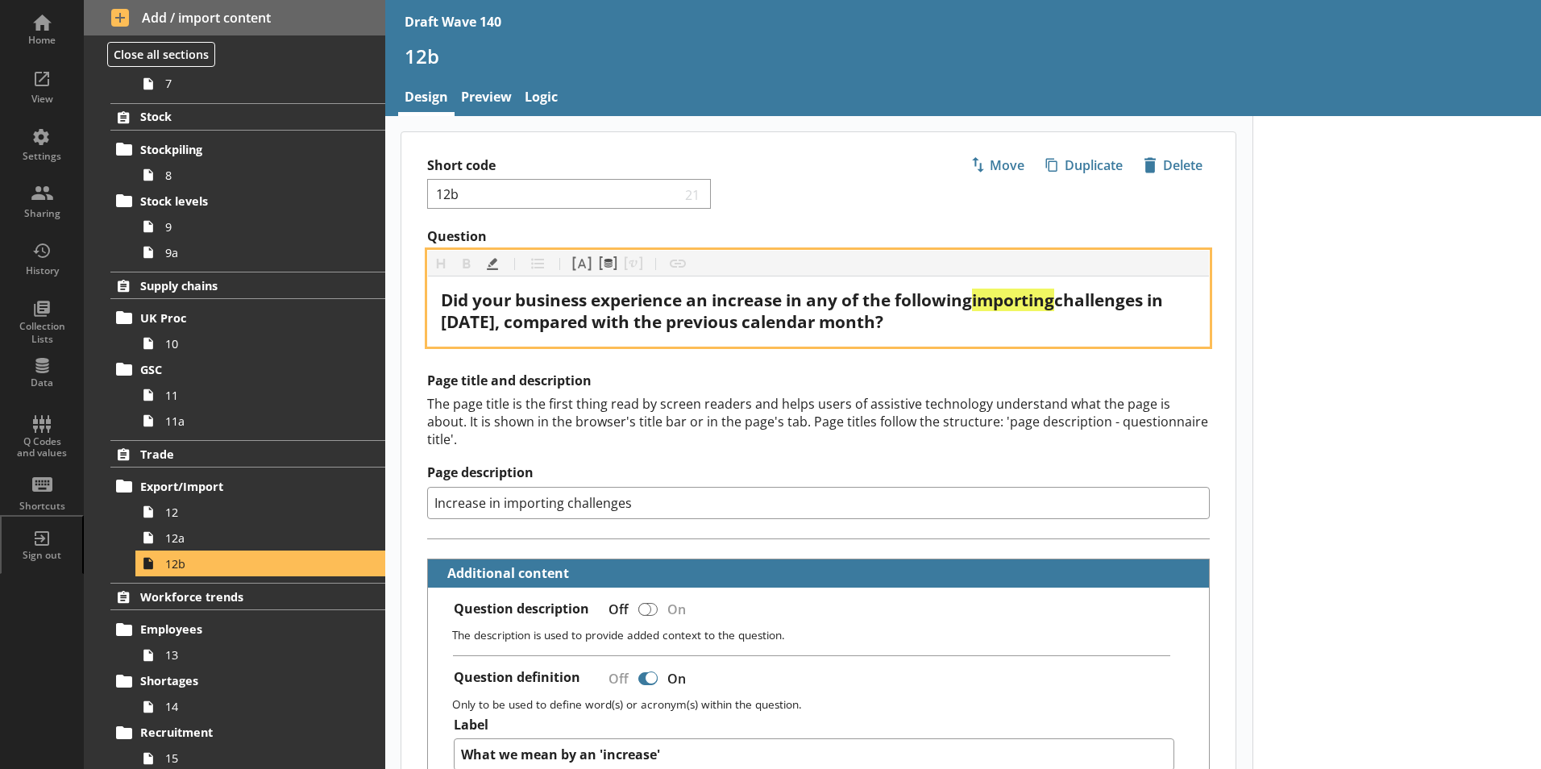
click at [458, 326] on span "challenges in [DATE], compared with the previous calendar month?" at bounding box center [804, 311] width 726 height 44
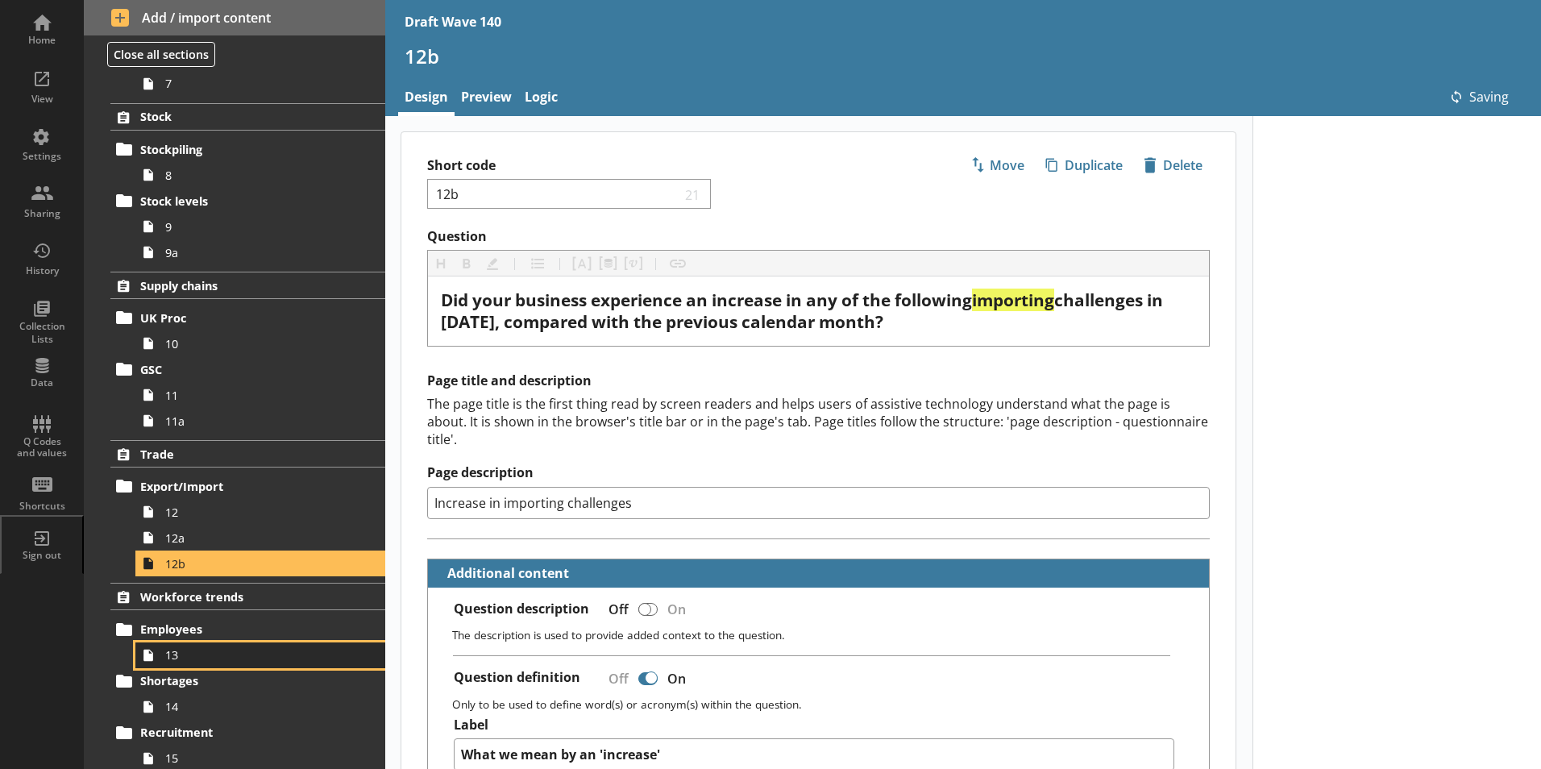
click at [169, 653] on span "13" at bounding box center [254, 654] width 179 height 15
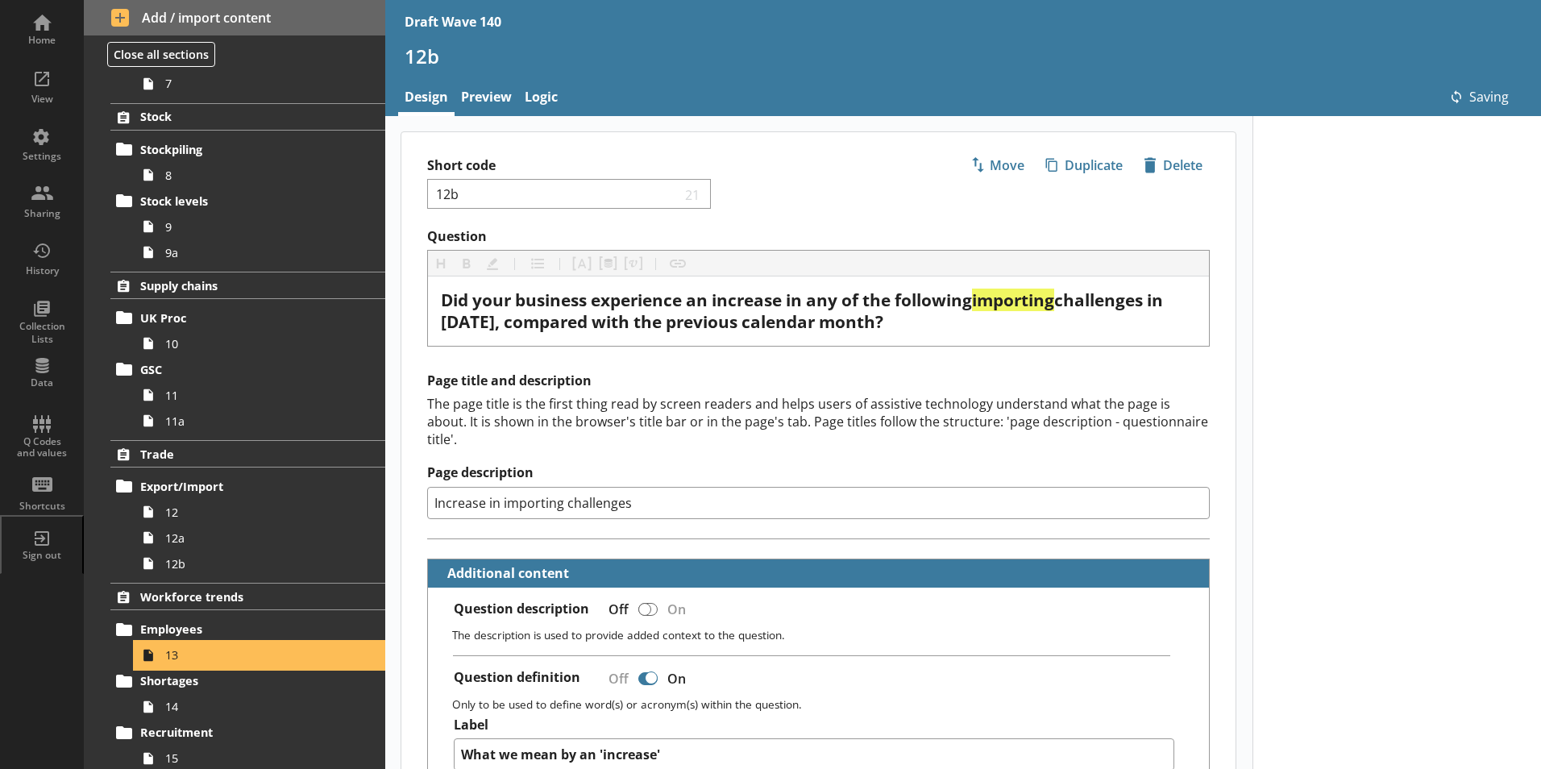
type textarea "x"
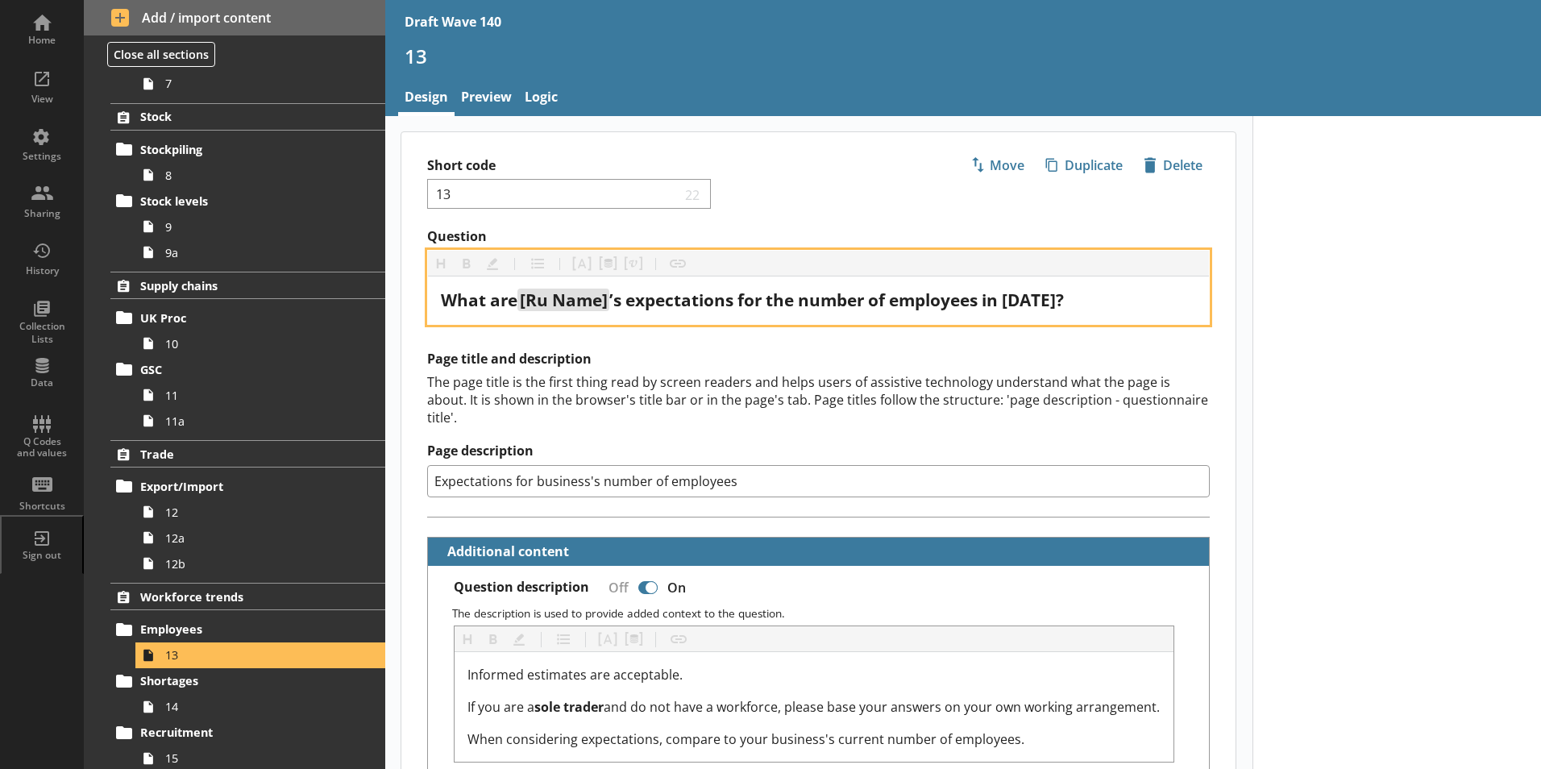
click at [1030, 307] on span "’s expectations for the number of employees in [DATE]?" at bounding box center [836, 300] width 455 height 23
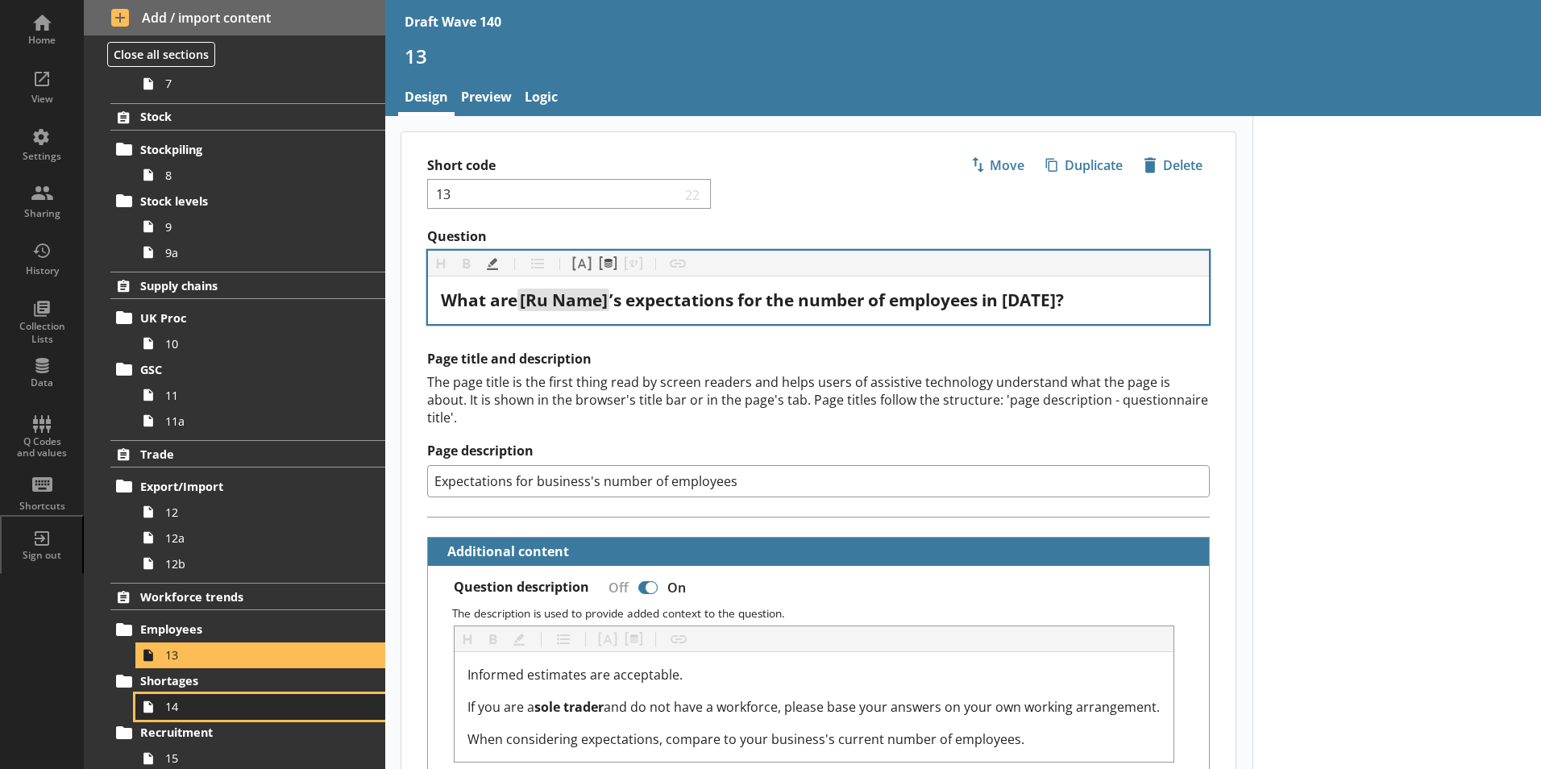
click at [276, 714] on span "14" at bounding box center [254, 706] width 179 height 15
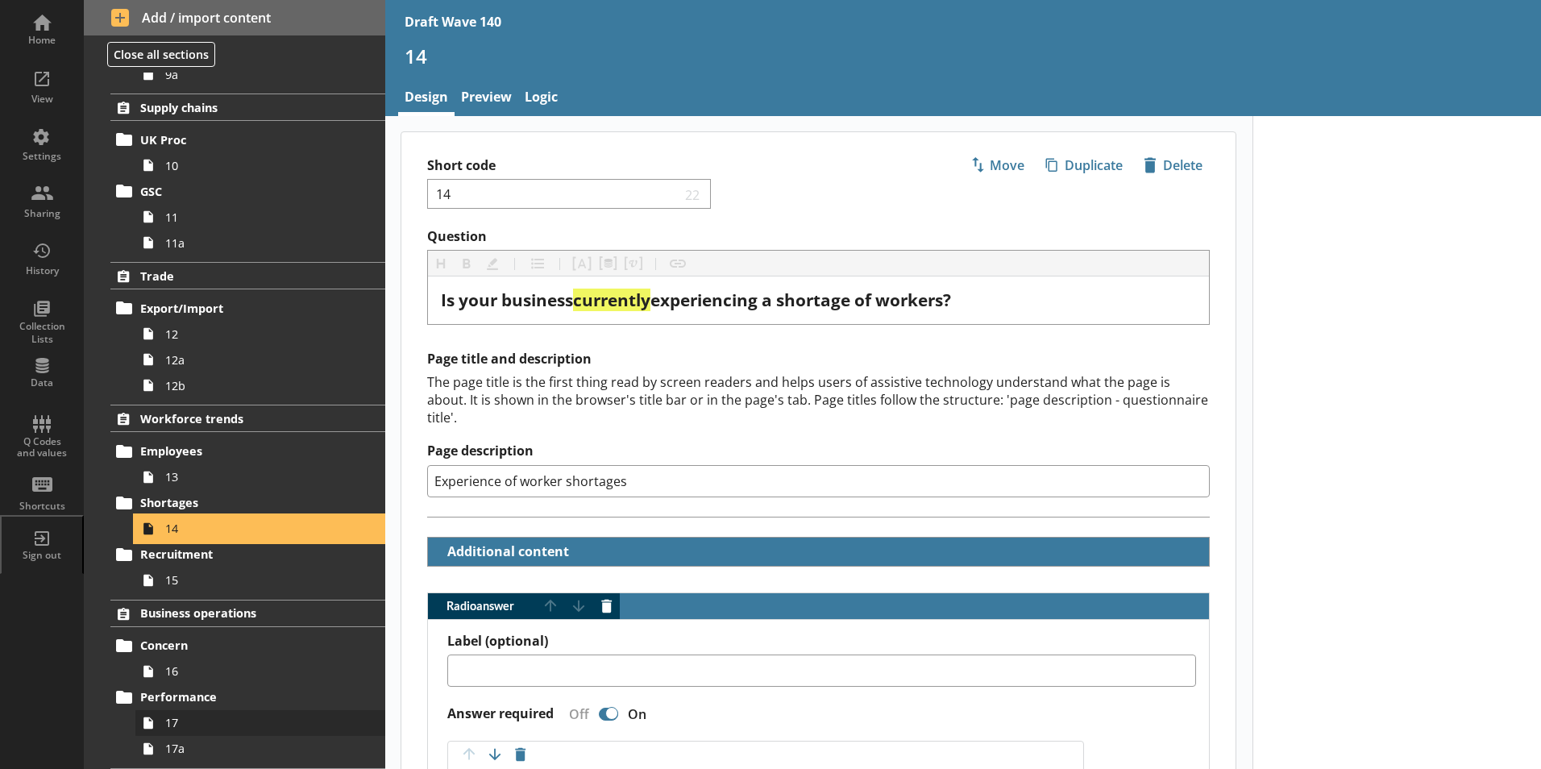
scroll to position [725, 0]
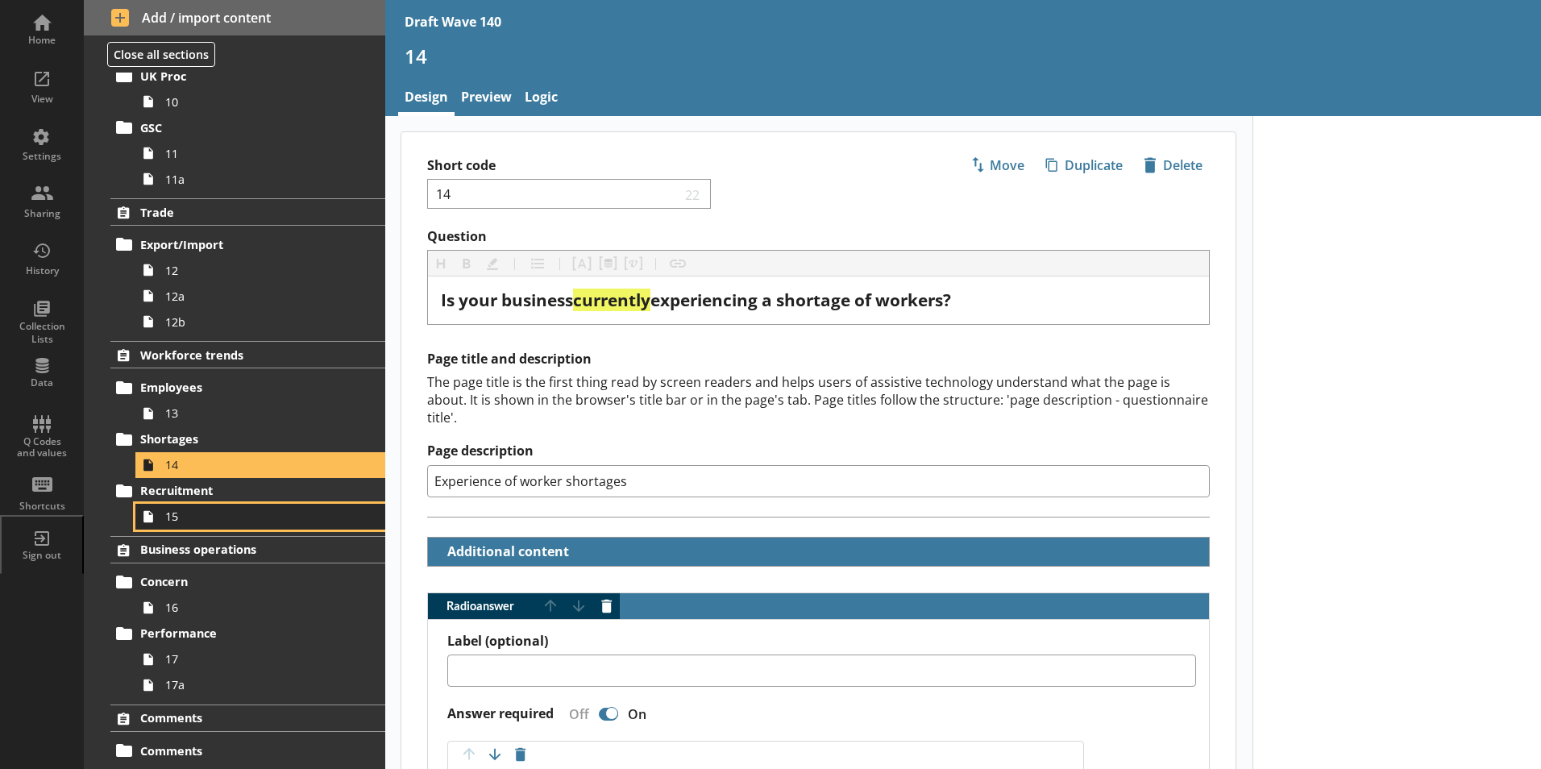
click at [174, 515] on span "15" at bounding box center [254, 516] width 179 height 15
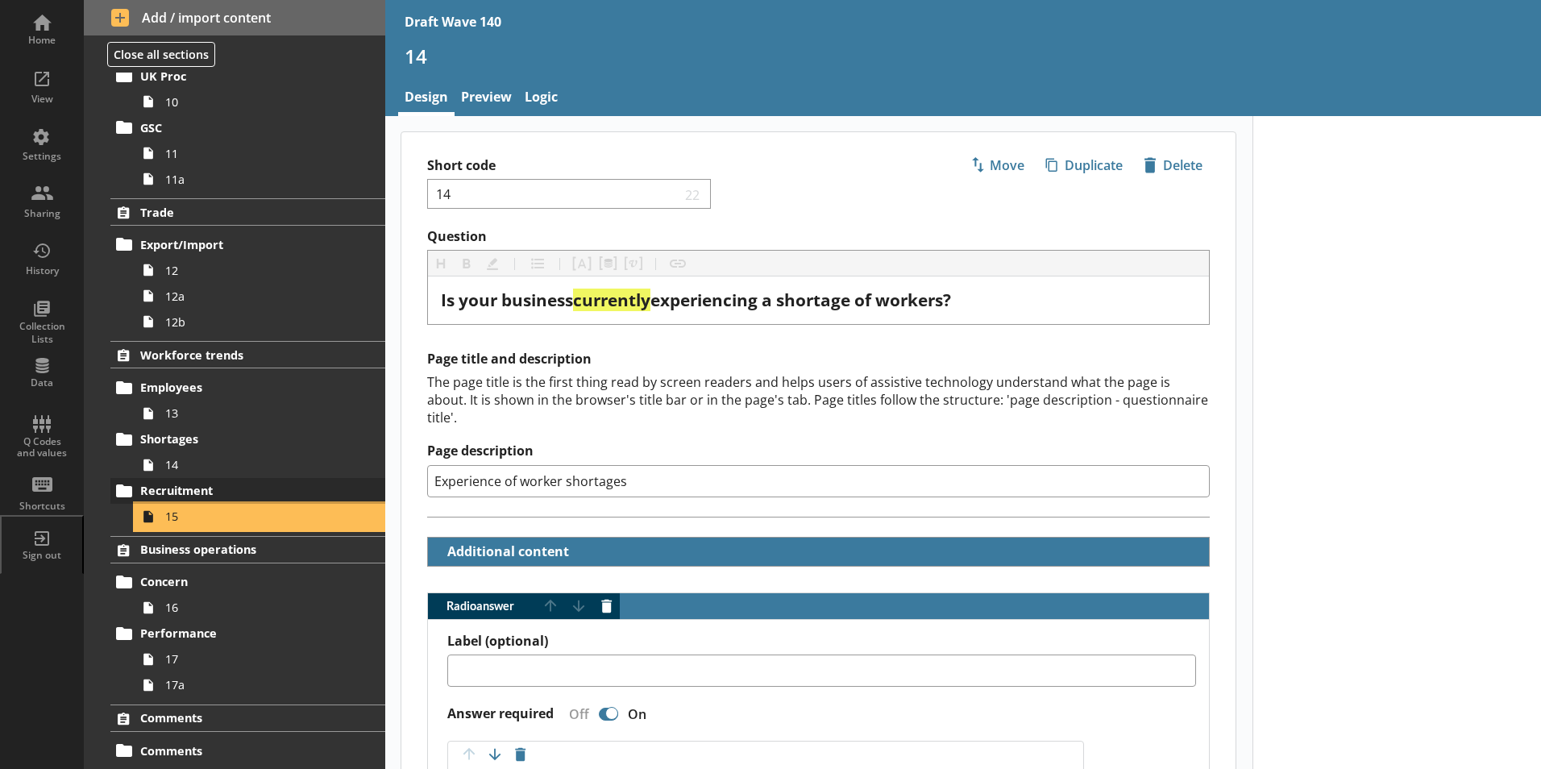
type textarea "x"
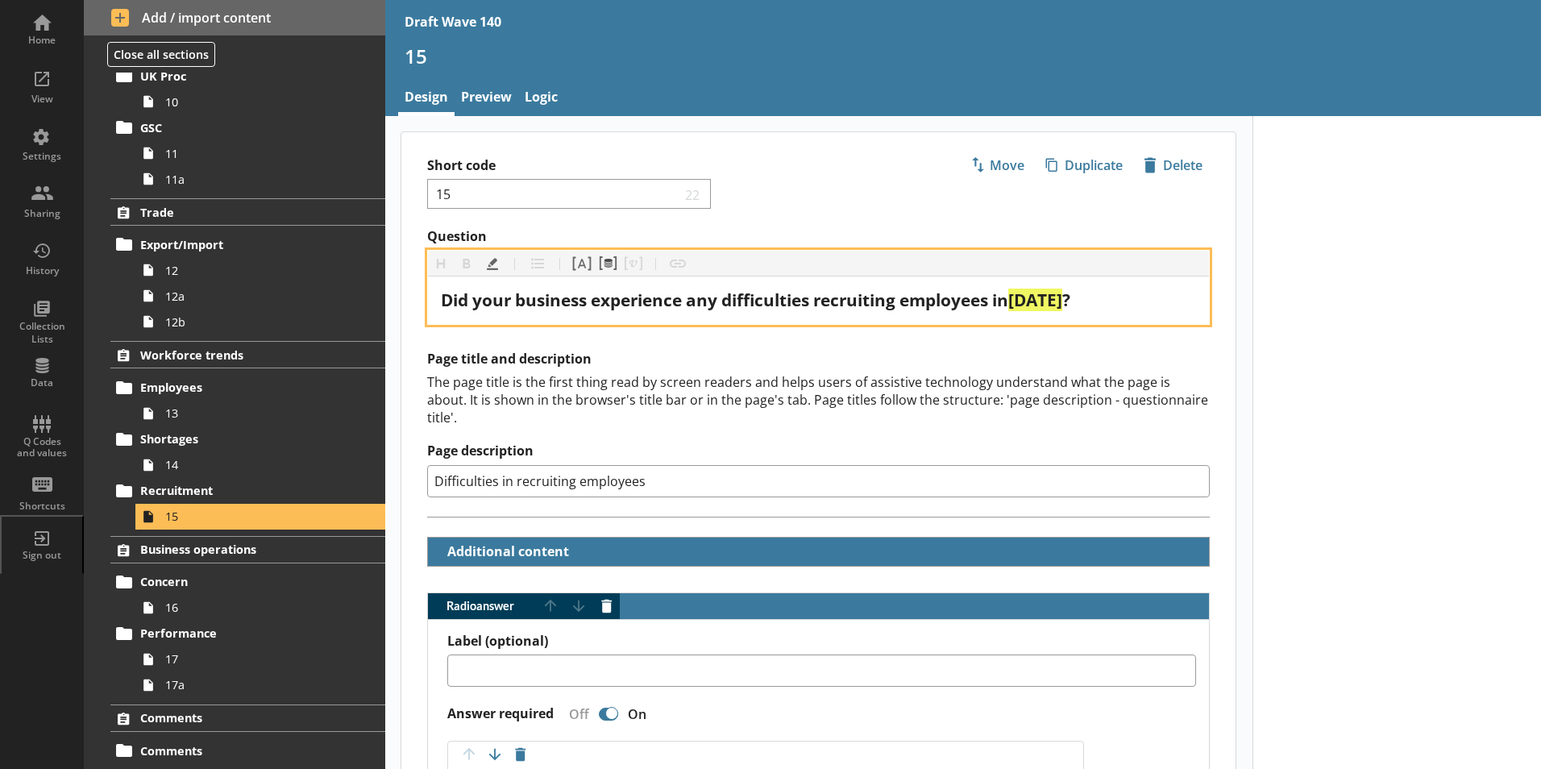
click at [1045, 302] on span "[DATE]" at bounding box center [1035, 300] width 54 height 23
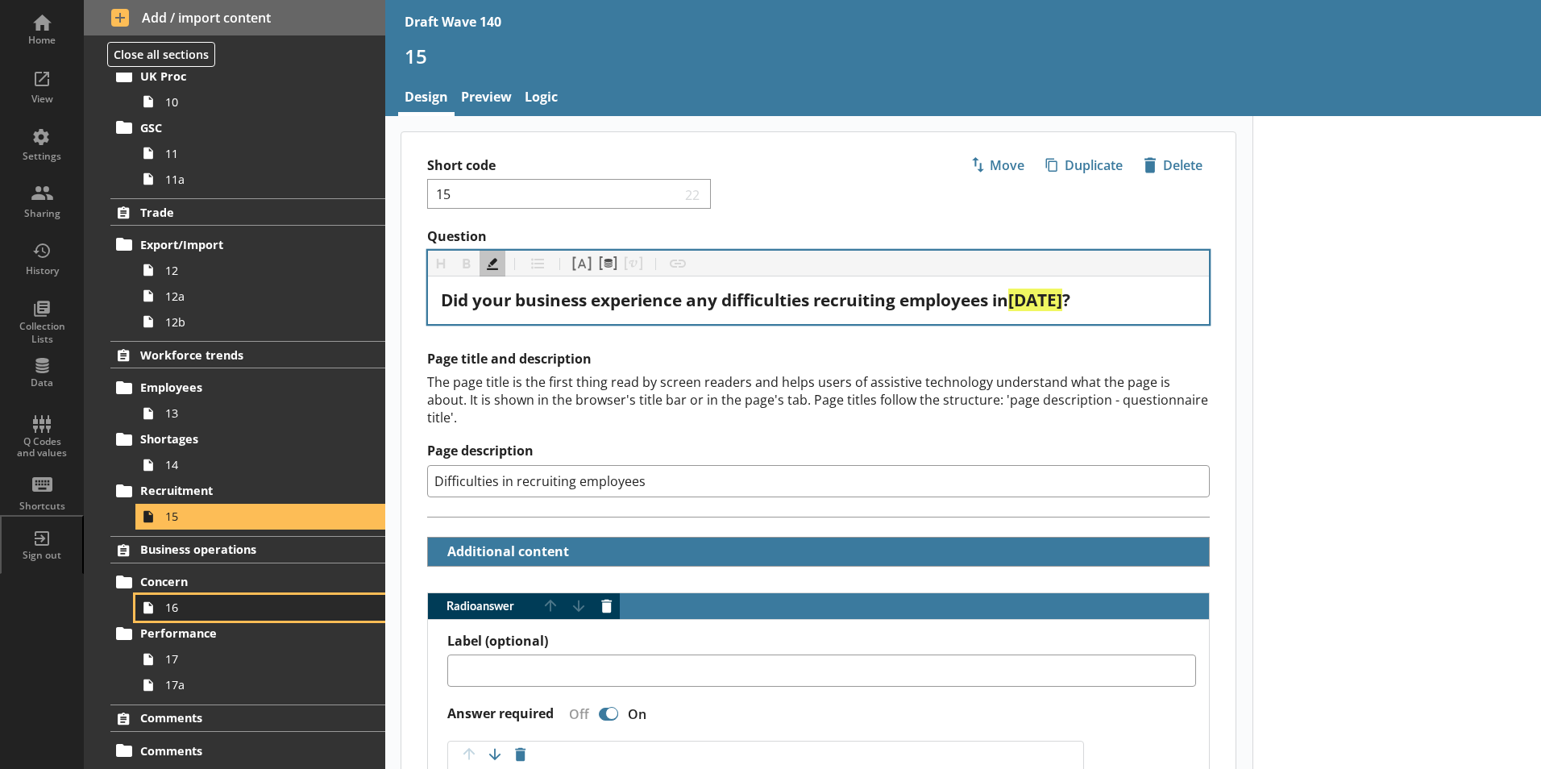
click at [235, 617] on link "16" at bounding box center [260, 608] width 250 height 26
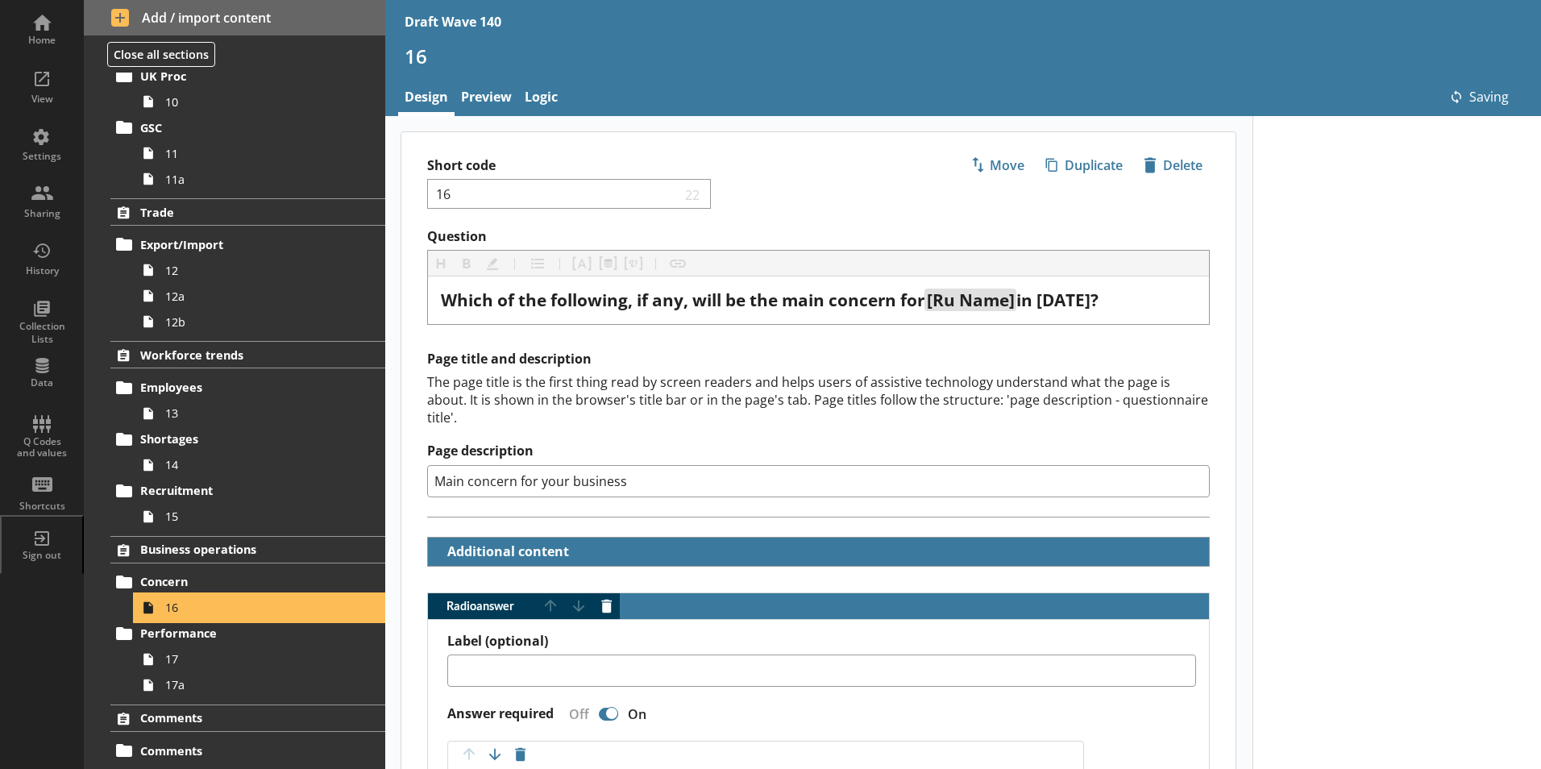
type textarea "x"
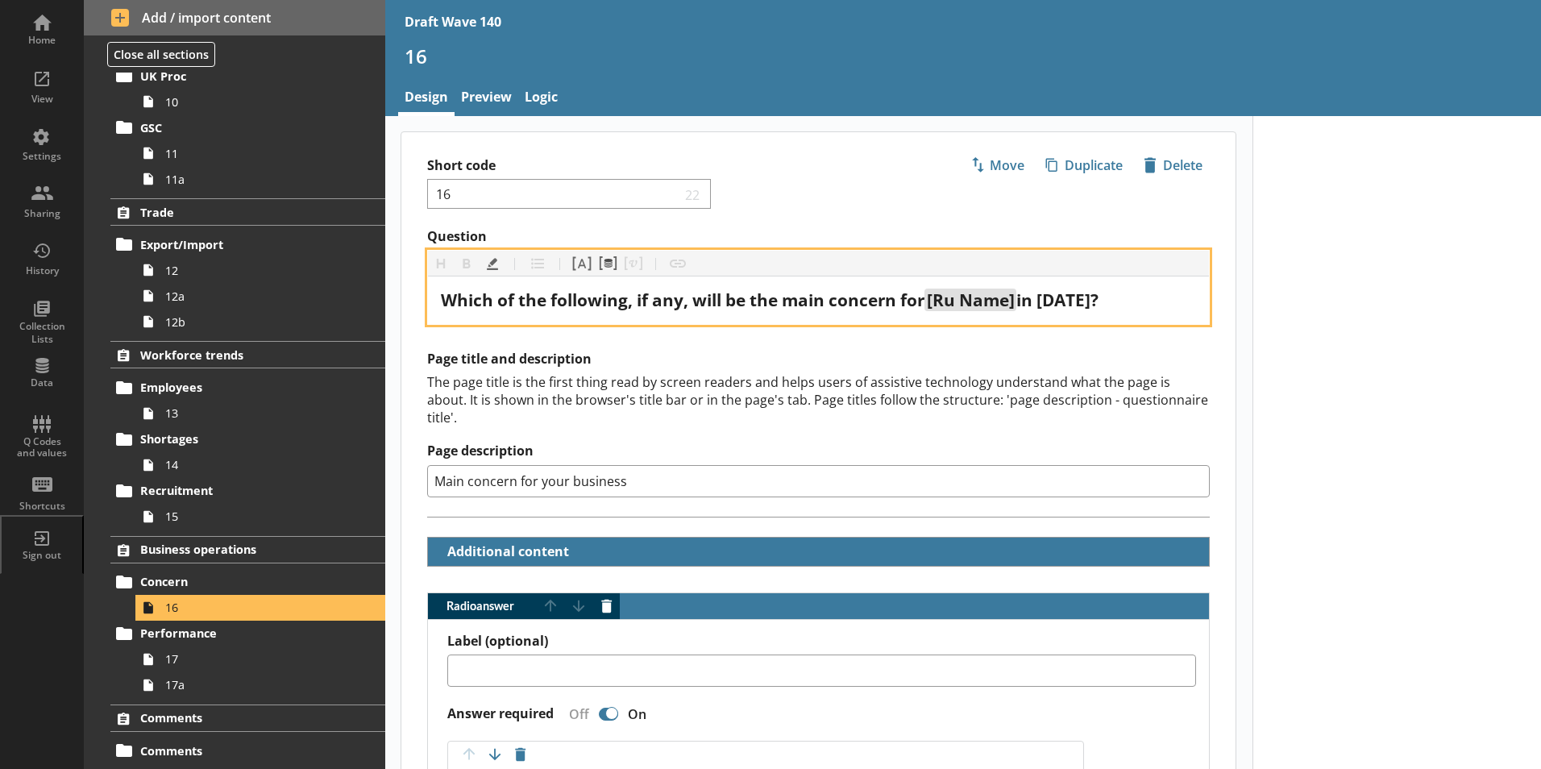
click at [1067, 294] on span "in [DATE]?" at bounding box center [1057, 300] width 82 height 23
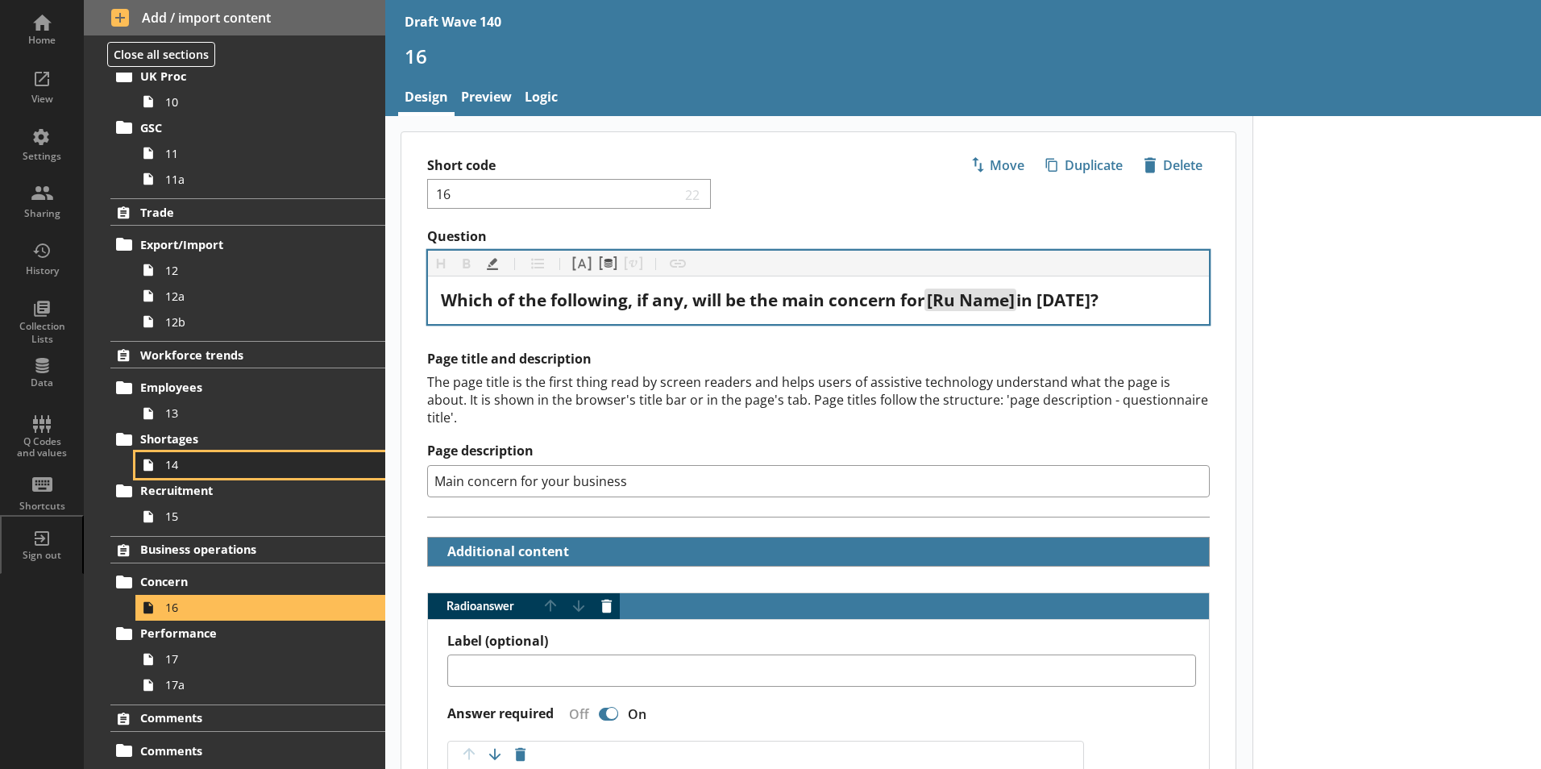
click at [204, 456] on link "14" at bounding box center [260, 465] width 250 height 26
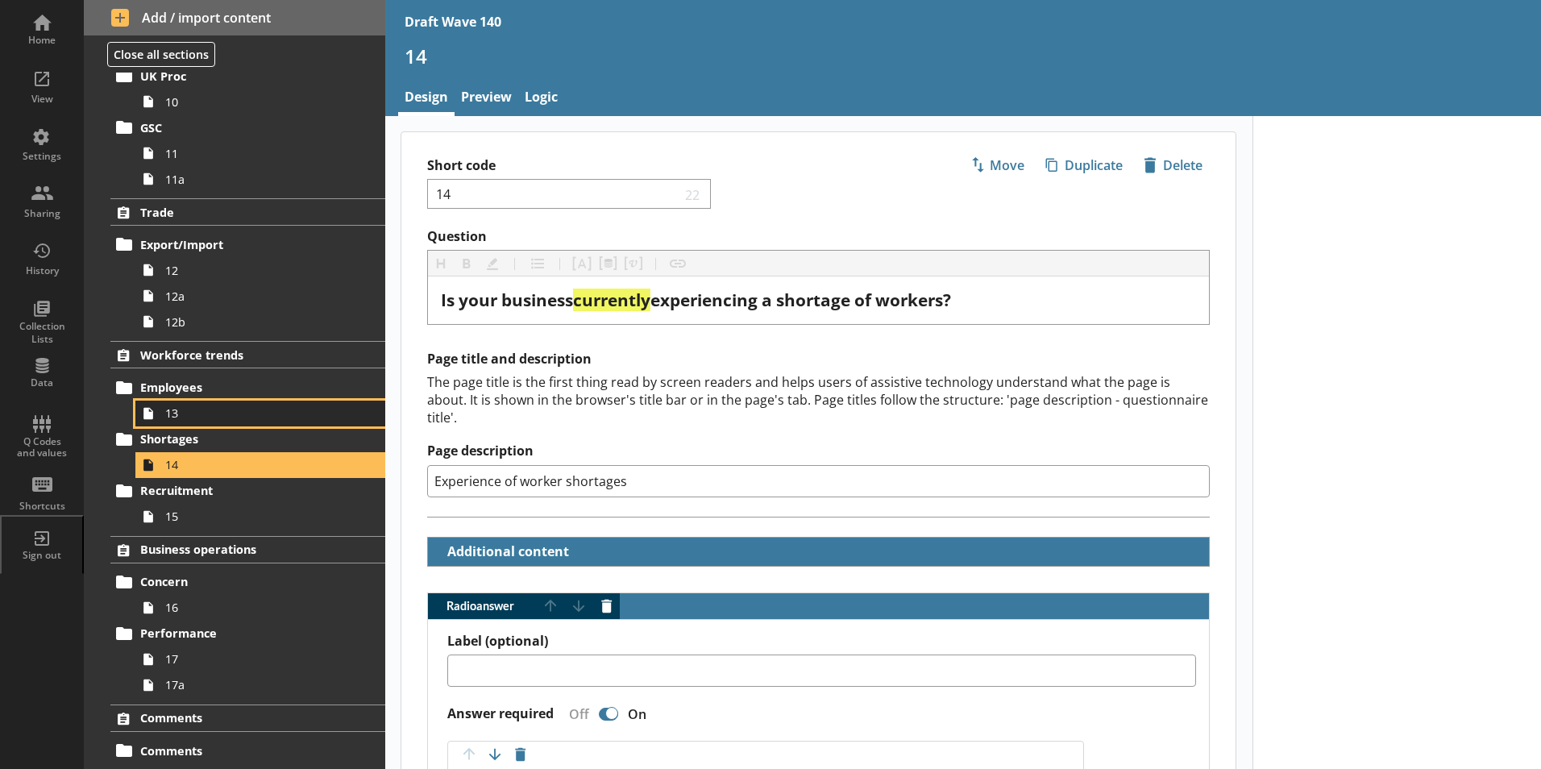
click at [197, 407] on span "13" at bounding box center [254, 412] width 179 height 15
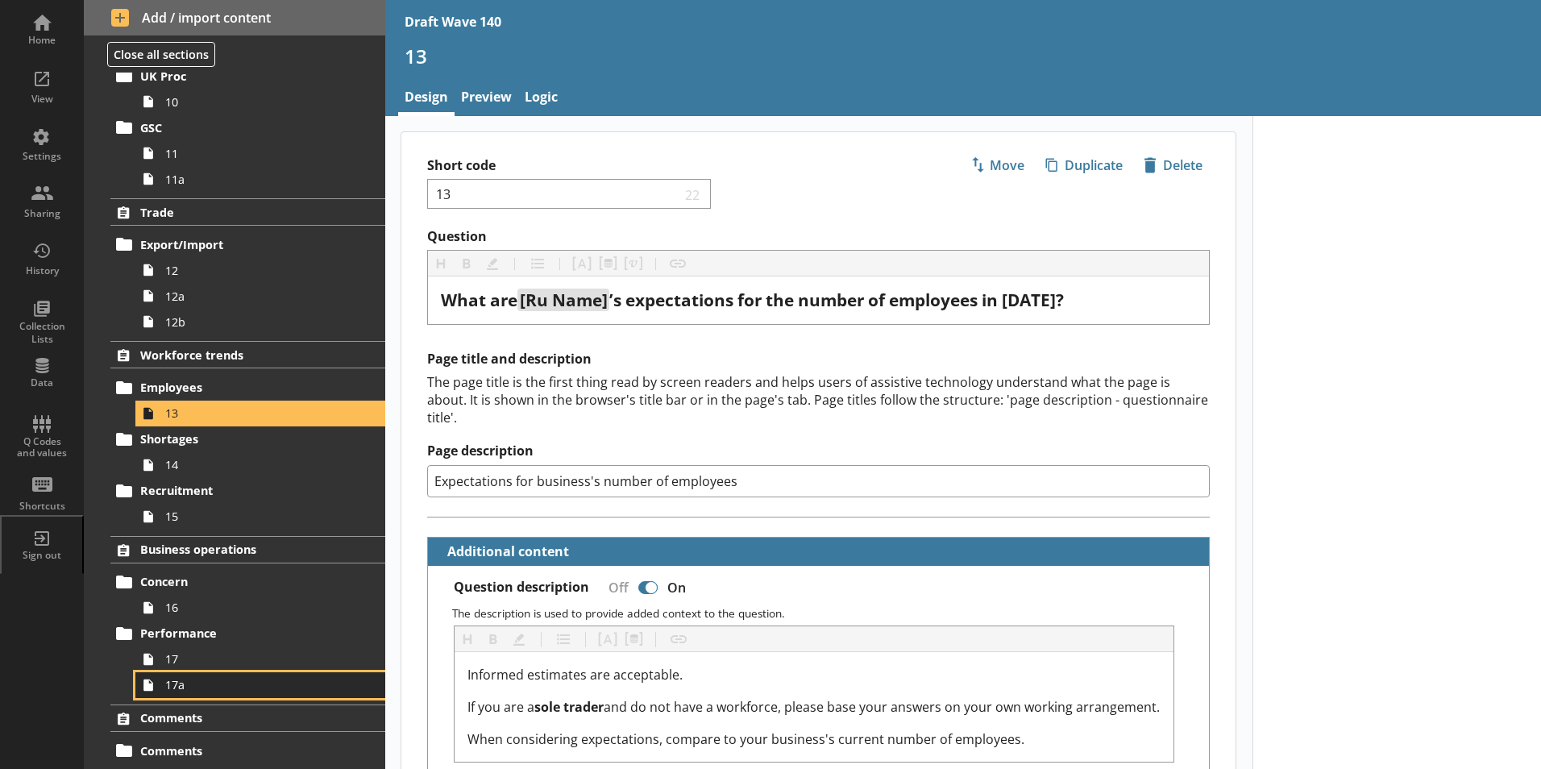
click at [196, 682] on span "17a" at bounding box center [254, 684] width 179 height 15
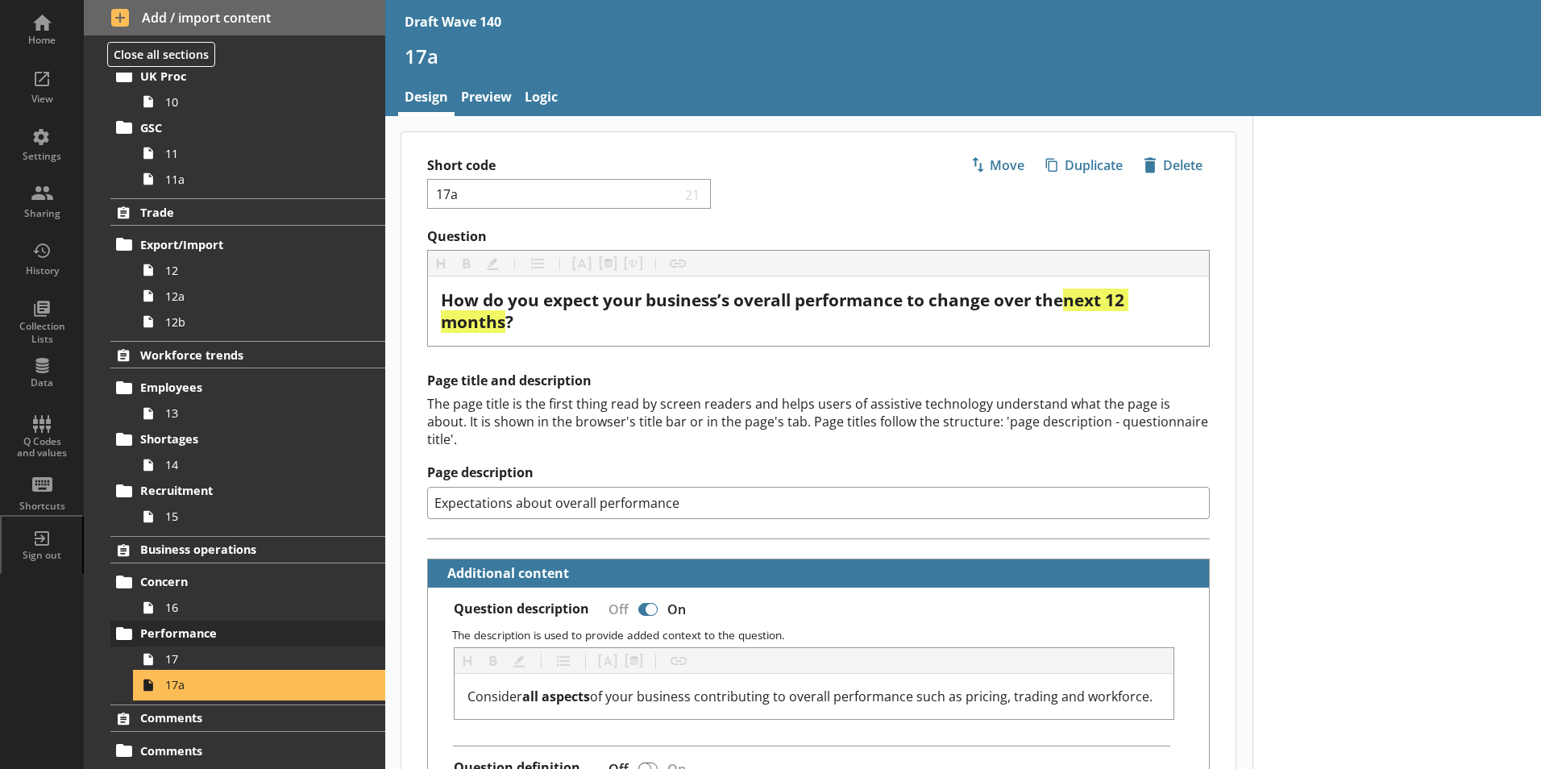
scroll to position [786, 0]
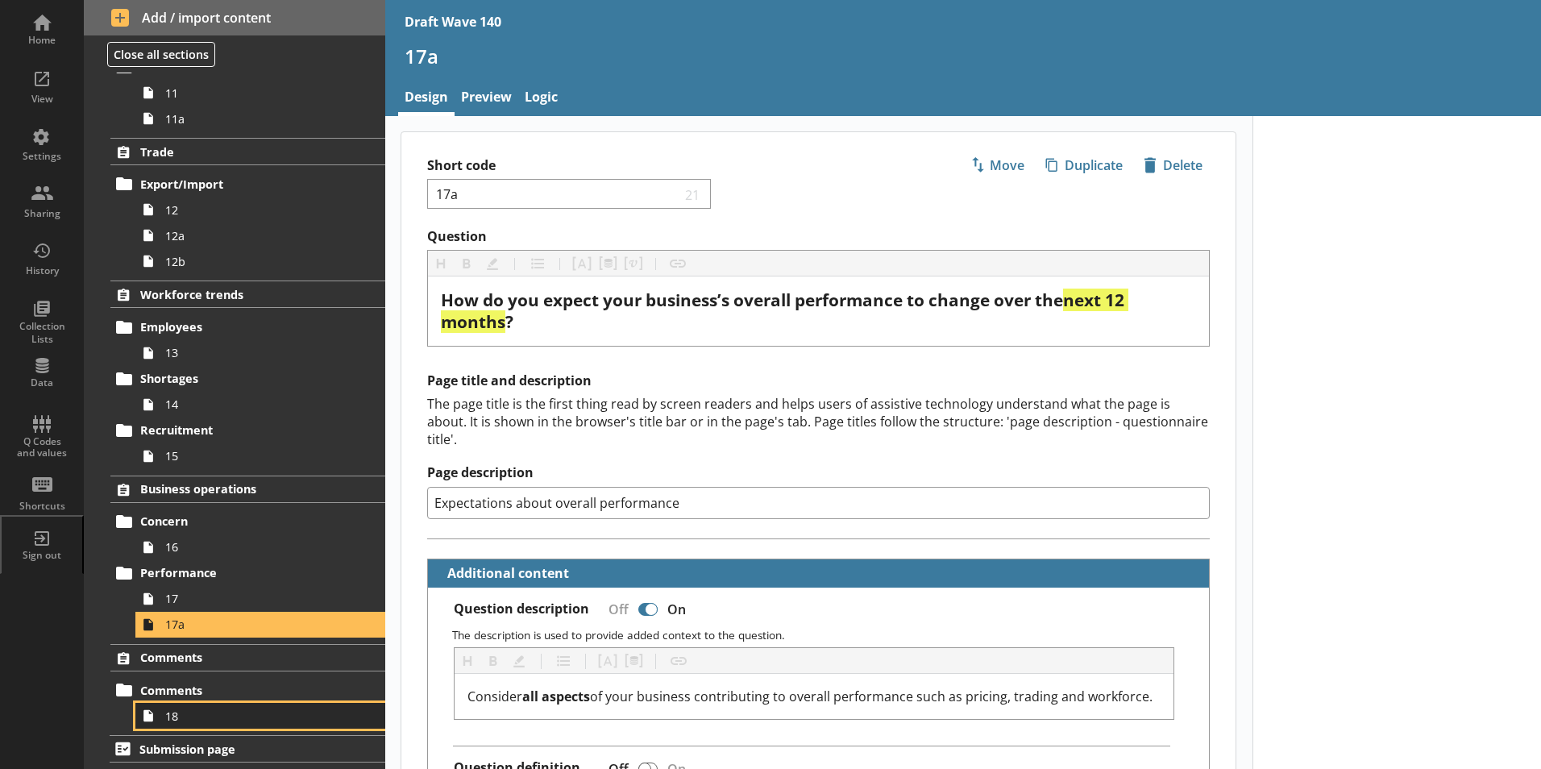
click at [193, 717] on span "18" at bounding box center [254, 716] width 179 height 15
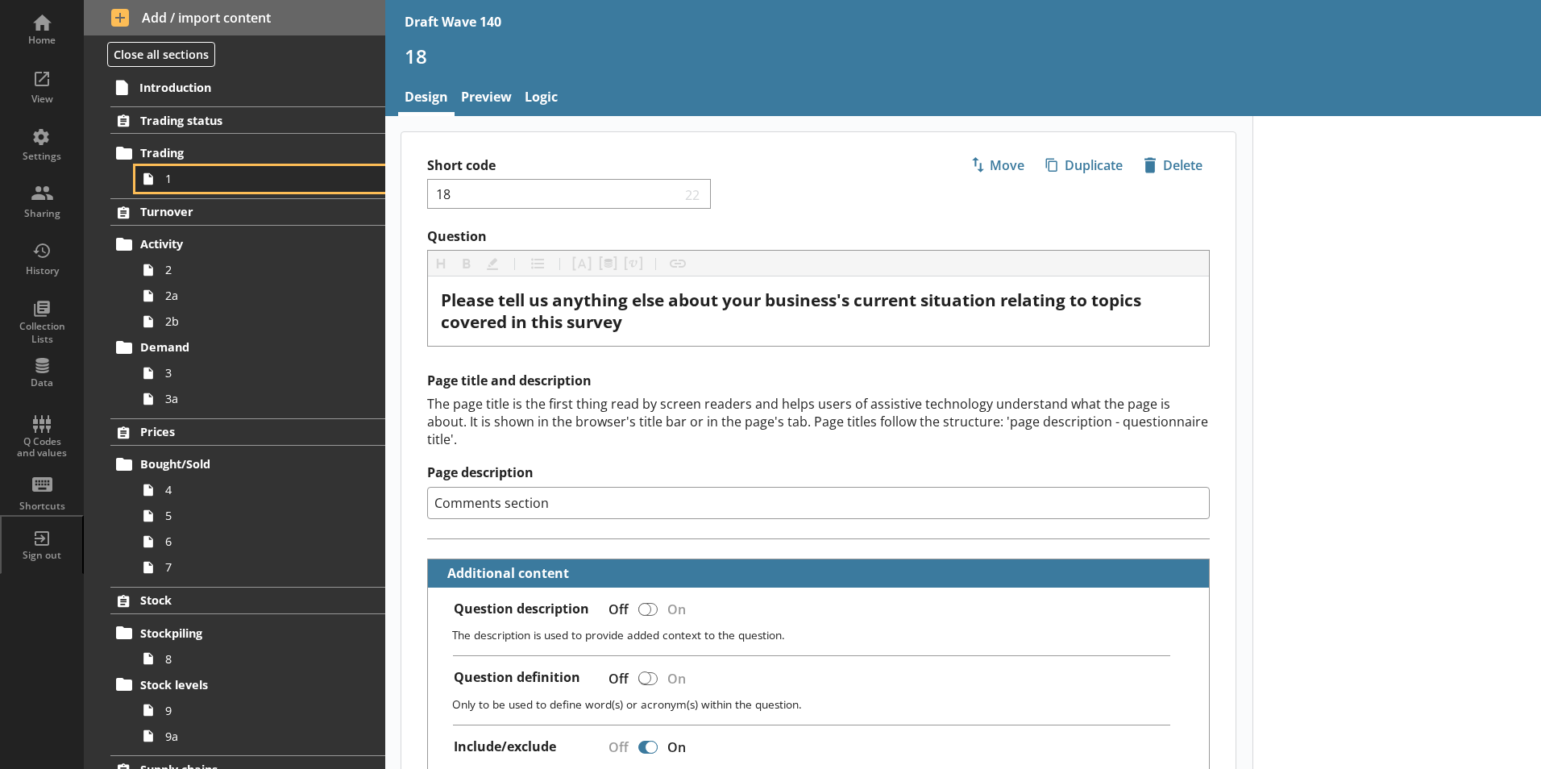
click at [196, 189] on link "1" at bounding box center [260, 179] width 250 height 26
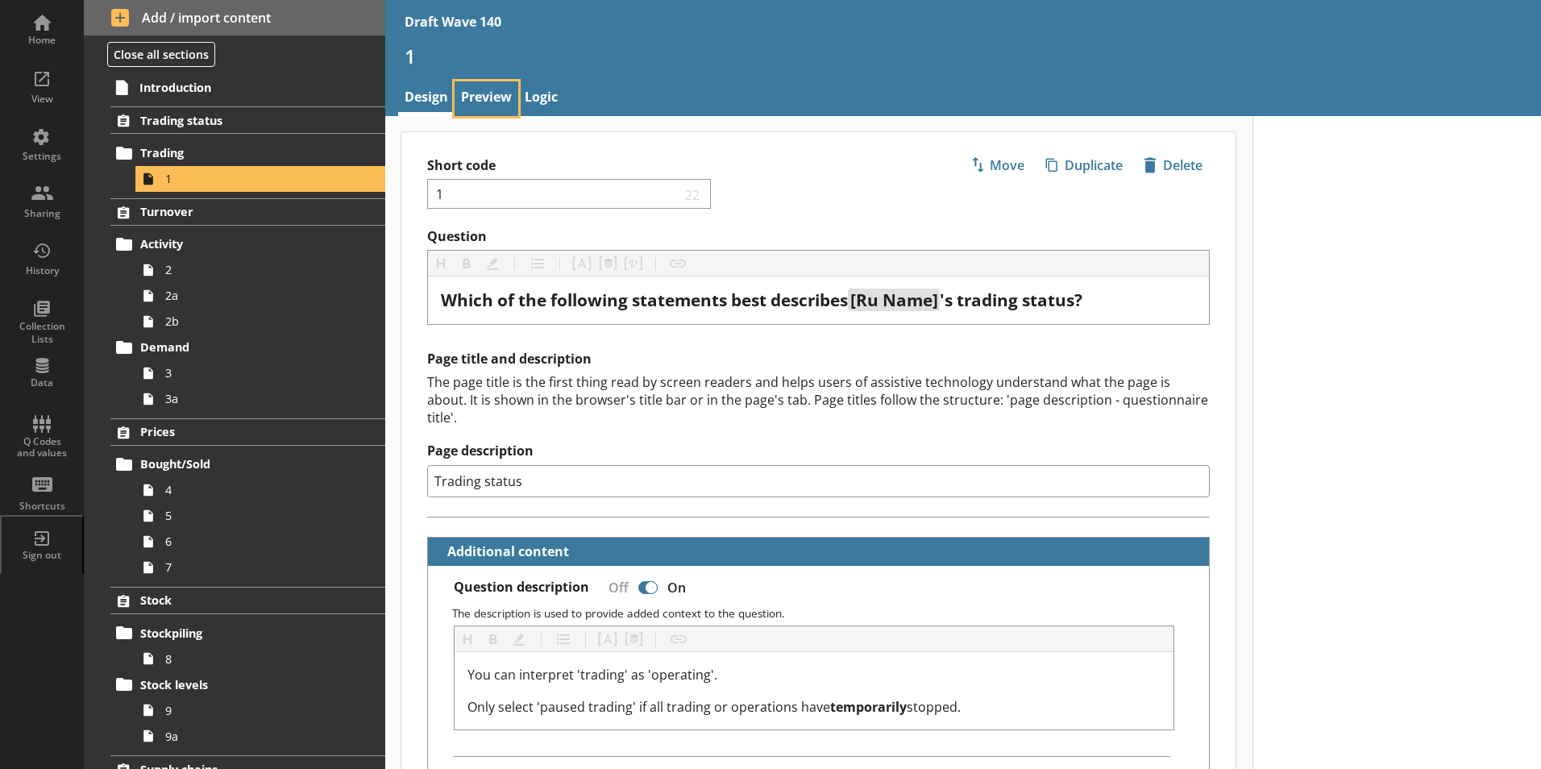
click at [484, 111] on link "Preview" at bounding box center [487, 98] width 64 height 35
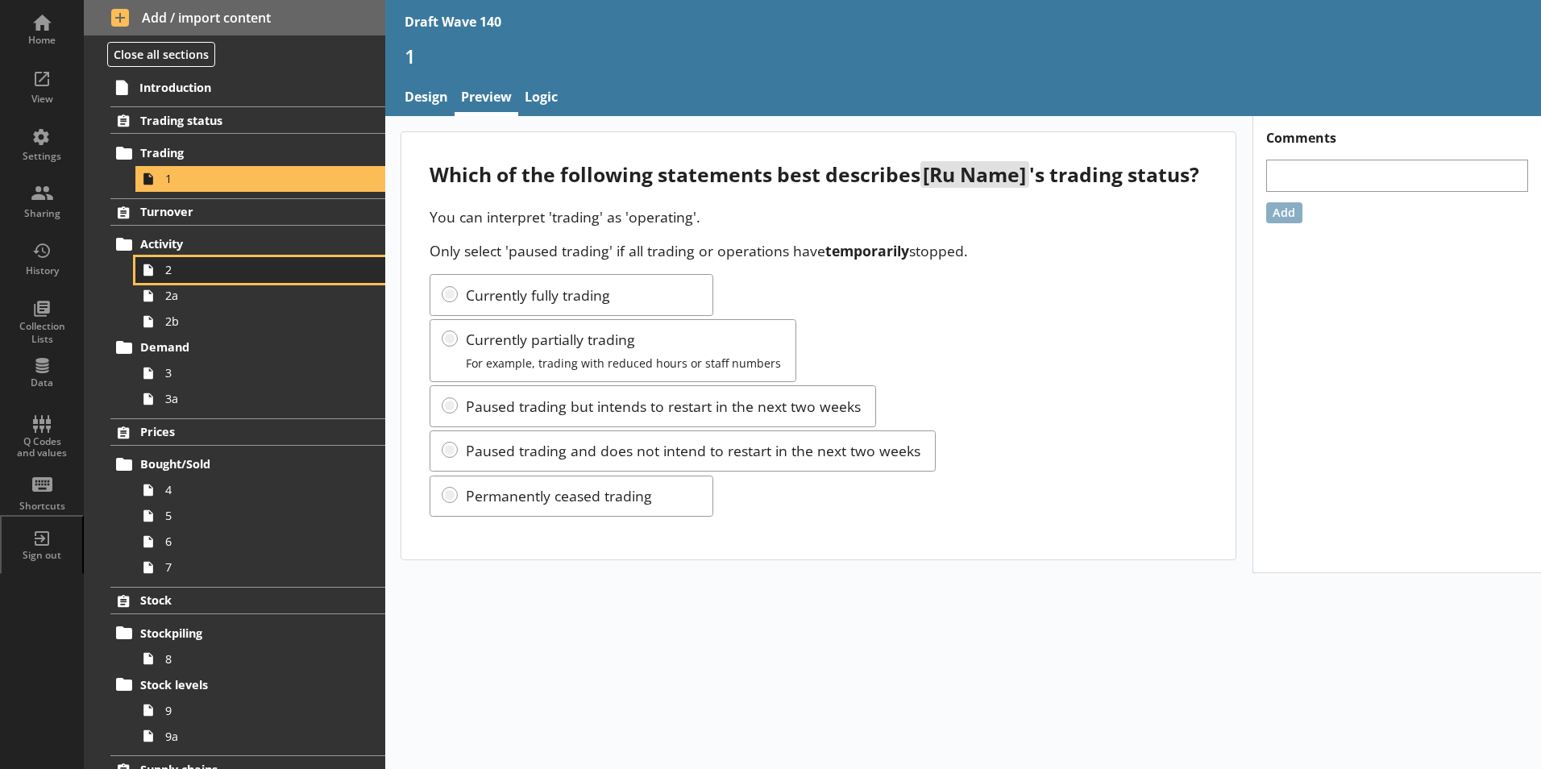
click at [180, 268] on span "2" at bounding box center [254, 269] width 179 height 15
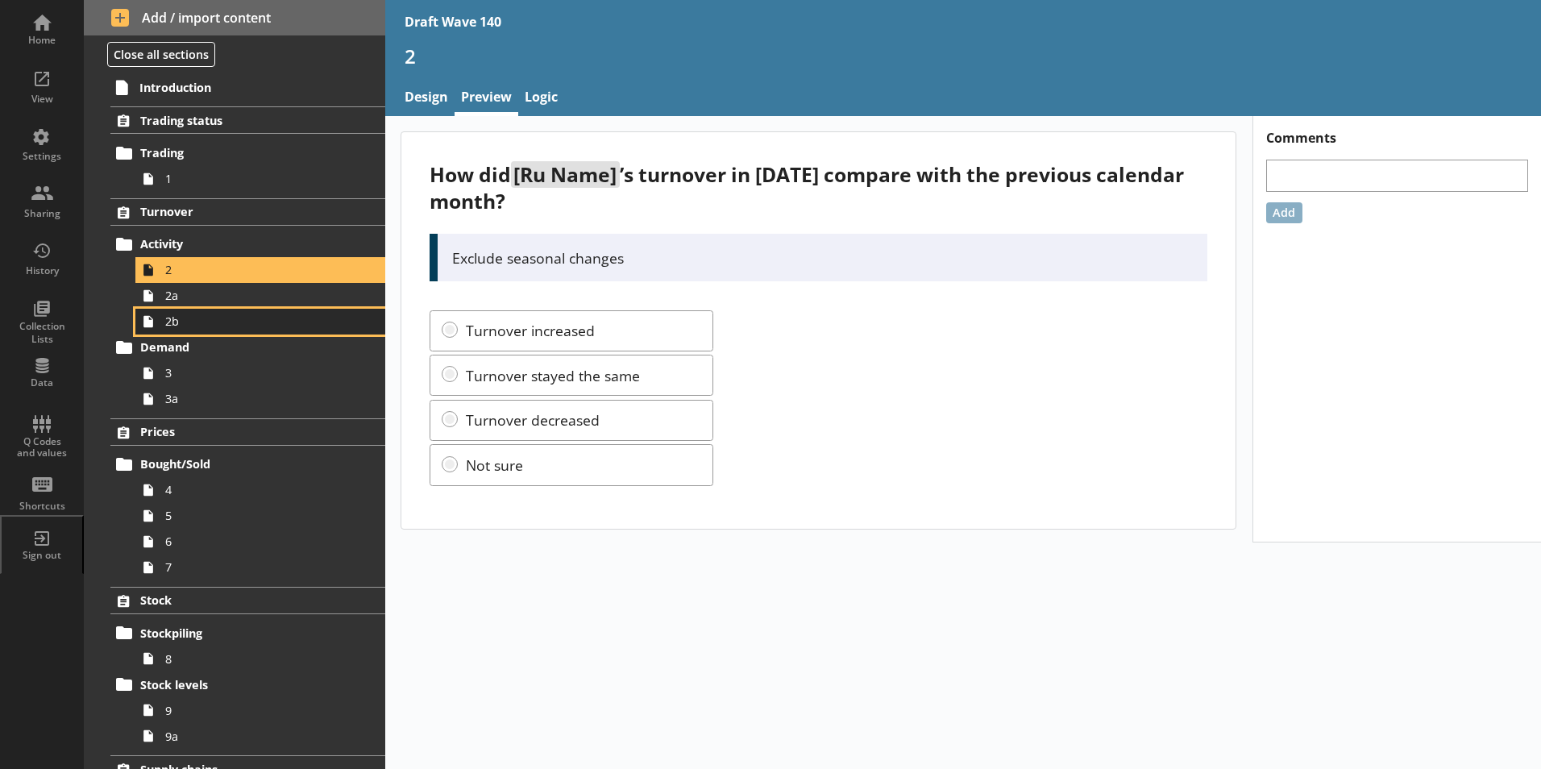
click at [172, 309] on link "2b" at bounding box center [260, 322] width 250 height 26
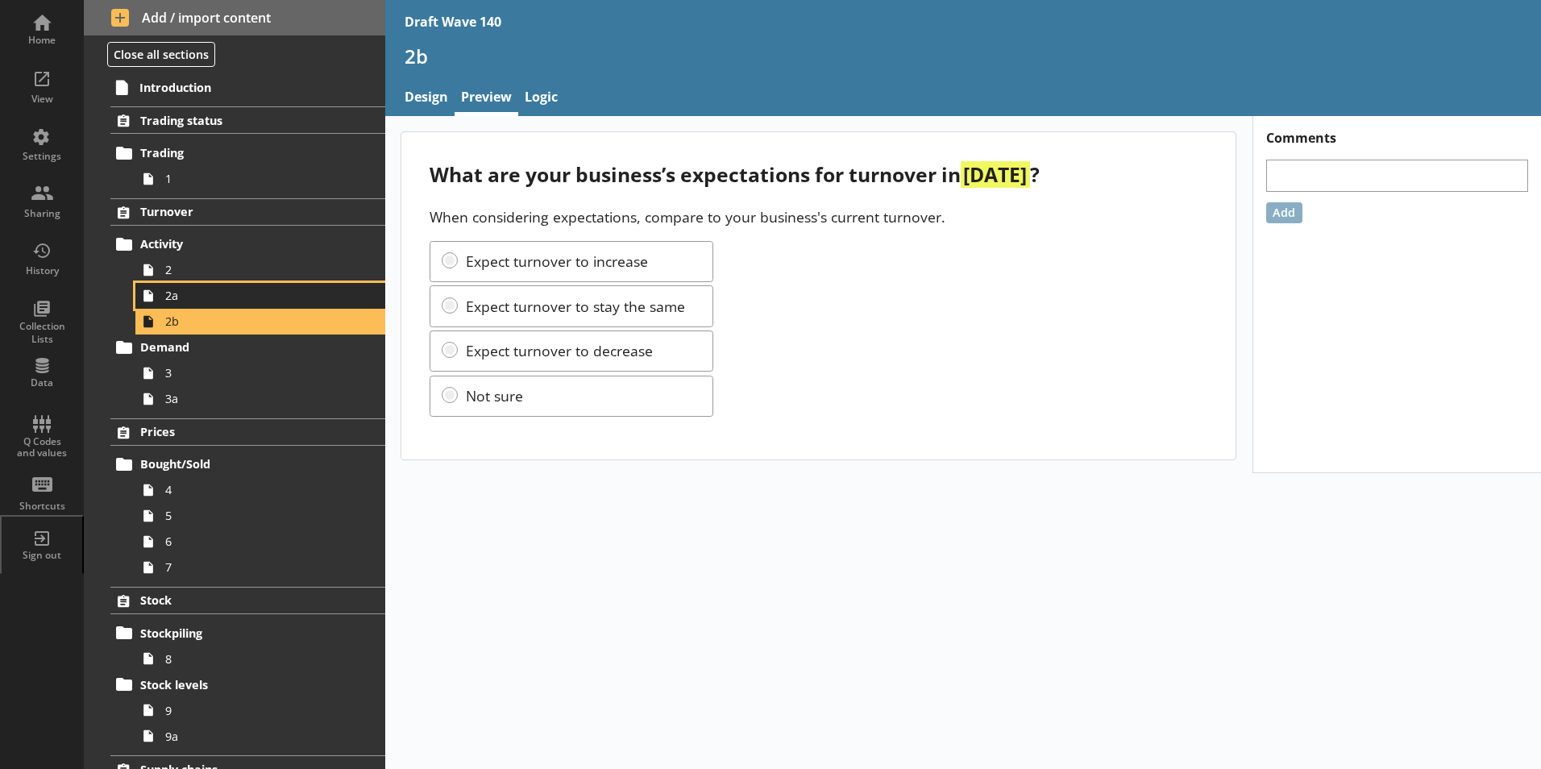
click at [168, 302] on span "2a" at bounding box center [254, 295] width 179 height 15
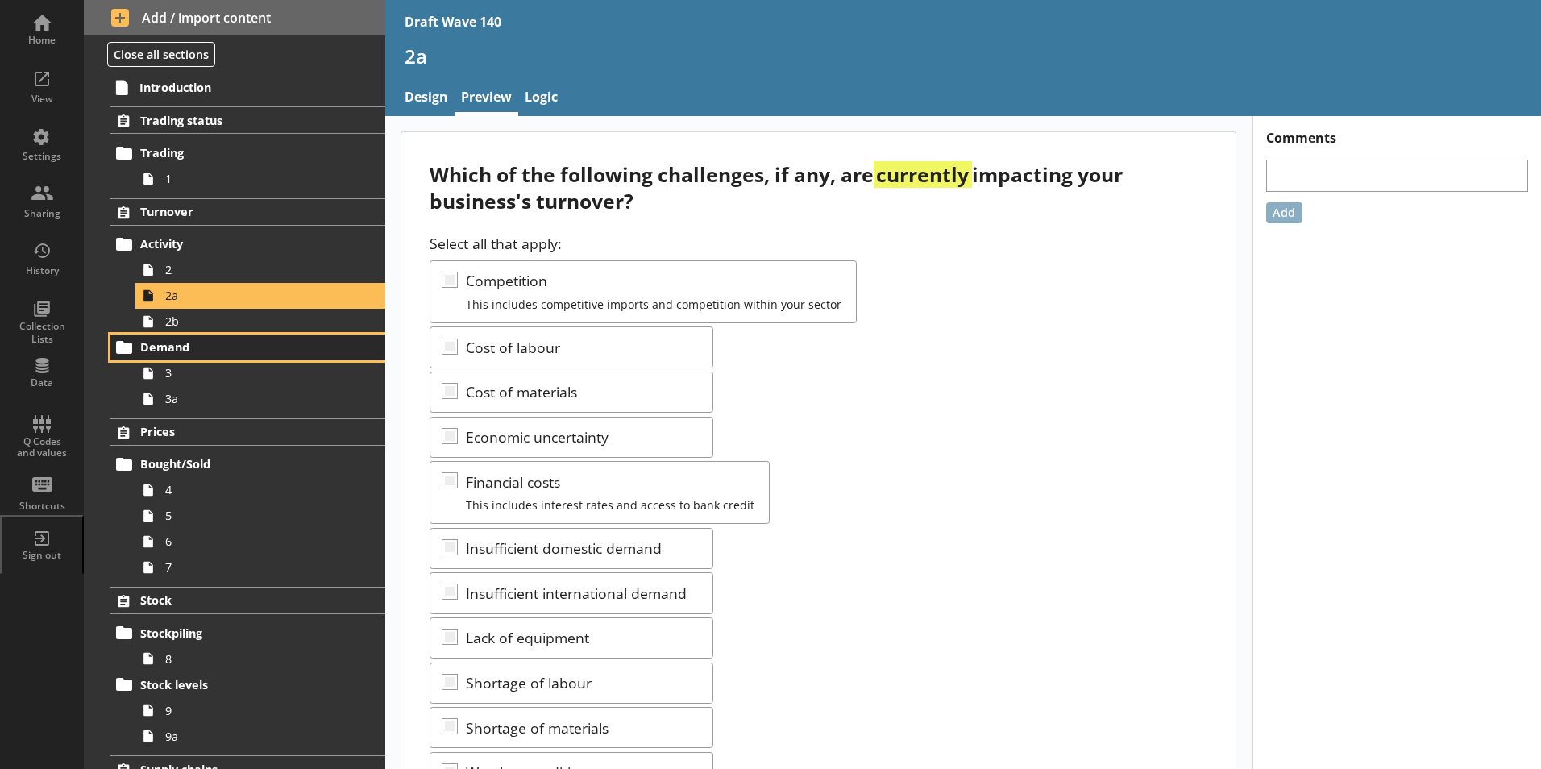
click at [204, 336] on link "Demand" at bounding box center [247, 348] width 275 height 26
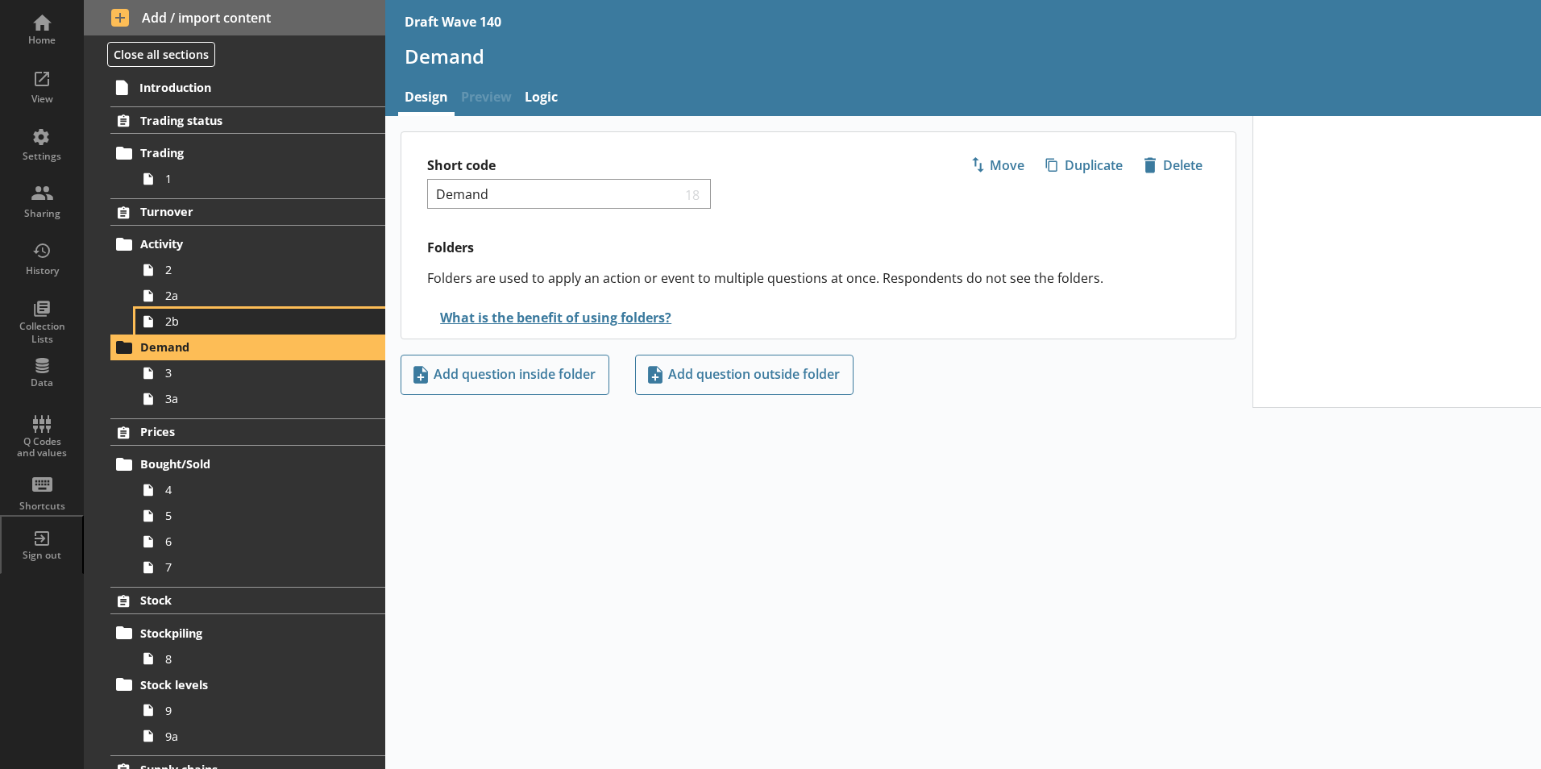
click at [190, 318] on span "2b" at bounding box center [254, 321] width 179 height 15
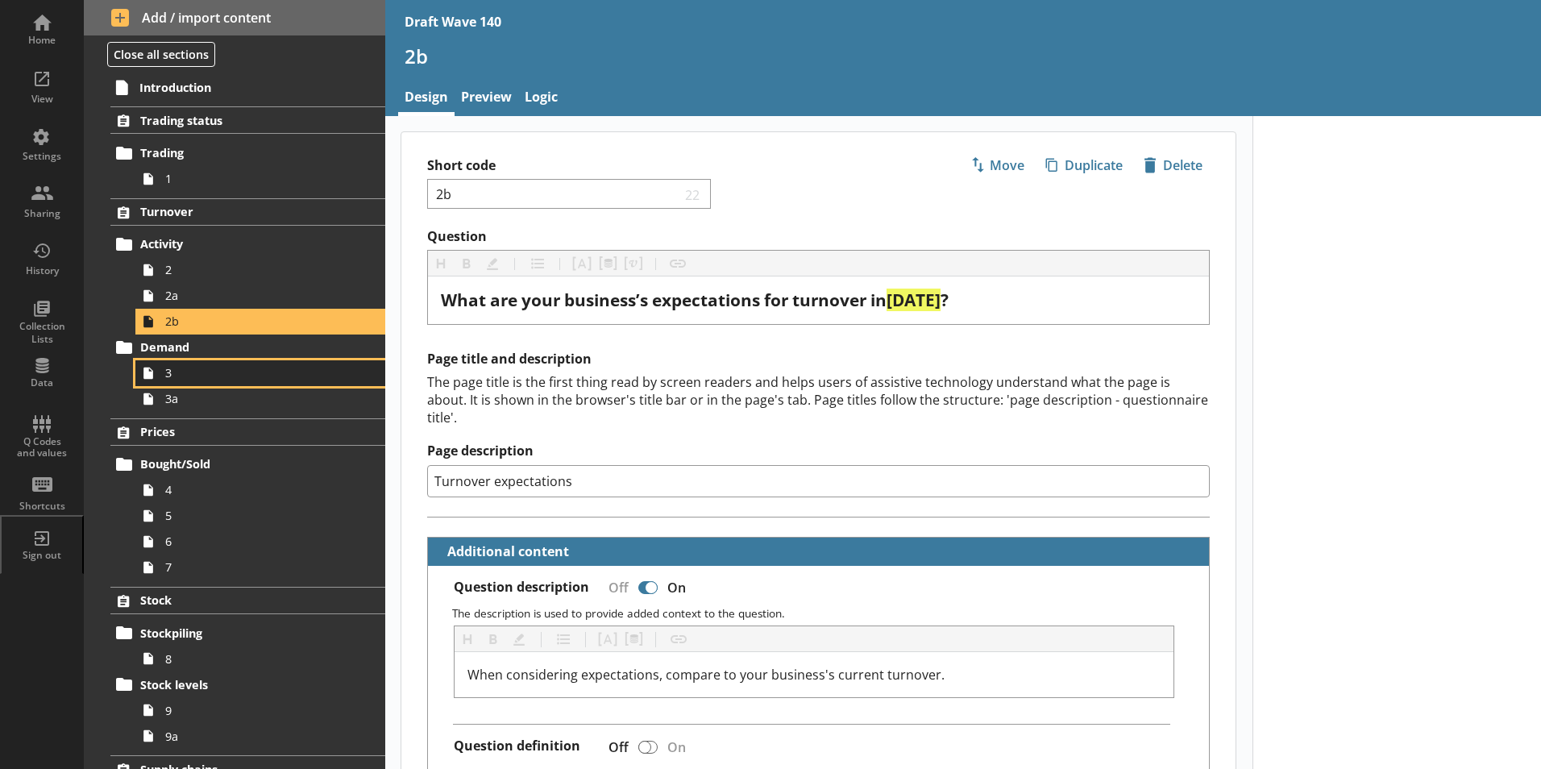
click at [199, 367] on span "3" at bounding box center [254, 372] width 179 height 15
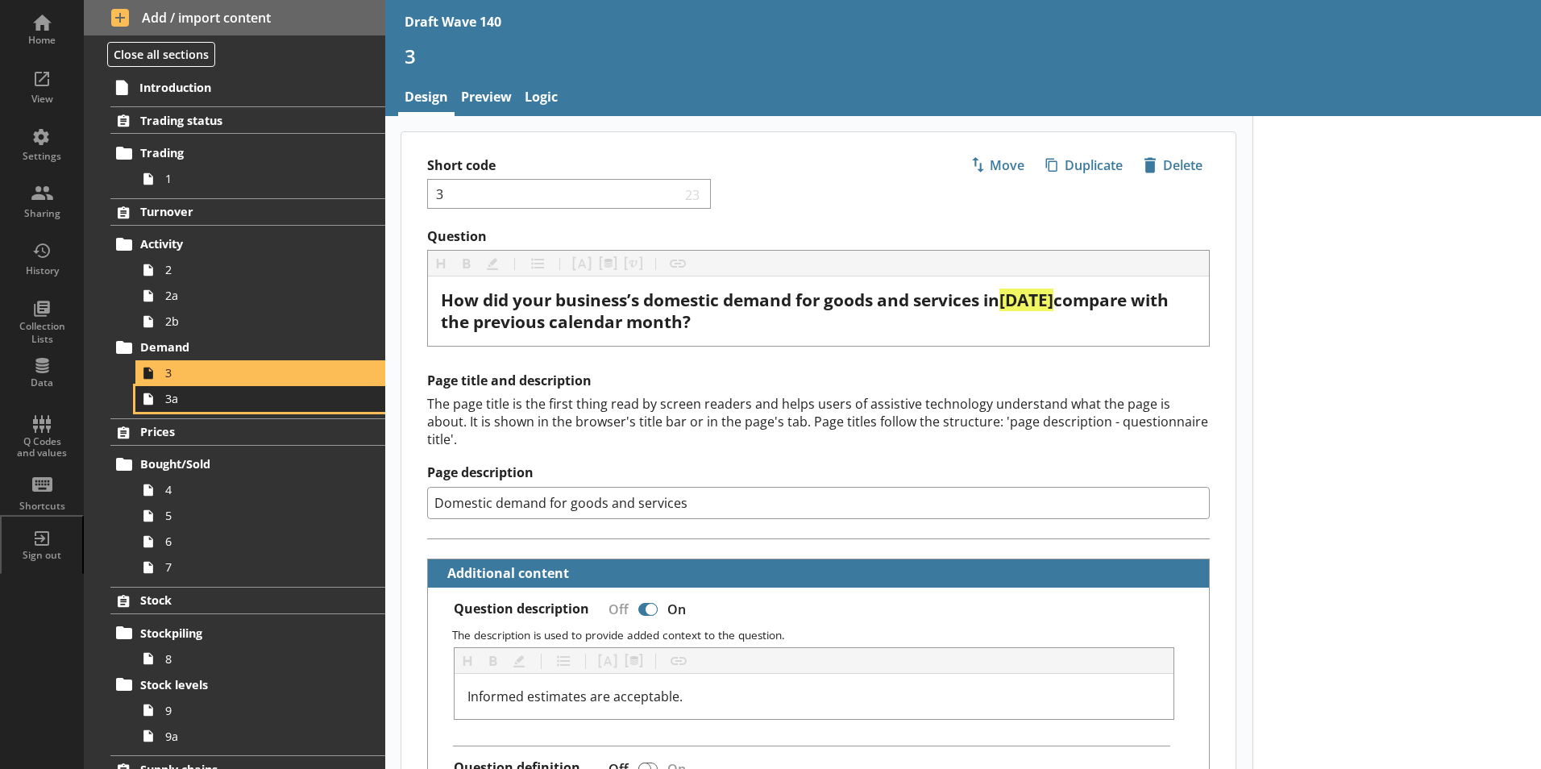
click at [206, 399] on span "3a" at bounding box center [254, 398] width 179 height 15
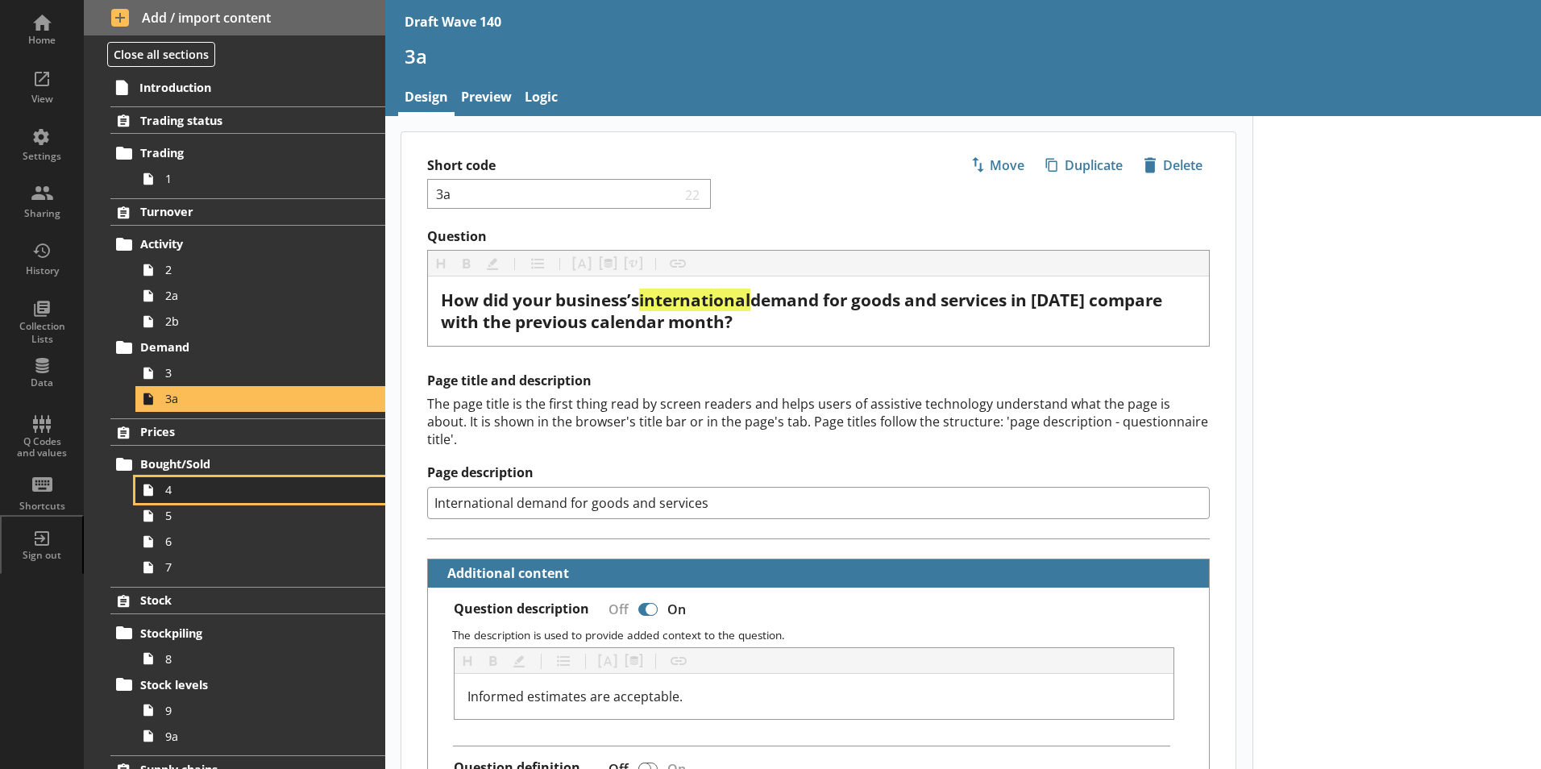
click at [172, 501] on link "4" at bounding box center [260, 490] width 250 height 26
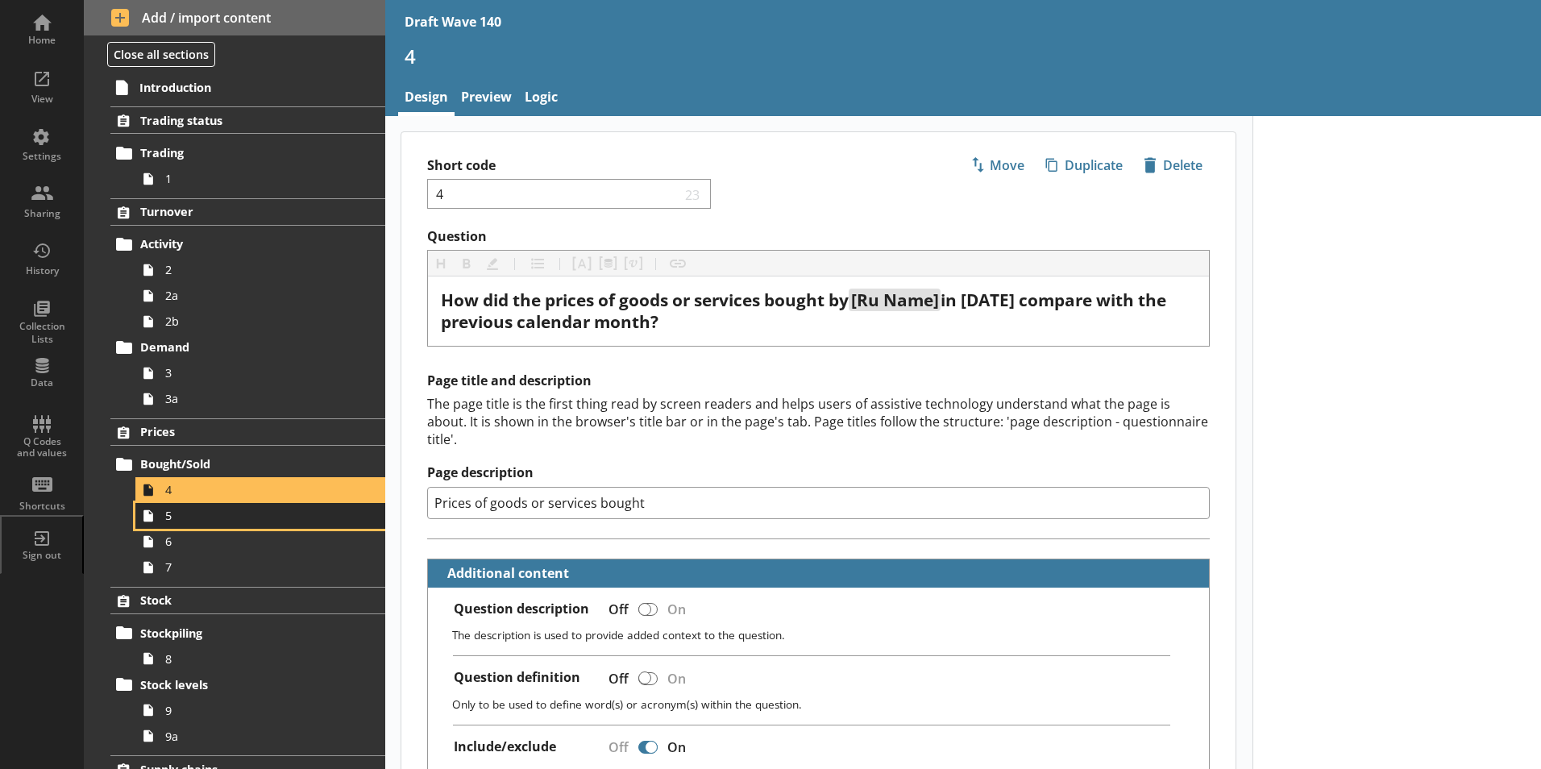
click at [185, 516] on span "5" at bounding box center [254, 515] width 179 height 15
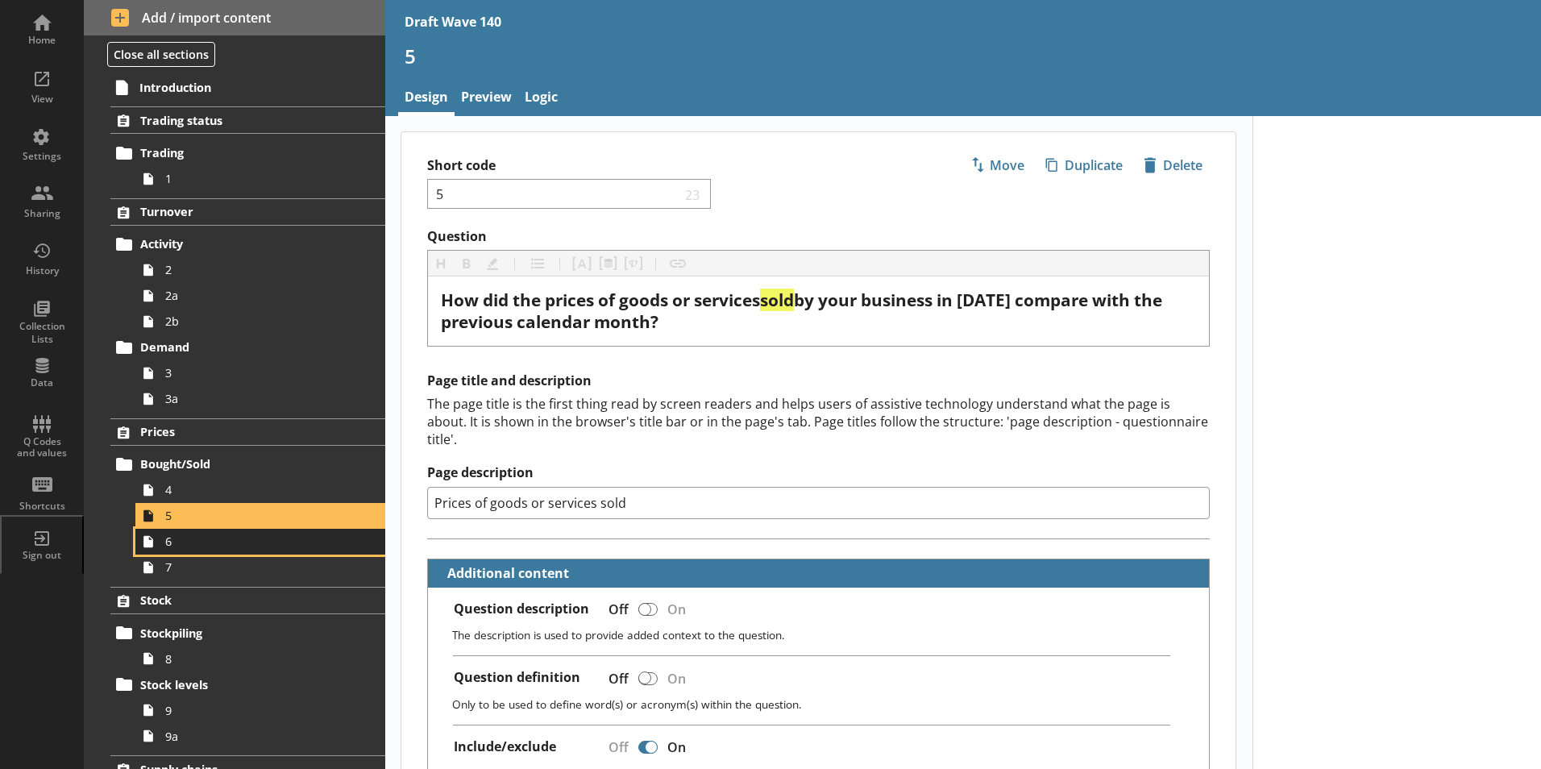
click at [186, 541] on span "6" at bounding box center [254, 541] width 179 height 15
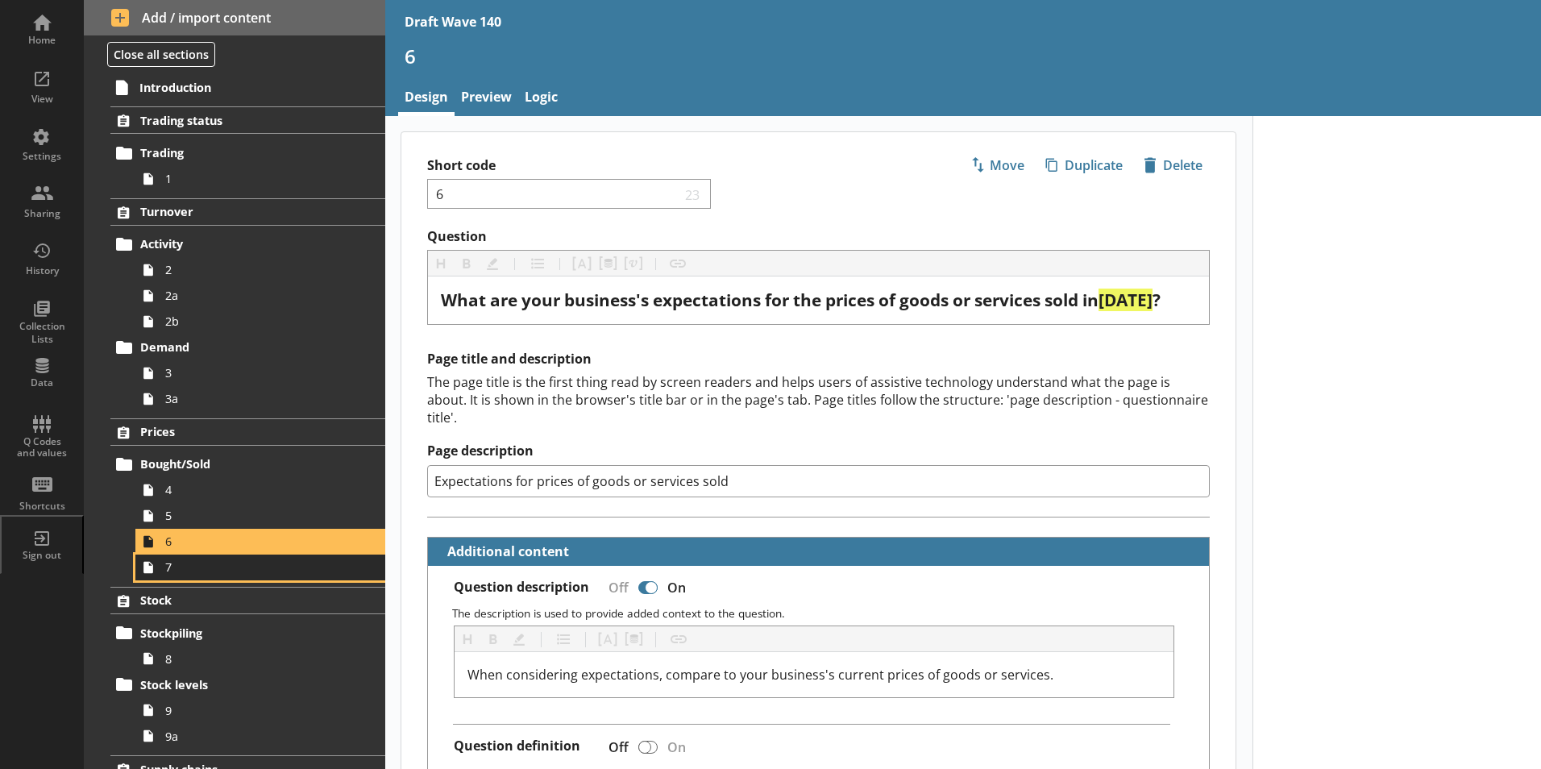
click at [201, 572] on span "7" at bounding box center [254, 566] width 179 height 15
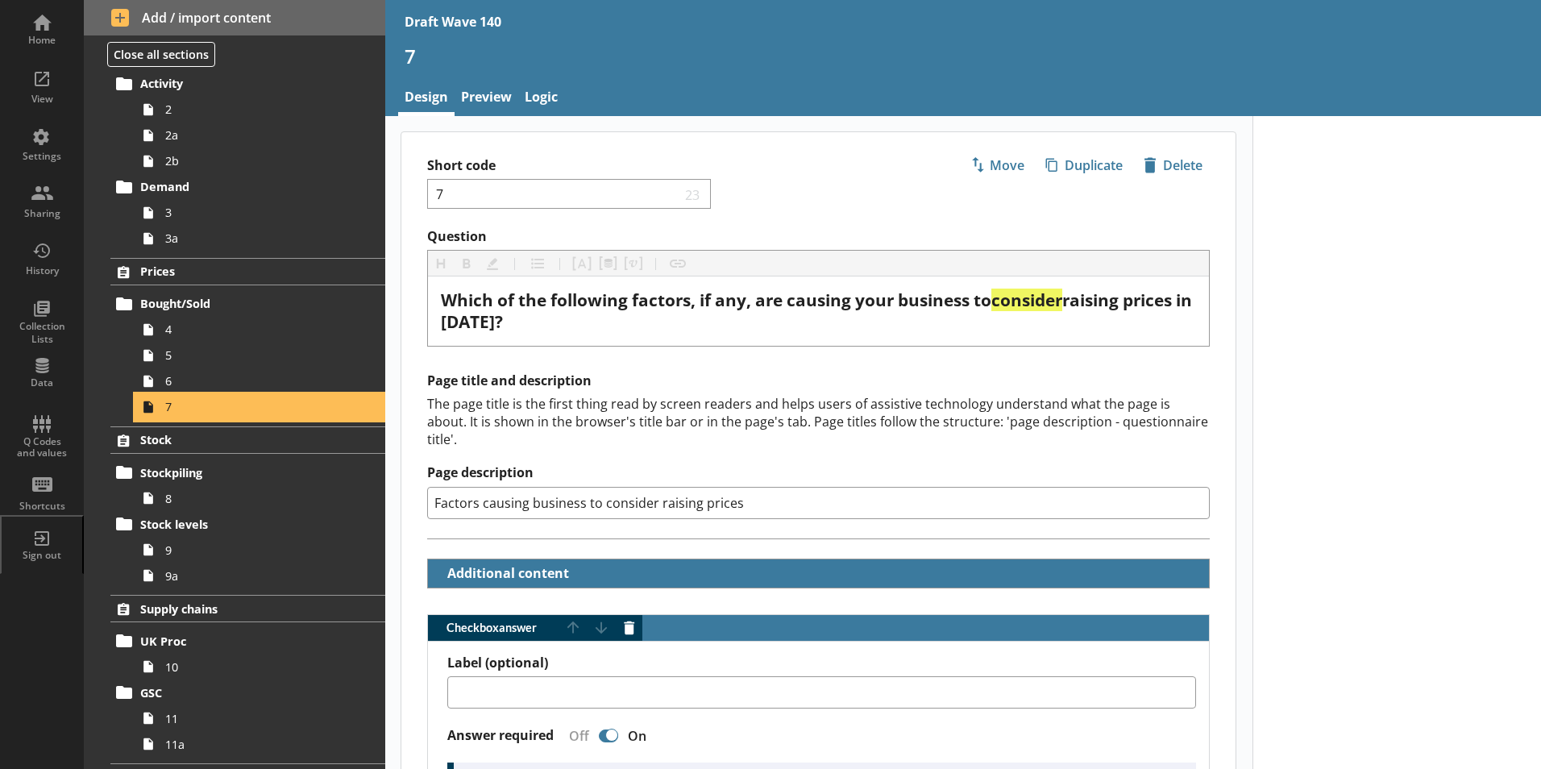
scroll to position [161, 0]
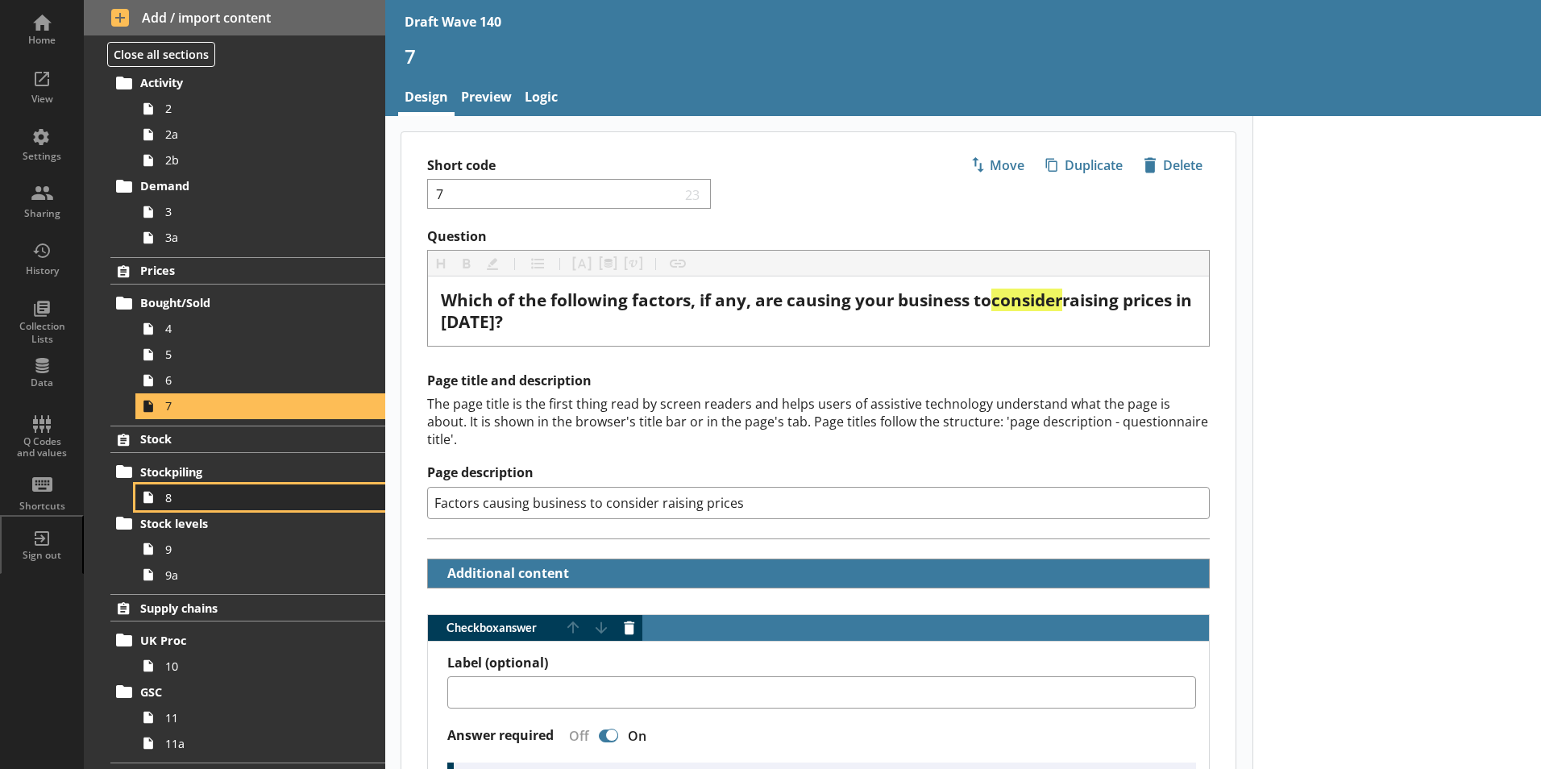
click at [176, 503] on span "8" at bounding box center [254, 497] width 179 height 15
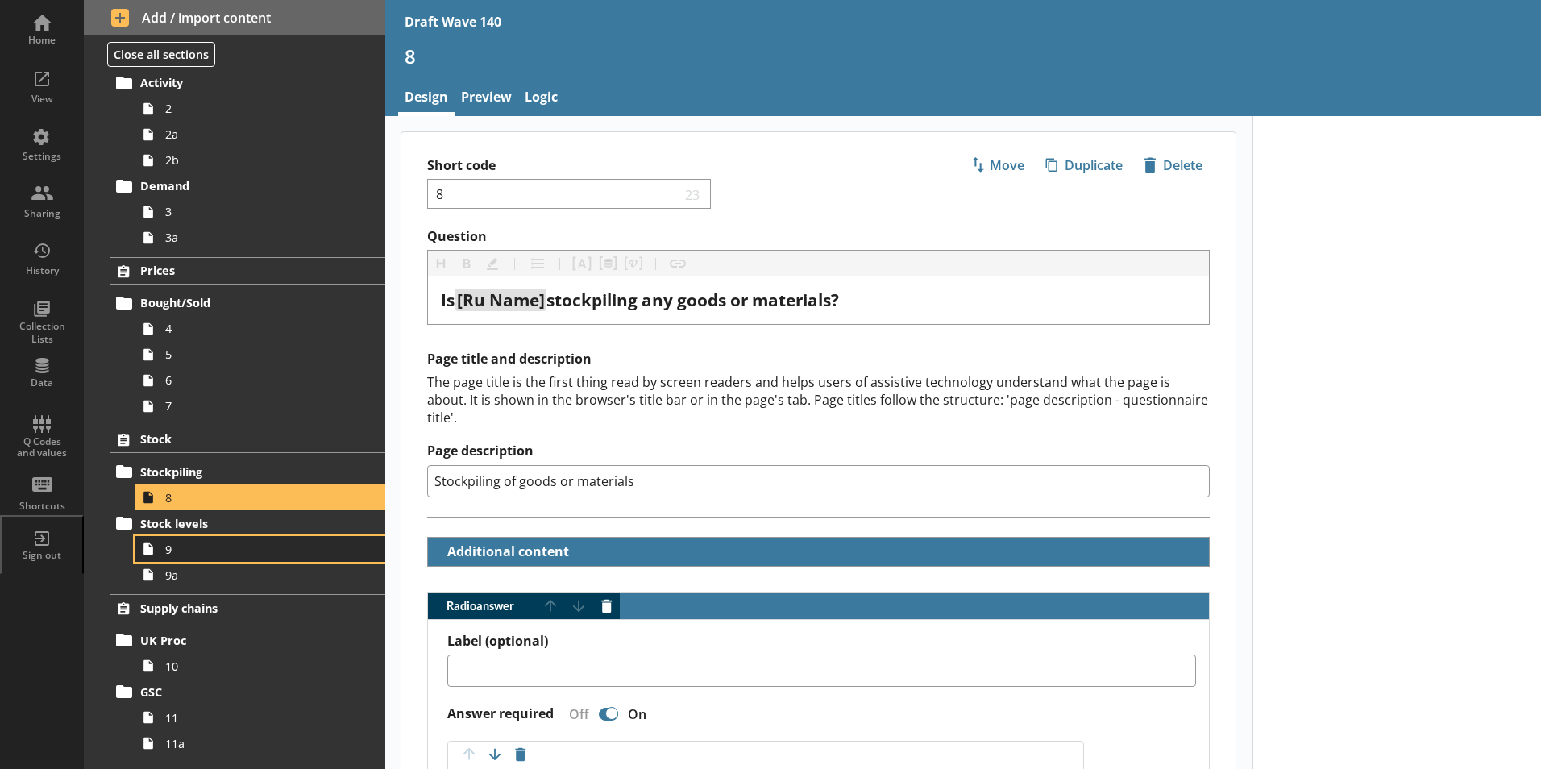
click at [197, 546] on span "9" at bounding box center [254, 549] width 179 height 15
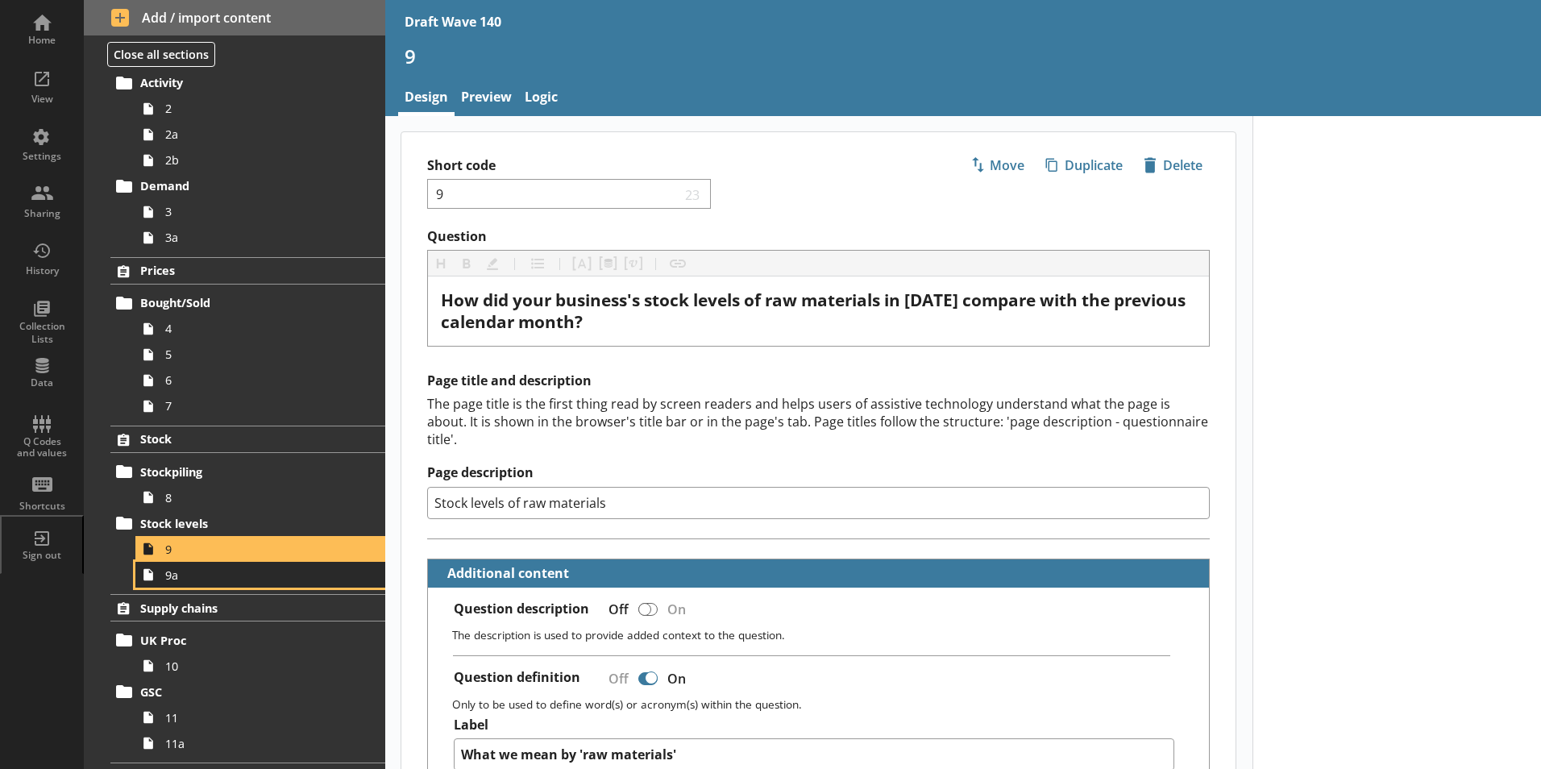
click at [206, 580] on span "9a" at bounding box center [254, 574] width 179 height 15
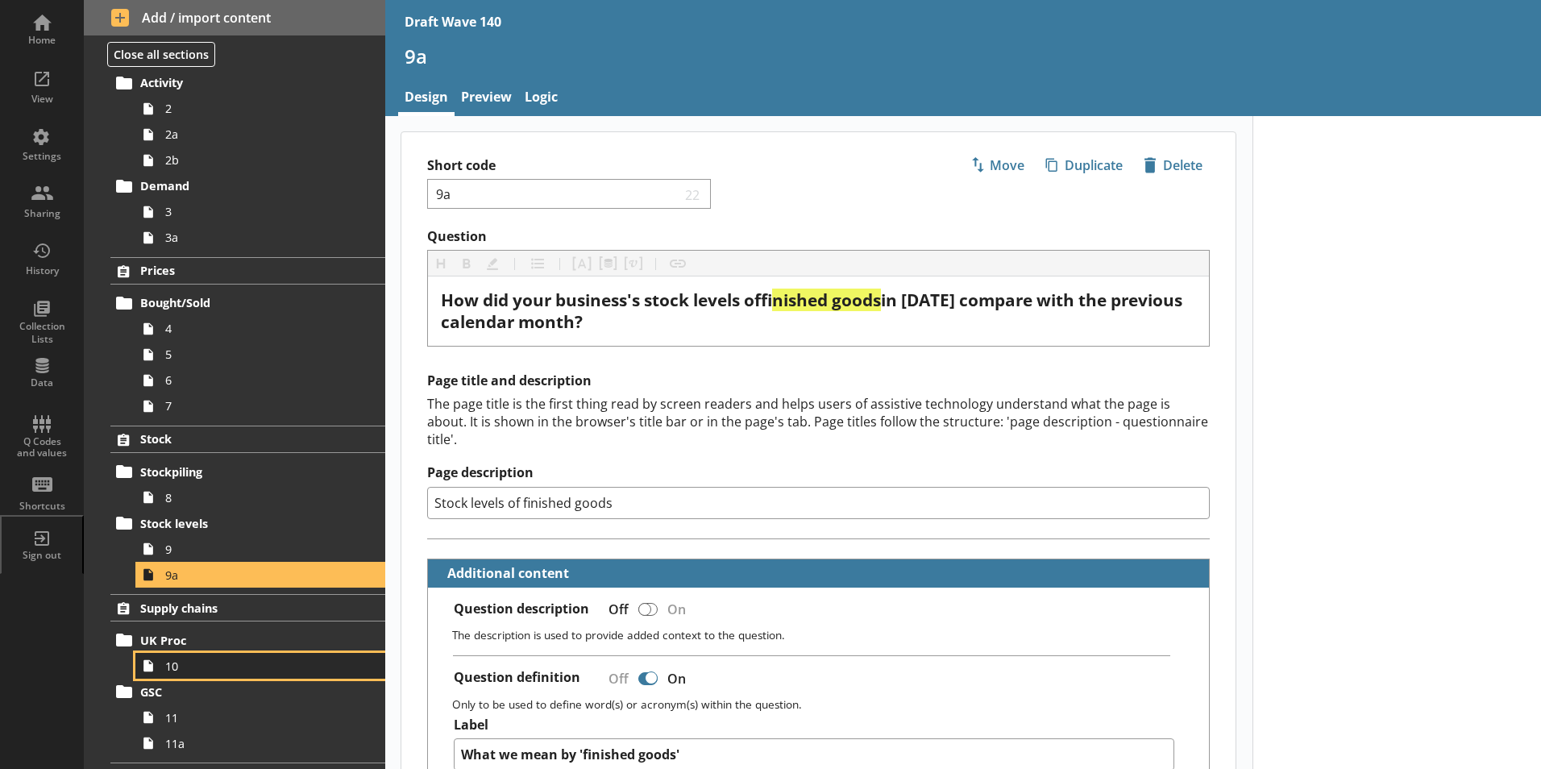
click at [220, 659] on span "10" at bounding box center [254, 666] width 179 height 15
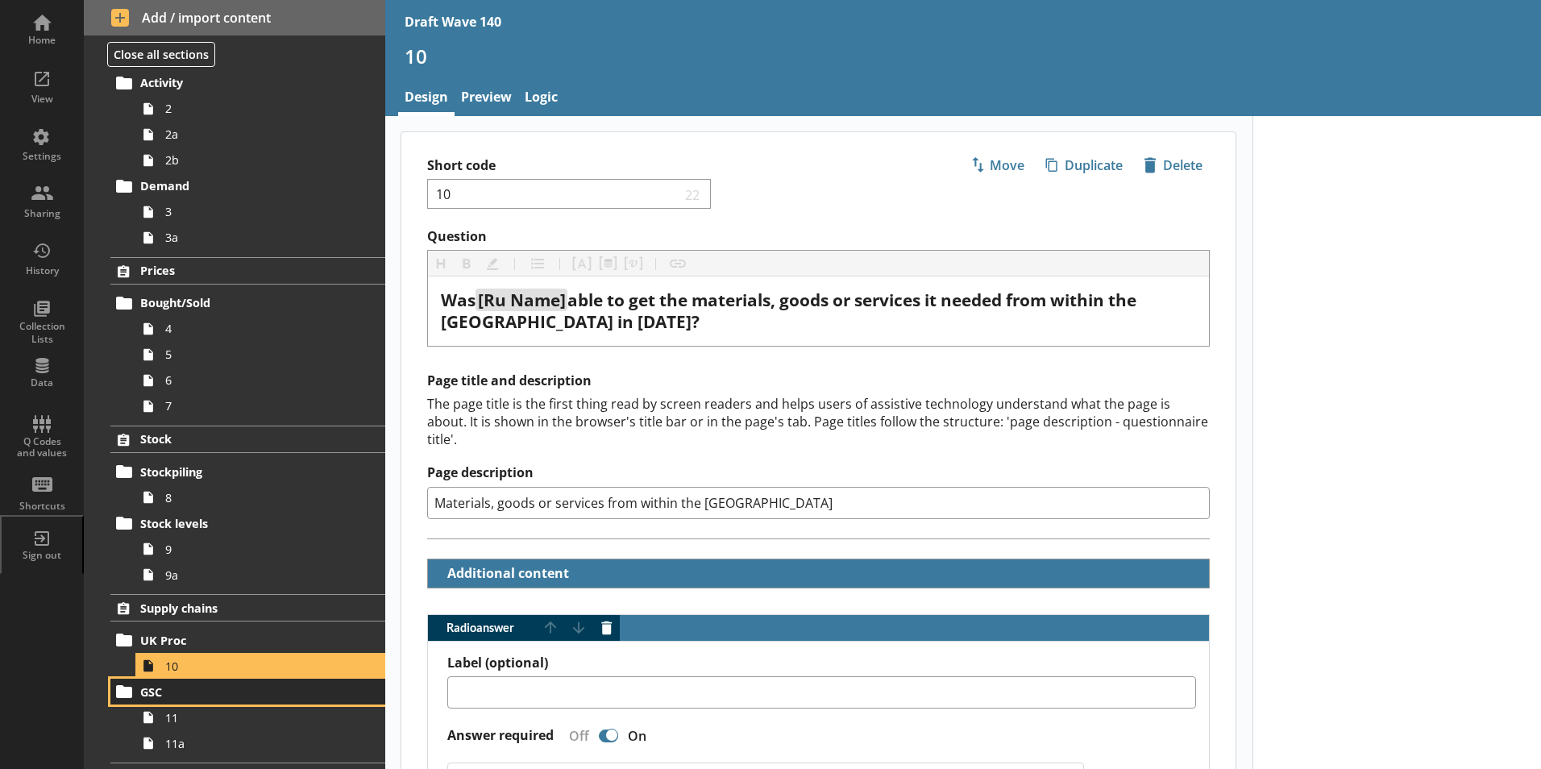
click at [204, 704] on link "GSC" at bounding box center [247, 692] width 275 height 26
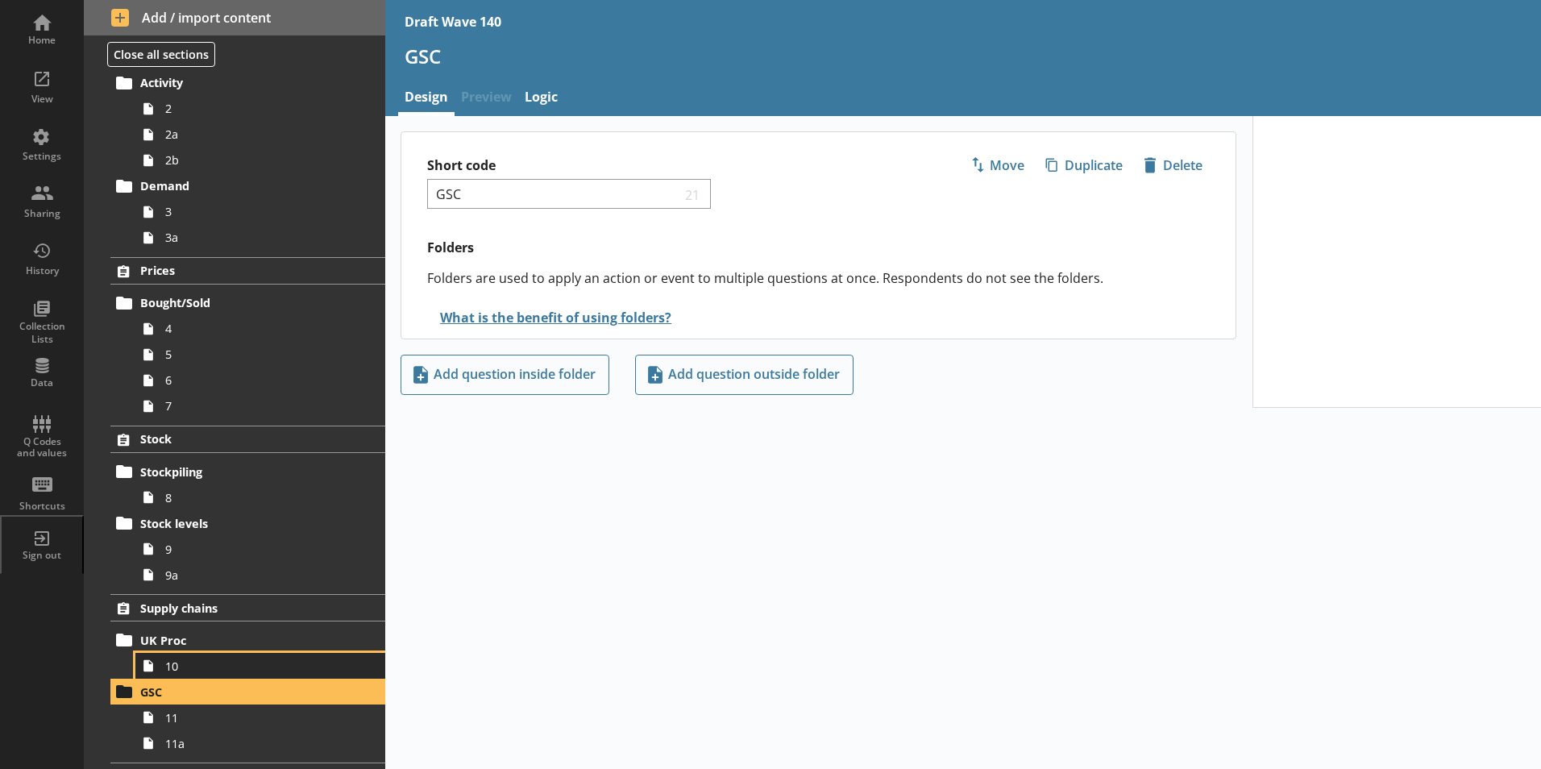
click at [183, 668] on span "10" at bounding box center [254, 666] width 179 height 15
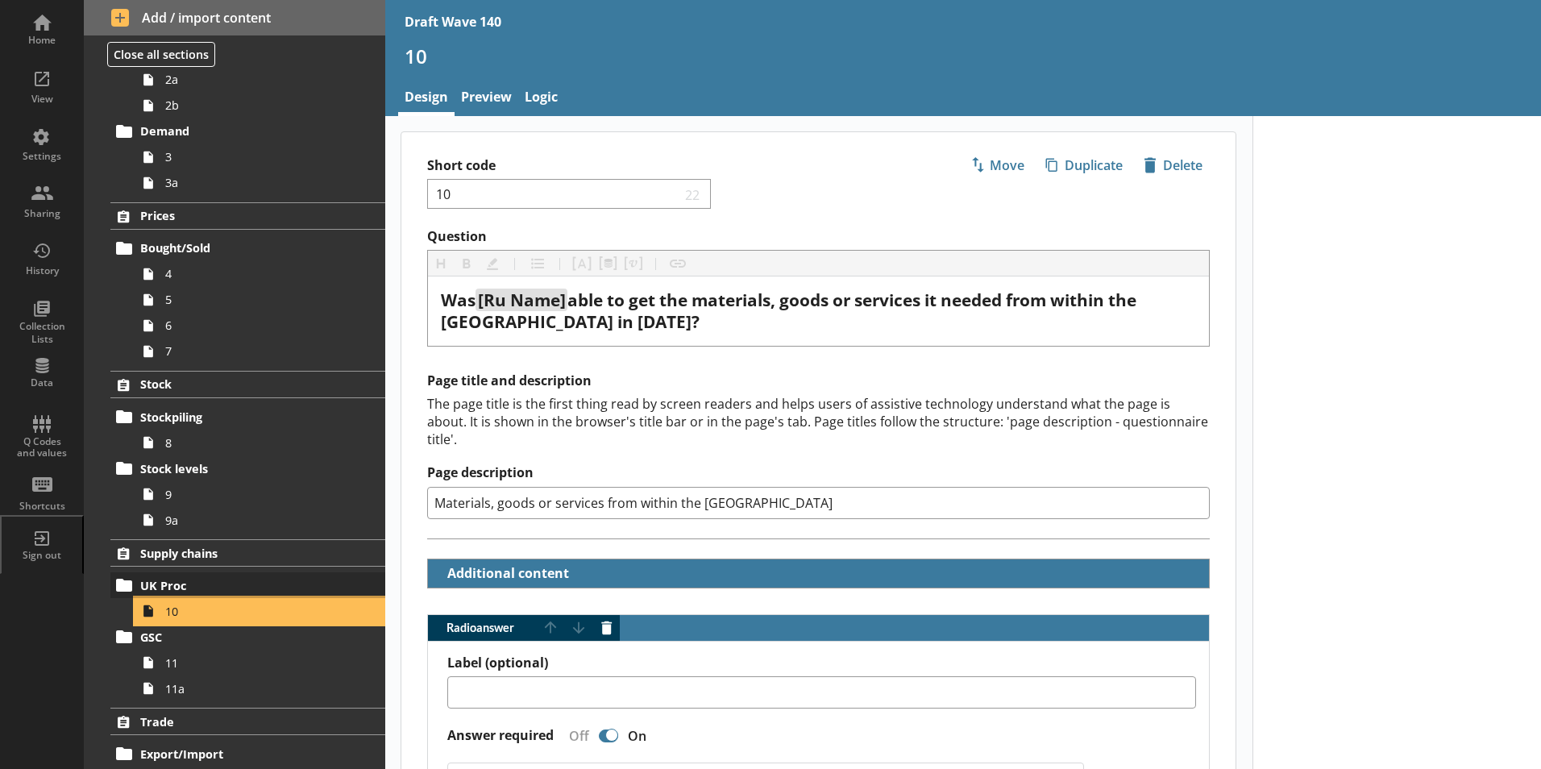
scroll to position [242, 0]
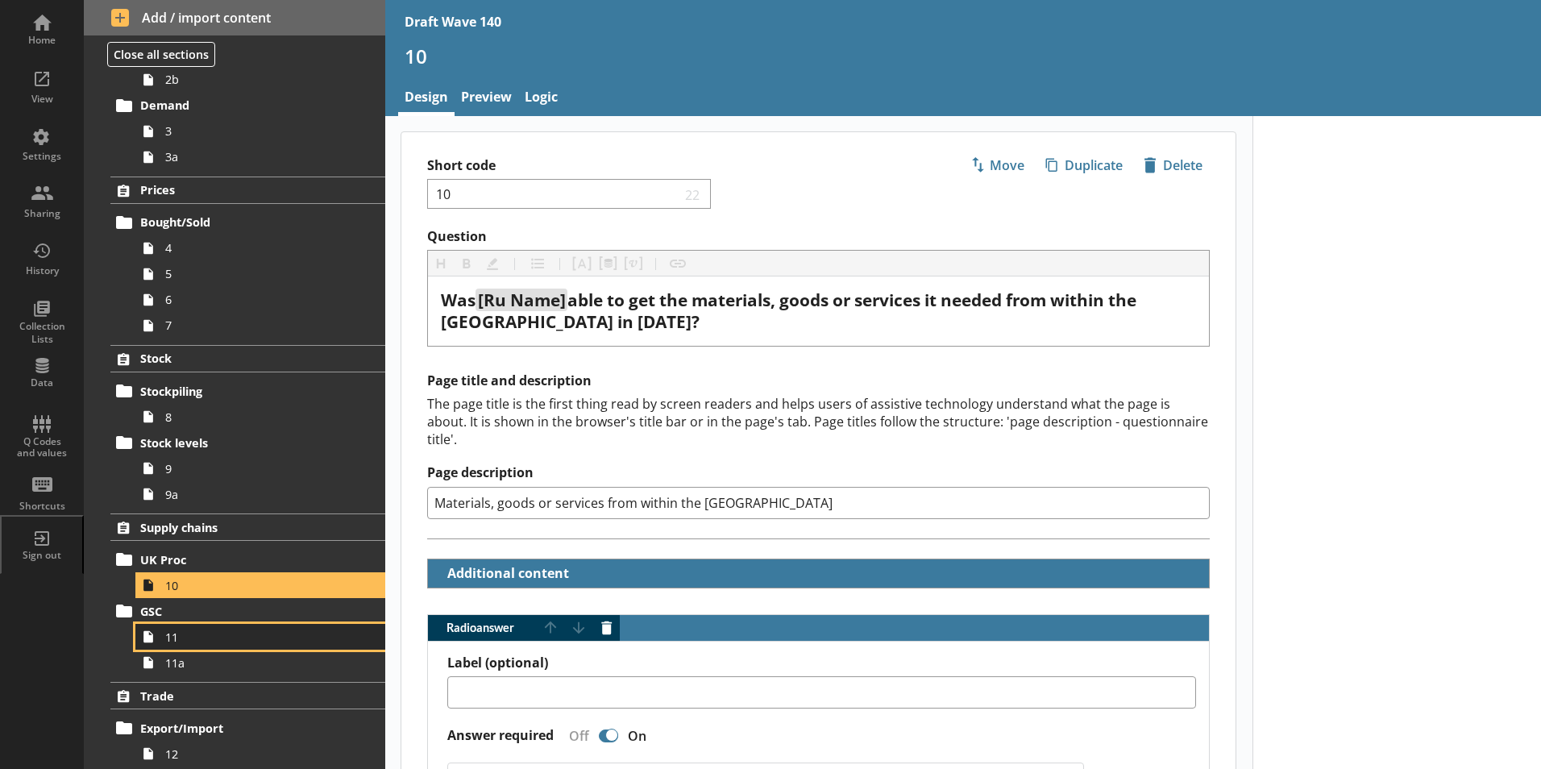
click at [189, 642] on span "11" at bounding box center [254, 637] width 179 height 15
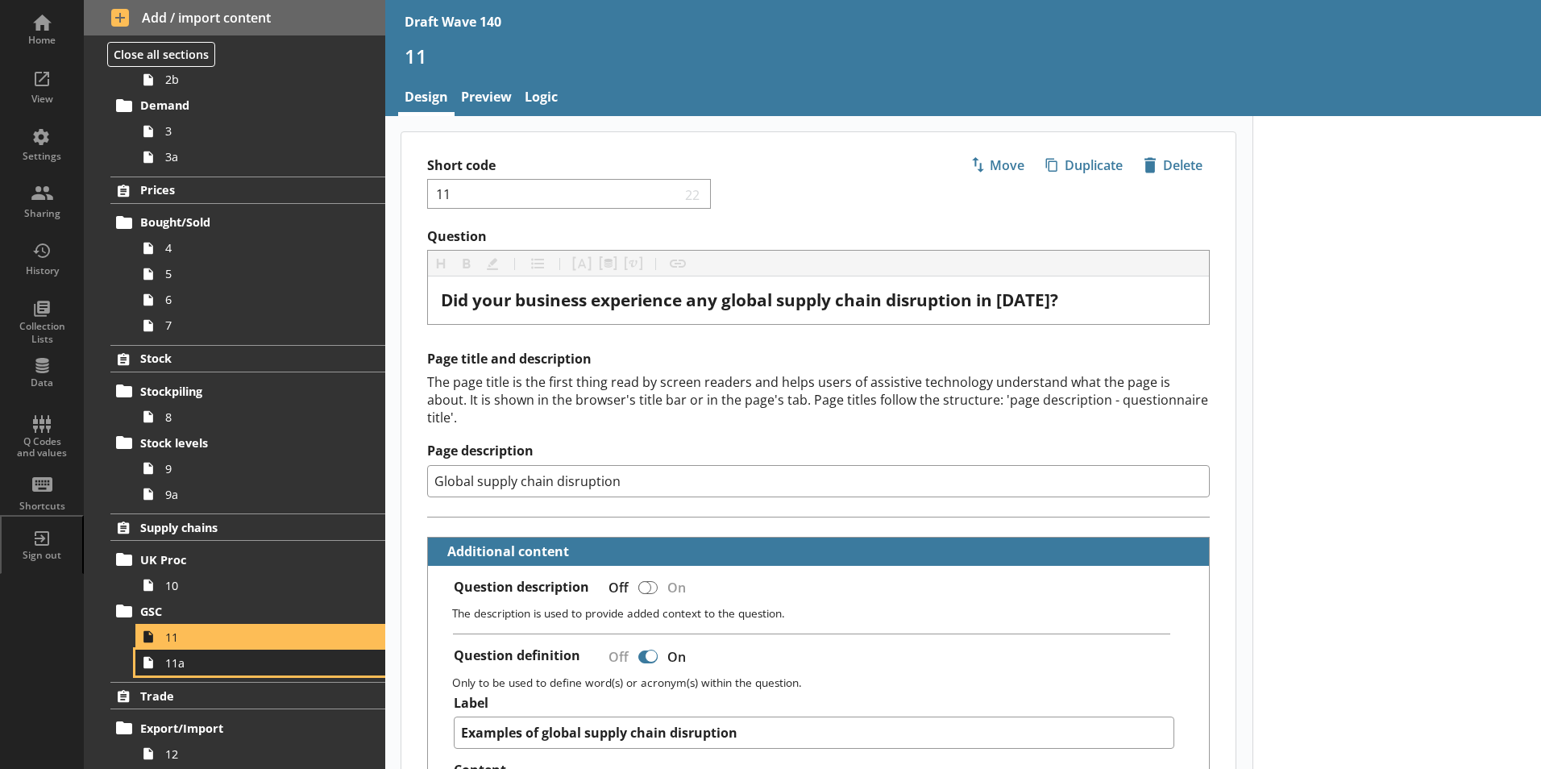
click at [202, 667] on span "11a" at bounding box center [254, 662] width 179 height 15
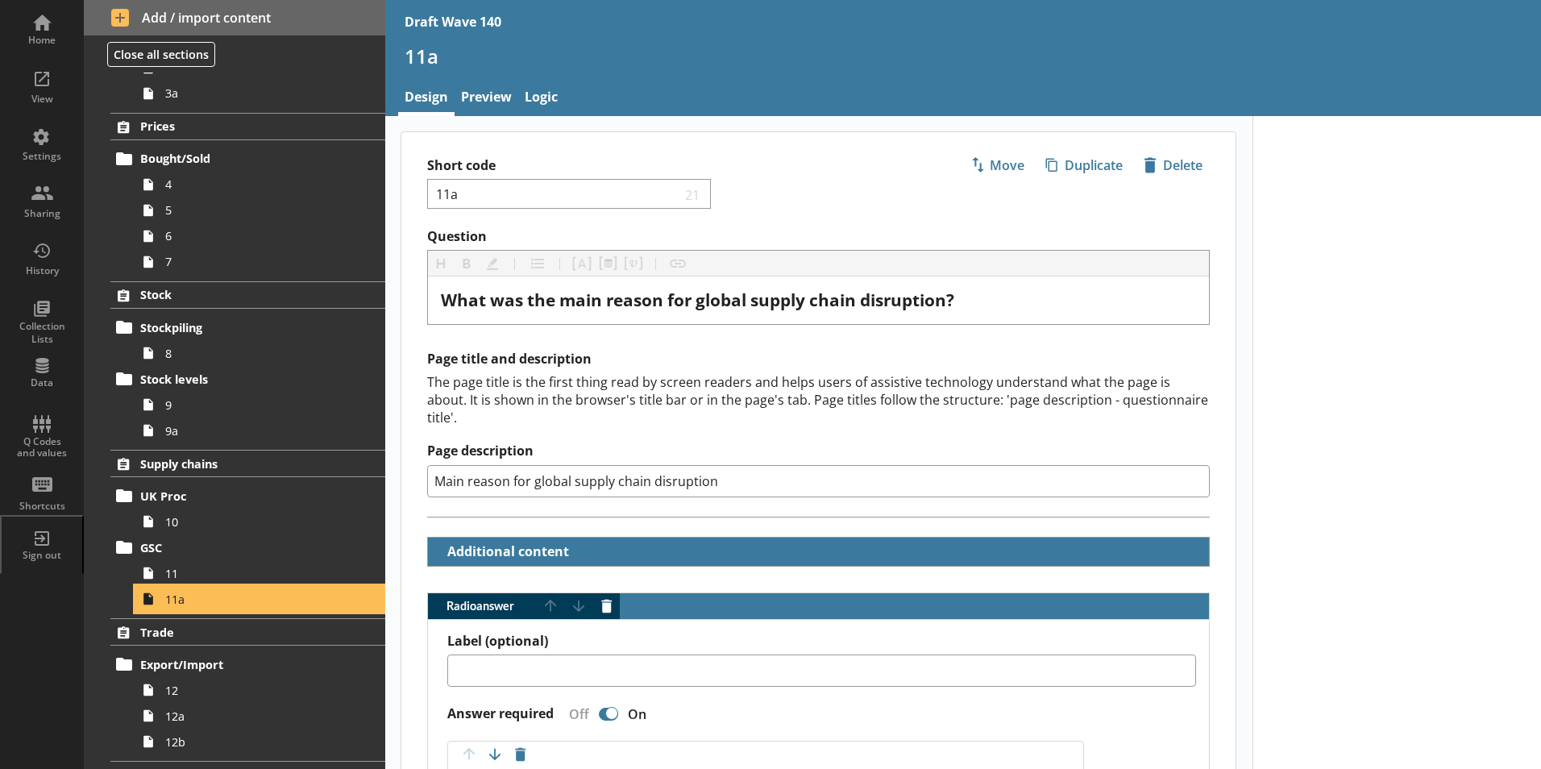
scroll to position [403, 0]
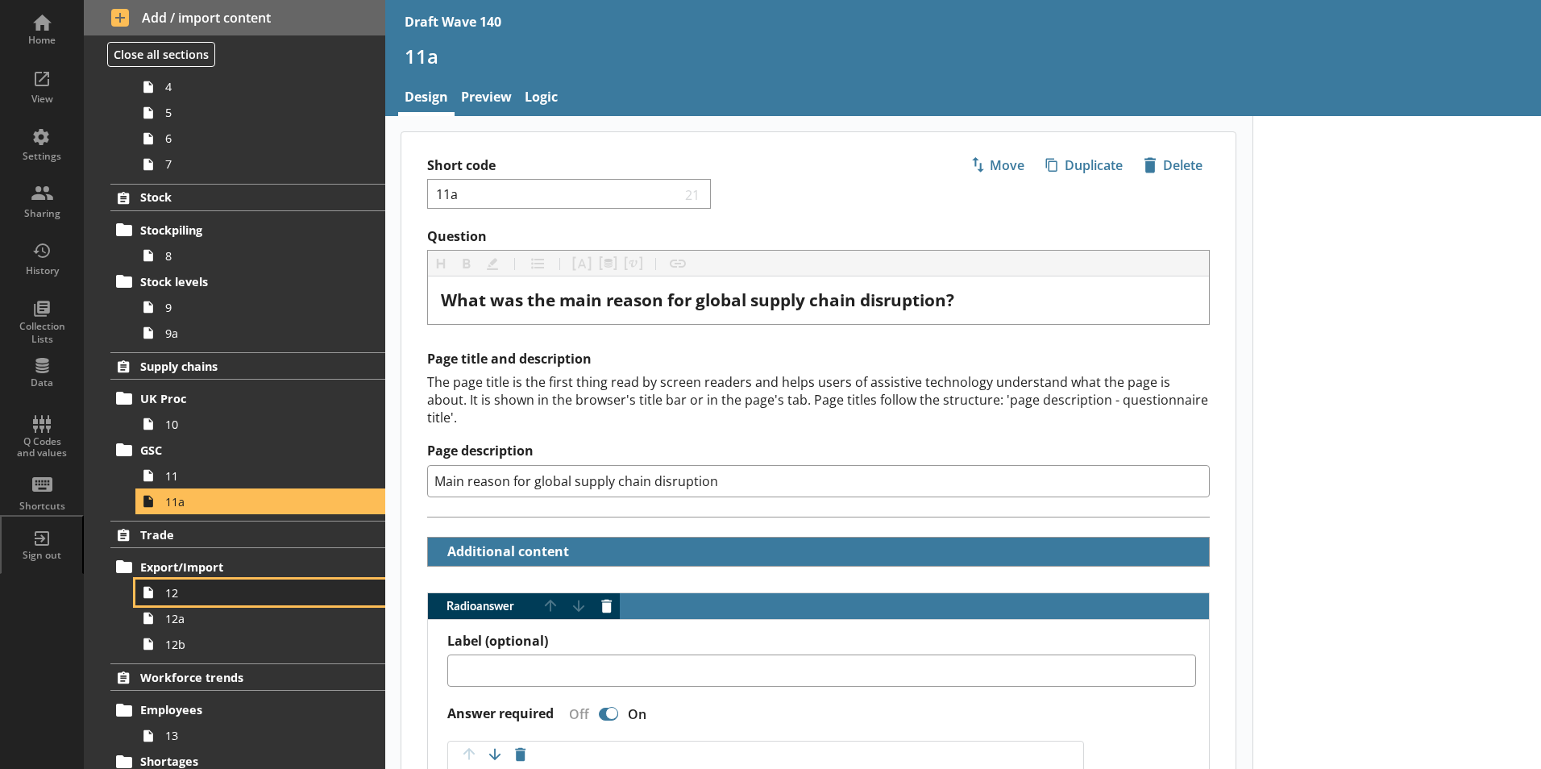
click at [197, 596] on span "12" at bounding box center [254, 592] width 179 height 15
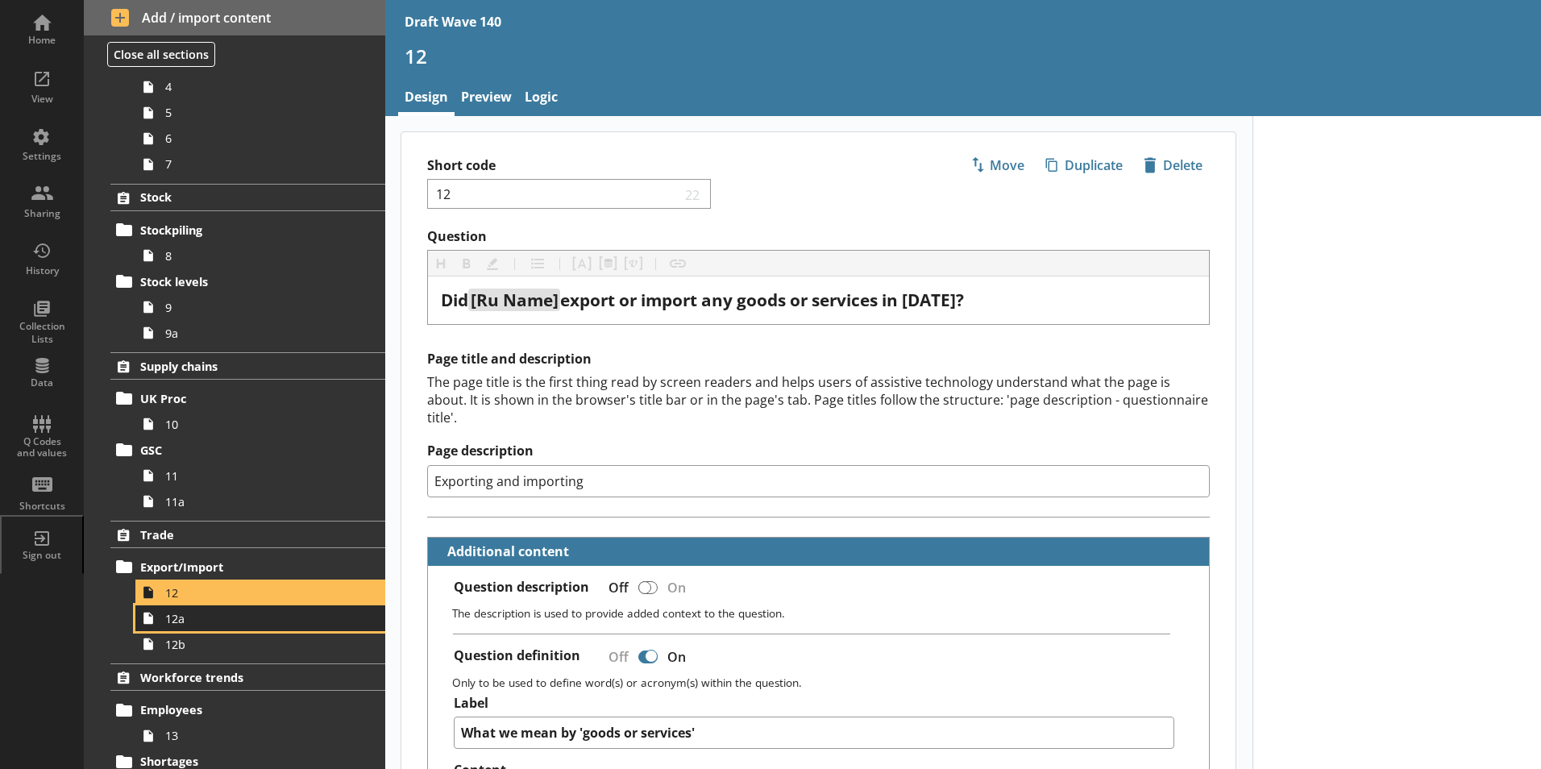
click at [197, 628] on link "12a" at bounding box center [260, 618] width 250 height 26
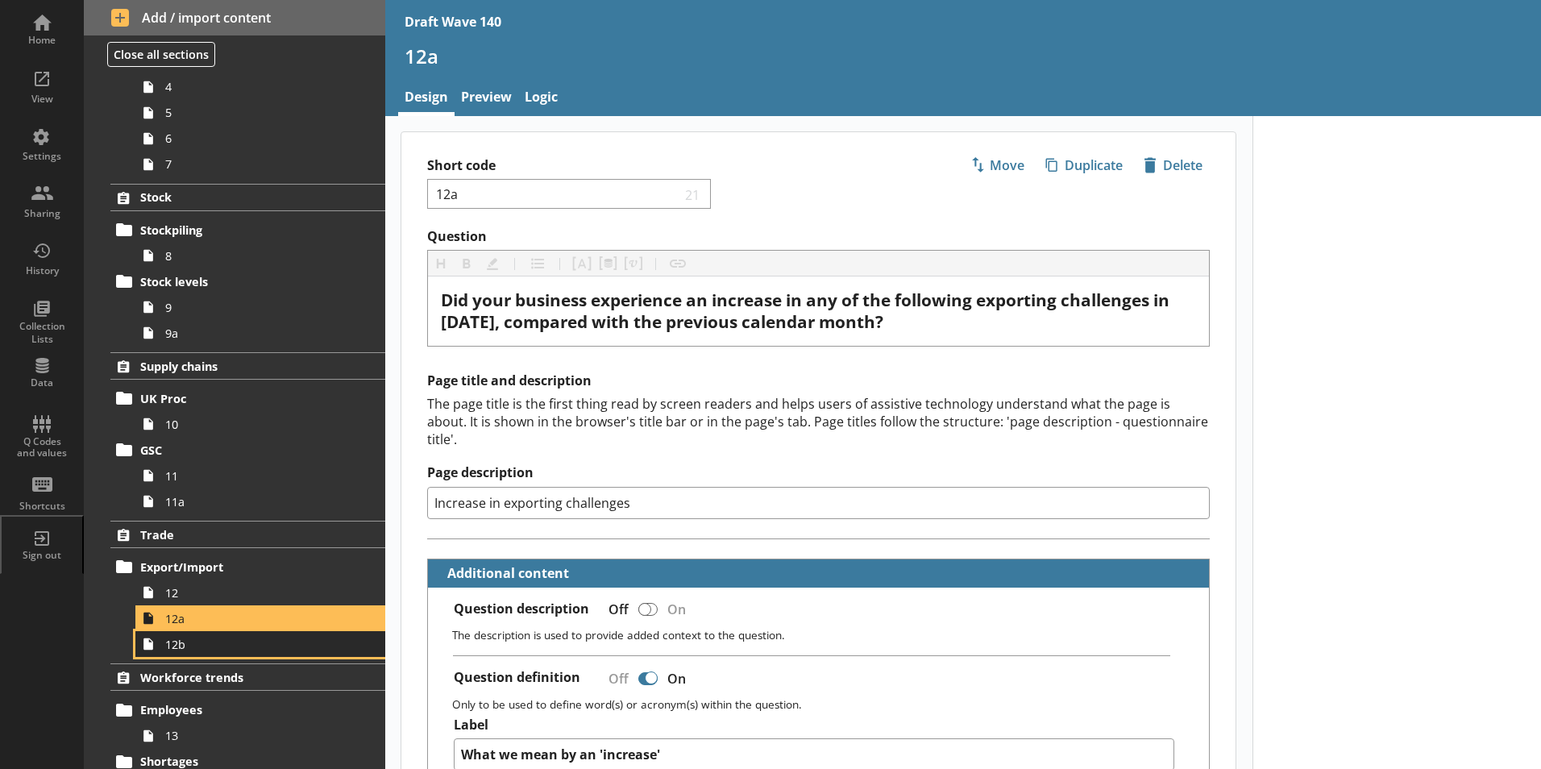
click at [177, 649] on span "12b" at bounding box center [254, 644] width 179 height 15
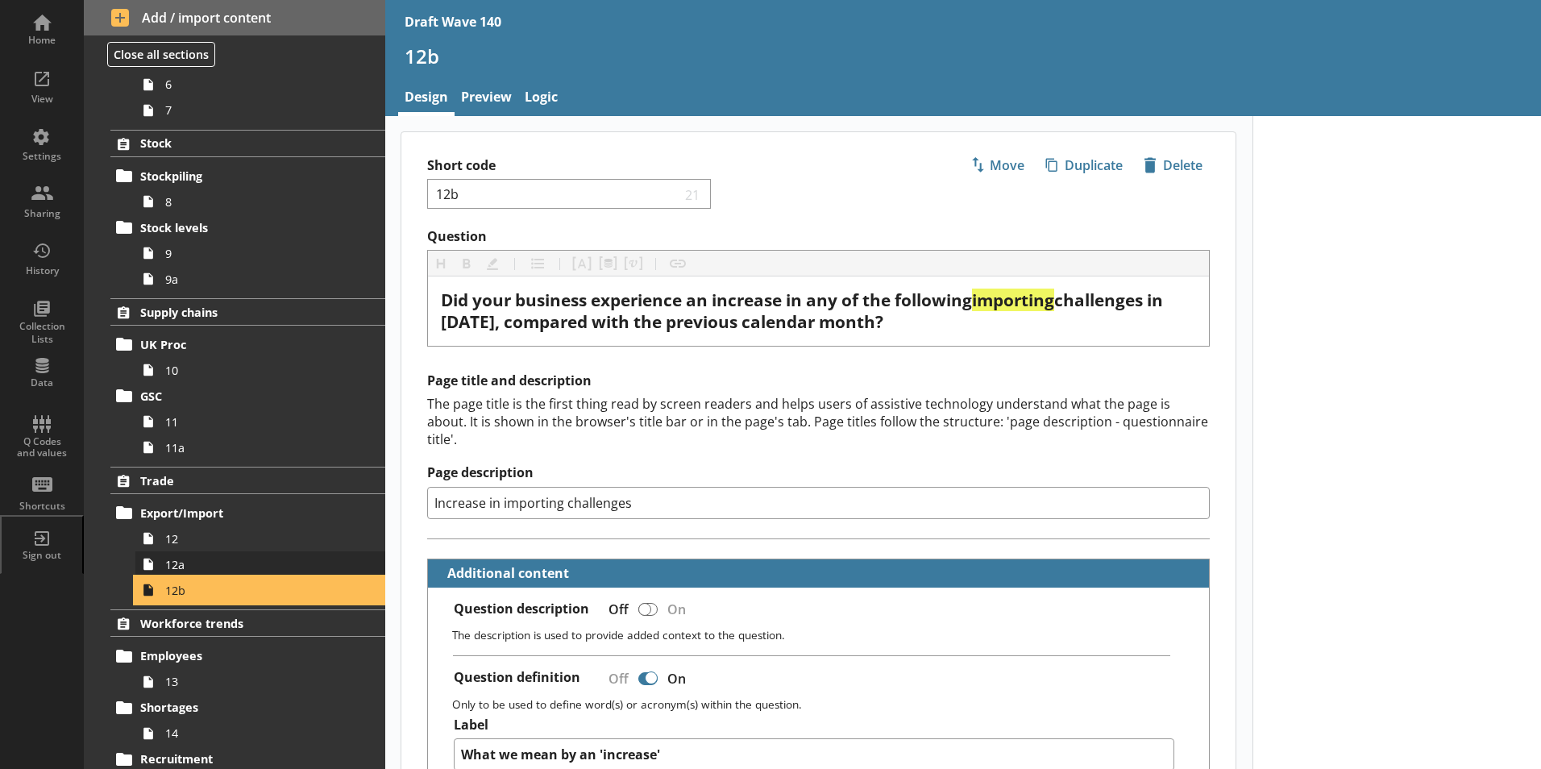
scroll to position [484, 0]
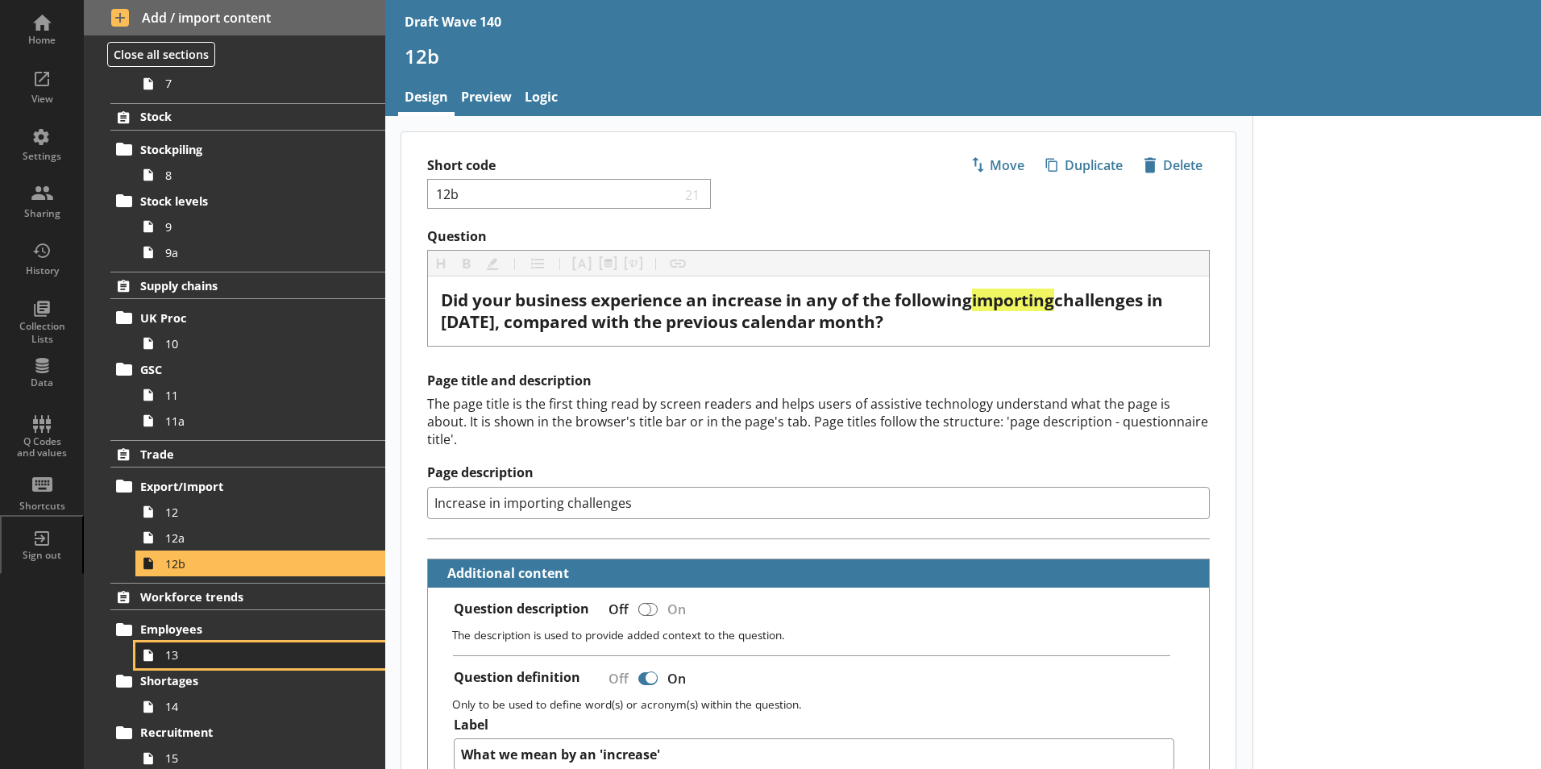
click at [203, 649] on span "13" at bounding box center [254, 654] width 179 height 15
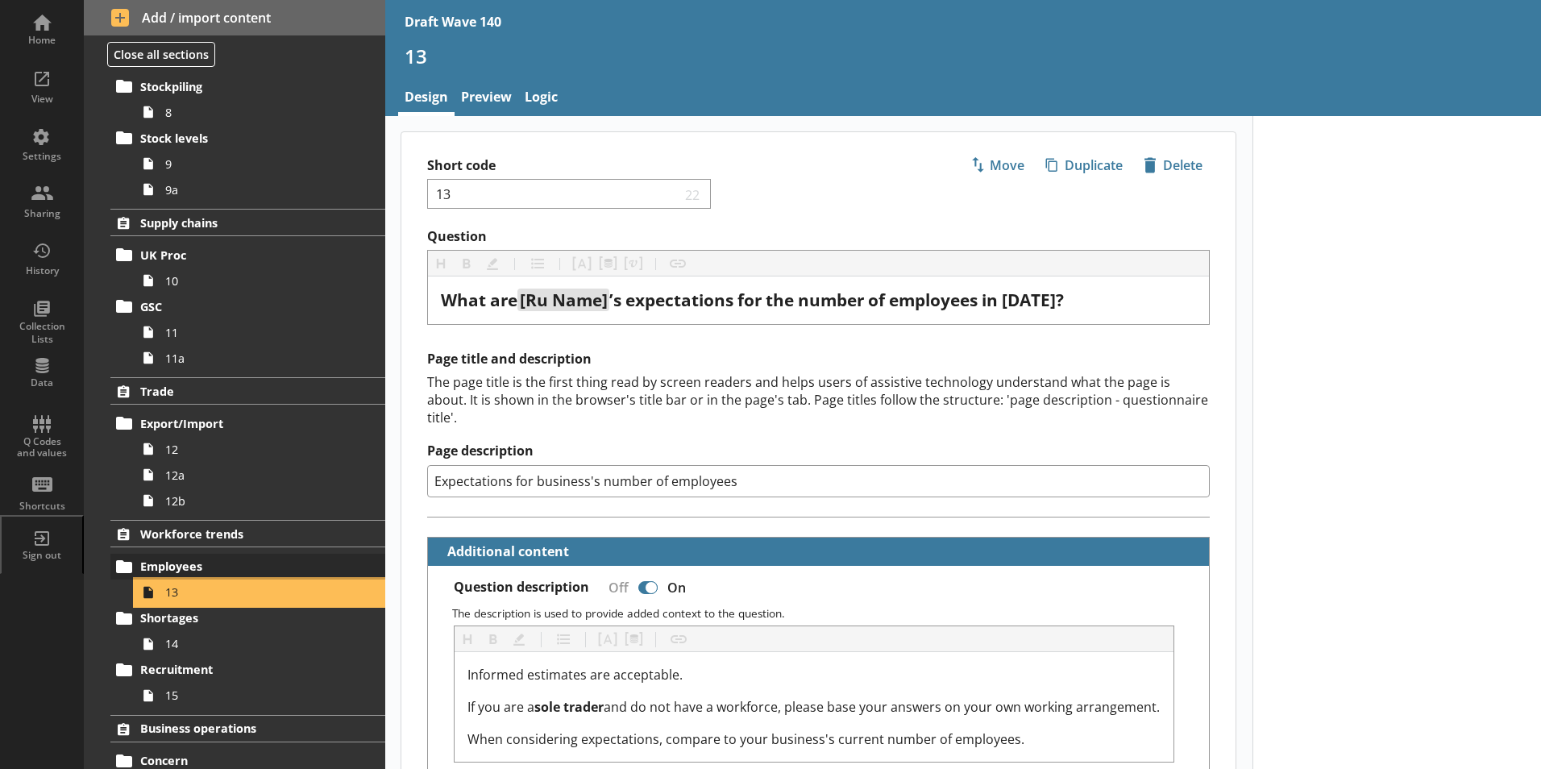
scroll to position [564, 0]
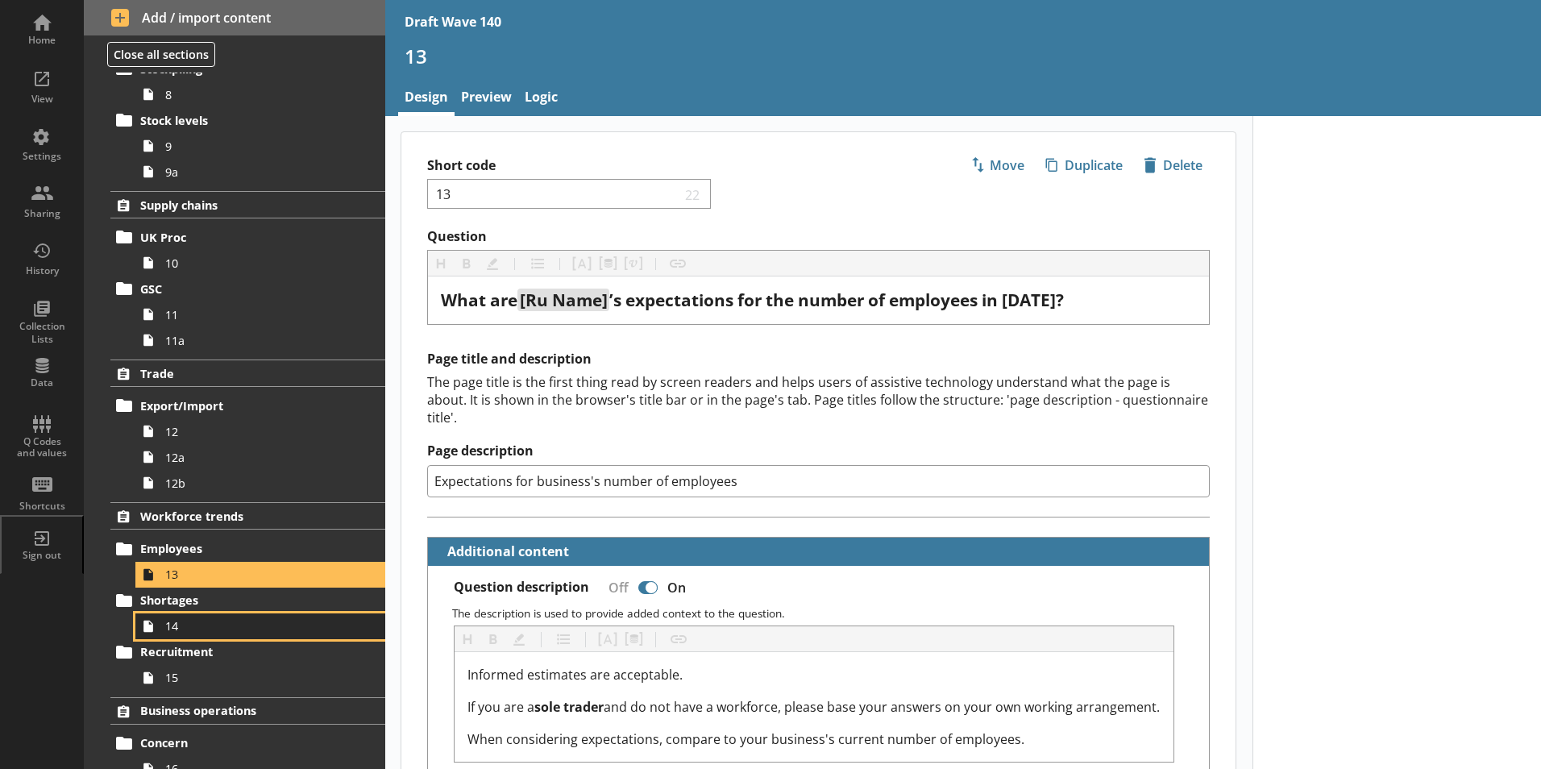
click at [202, 625] on span "14" at bounding box center [254, 625] width 179 height 15
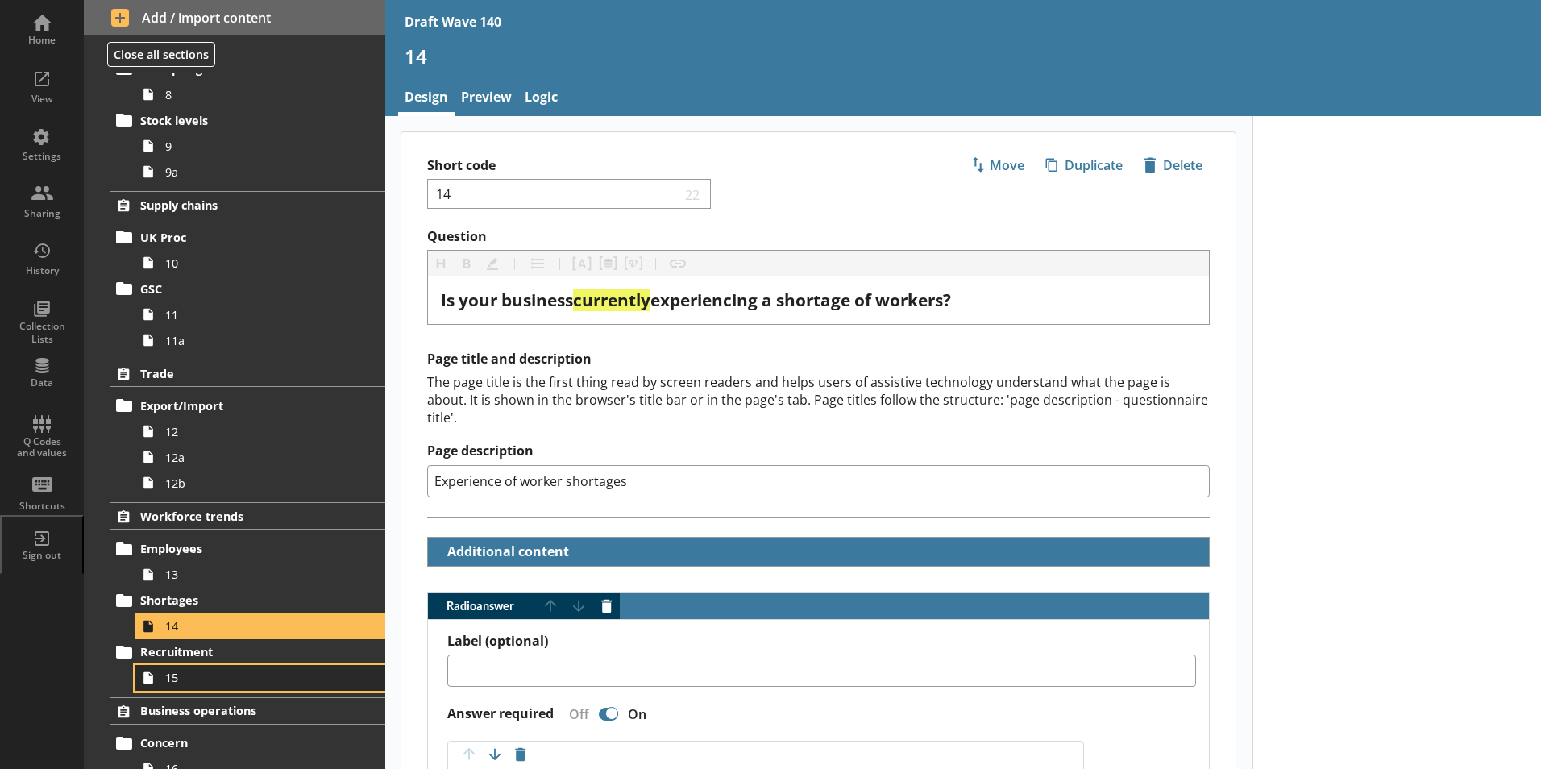
click at [222, 682] on span "15" at bounding box center [254, 677] width 179 height 15
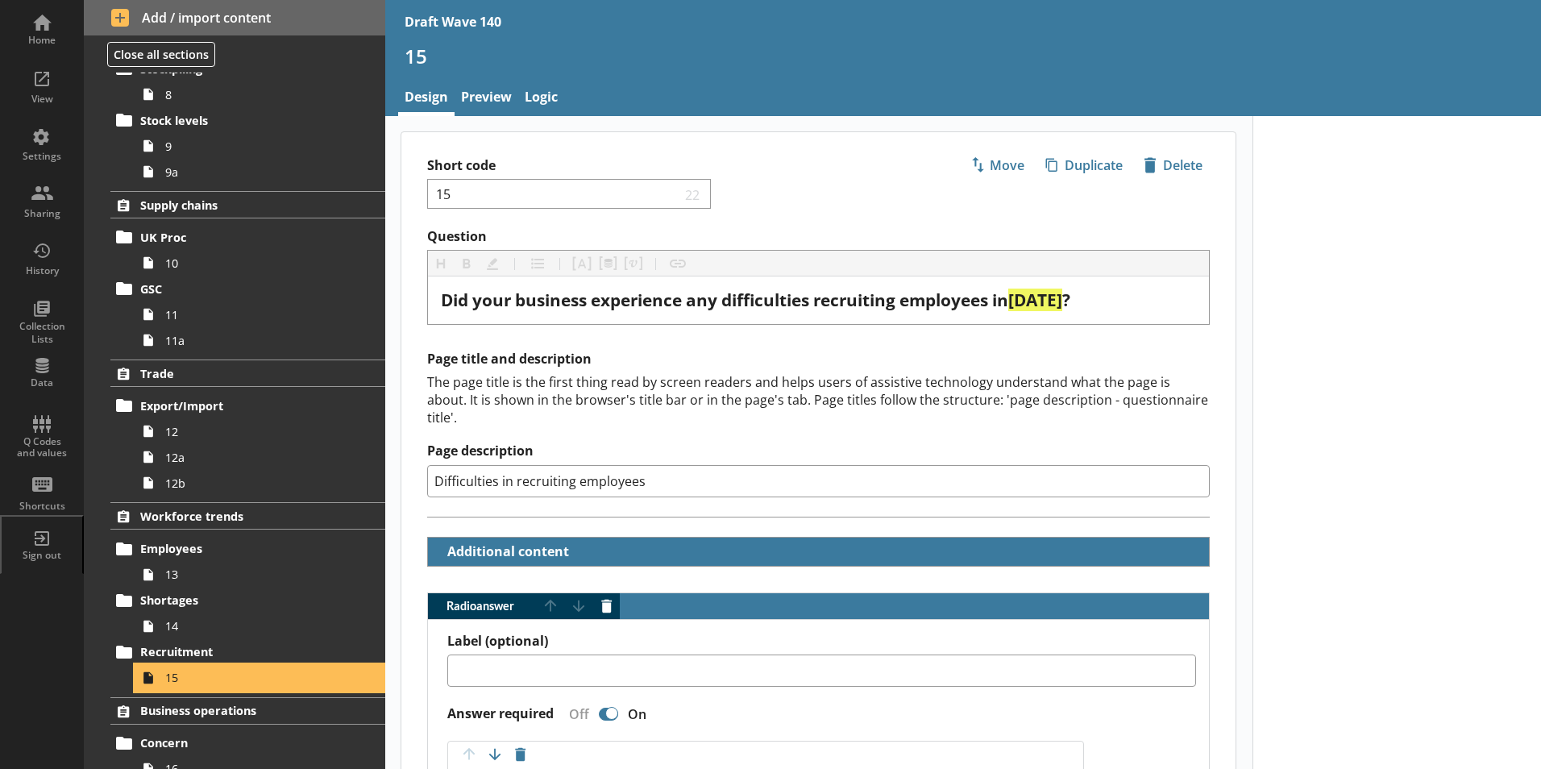
type textarea "x"
